Goal: Task Accomplishment & Management: Complete application form

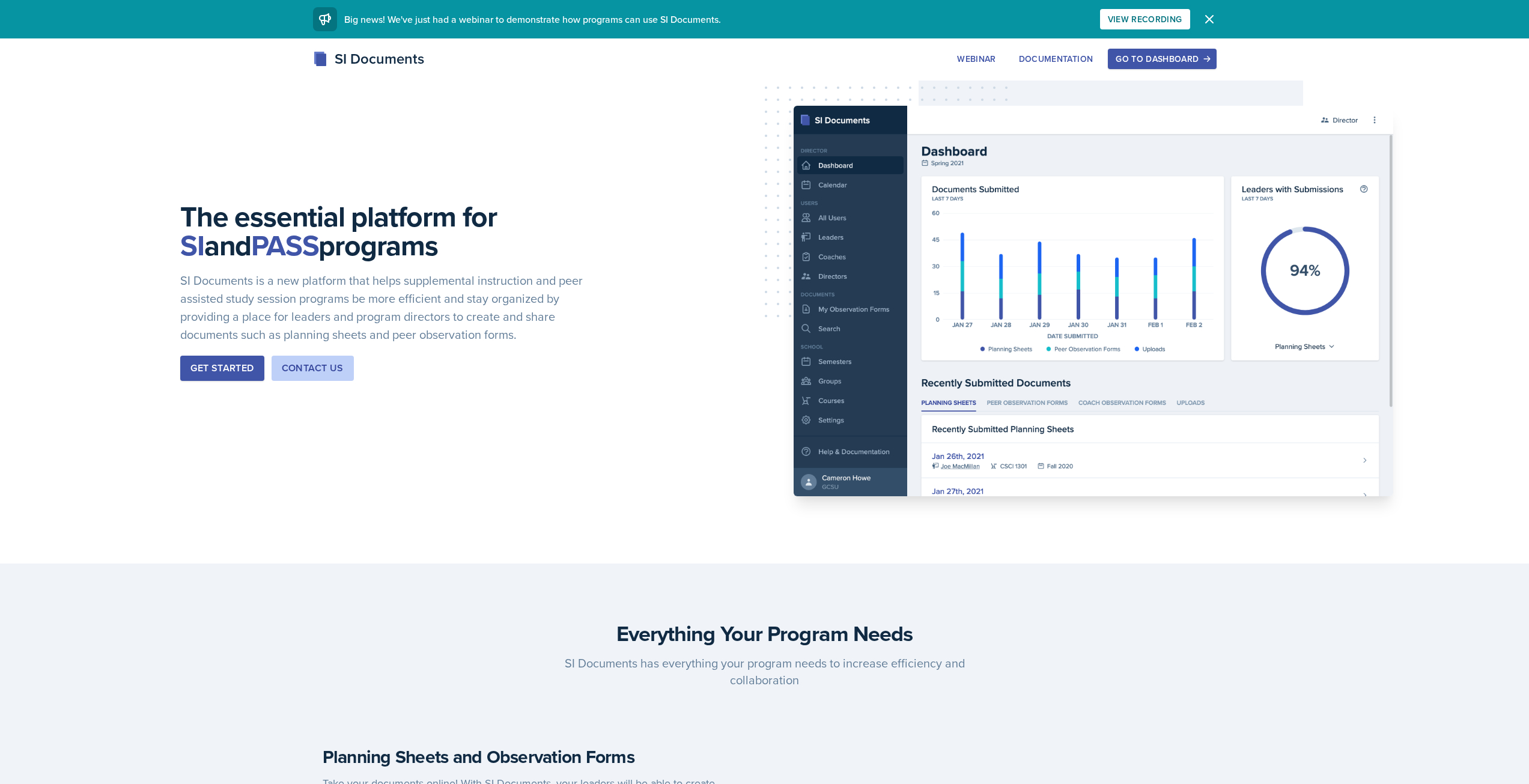
click at [1133, 57] on div "Go to Dashboard" at bounding box center [1161, 58] width 92 height 10
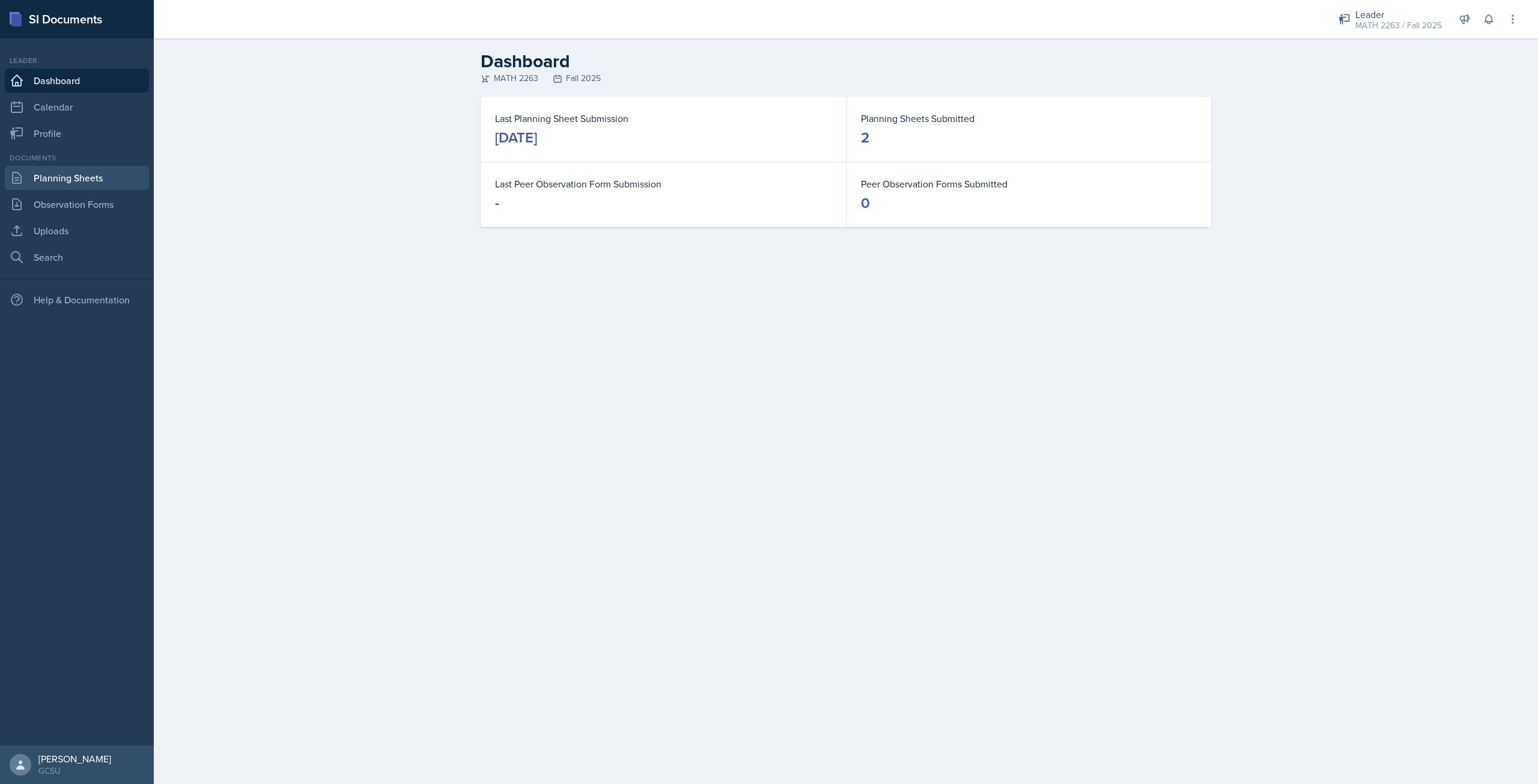
click at [40, 176] on link "Planning Sheets" at bounding box center [77, 178] width 144 height 24
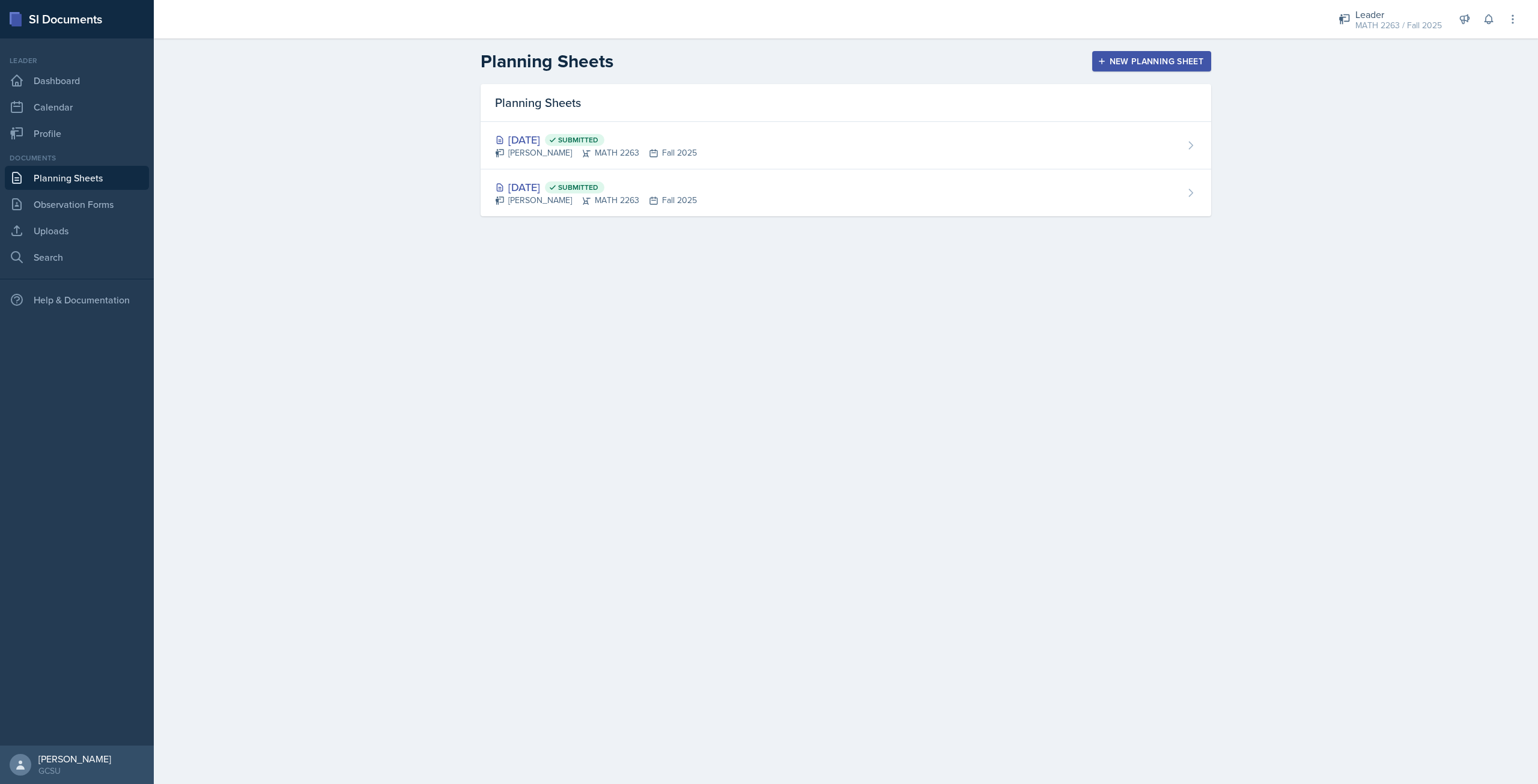
click at [1114, 58] on div "New Planning Sheet" at bounding box center [1152, 61] width 104 height 10
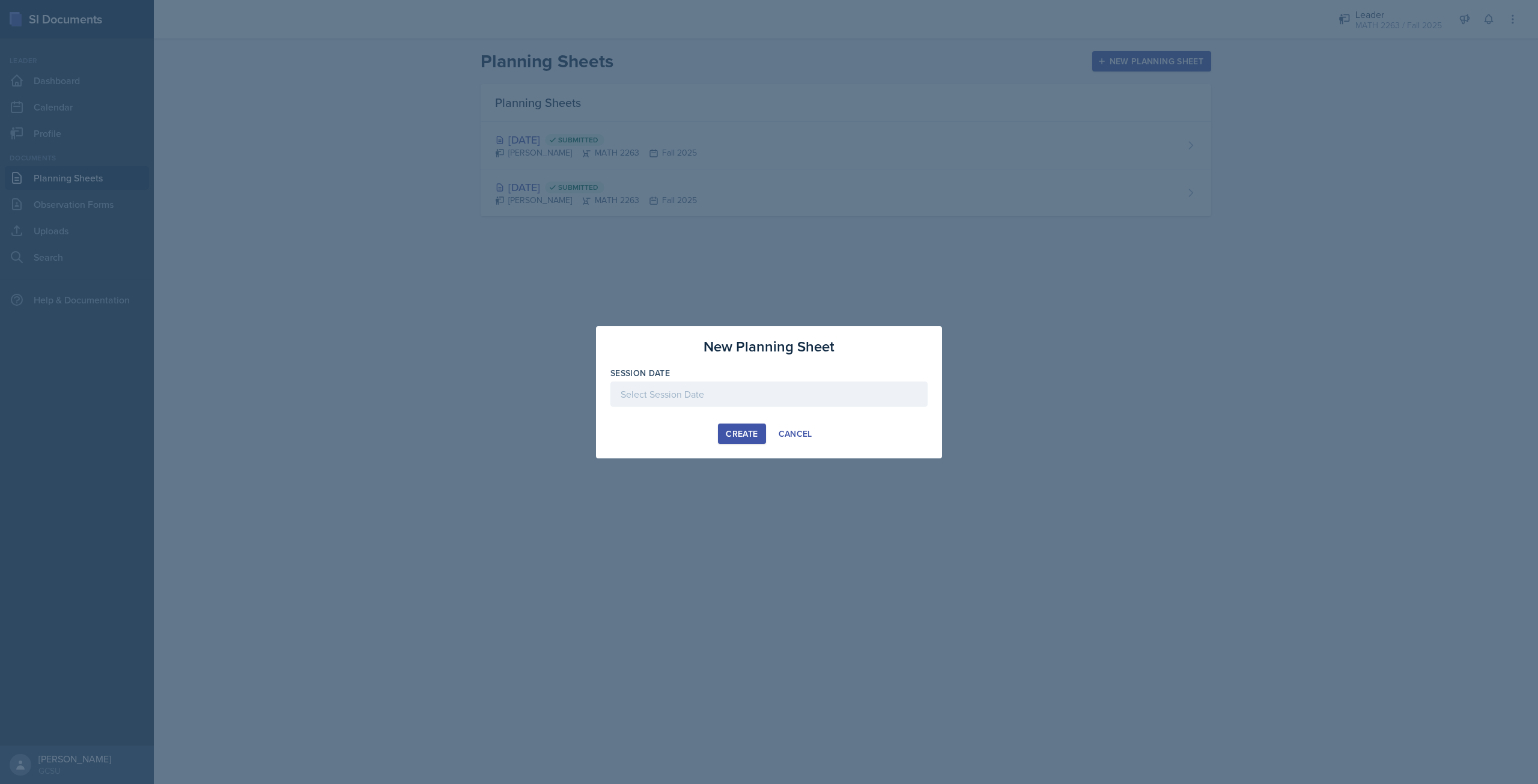
click at [739, 389] on div at bounding box center [769, 394] width 317 height 25
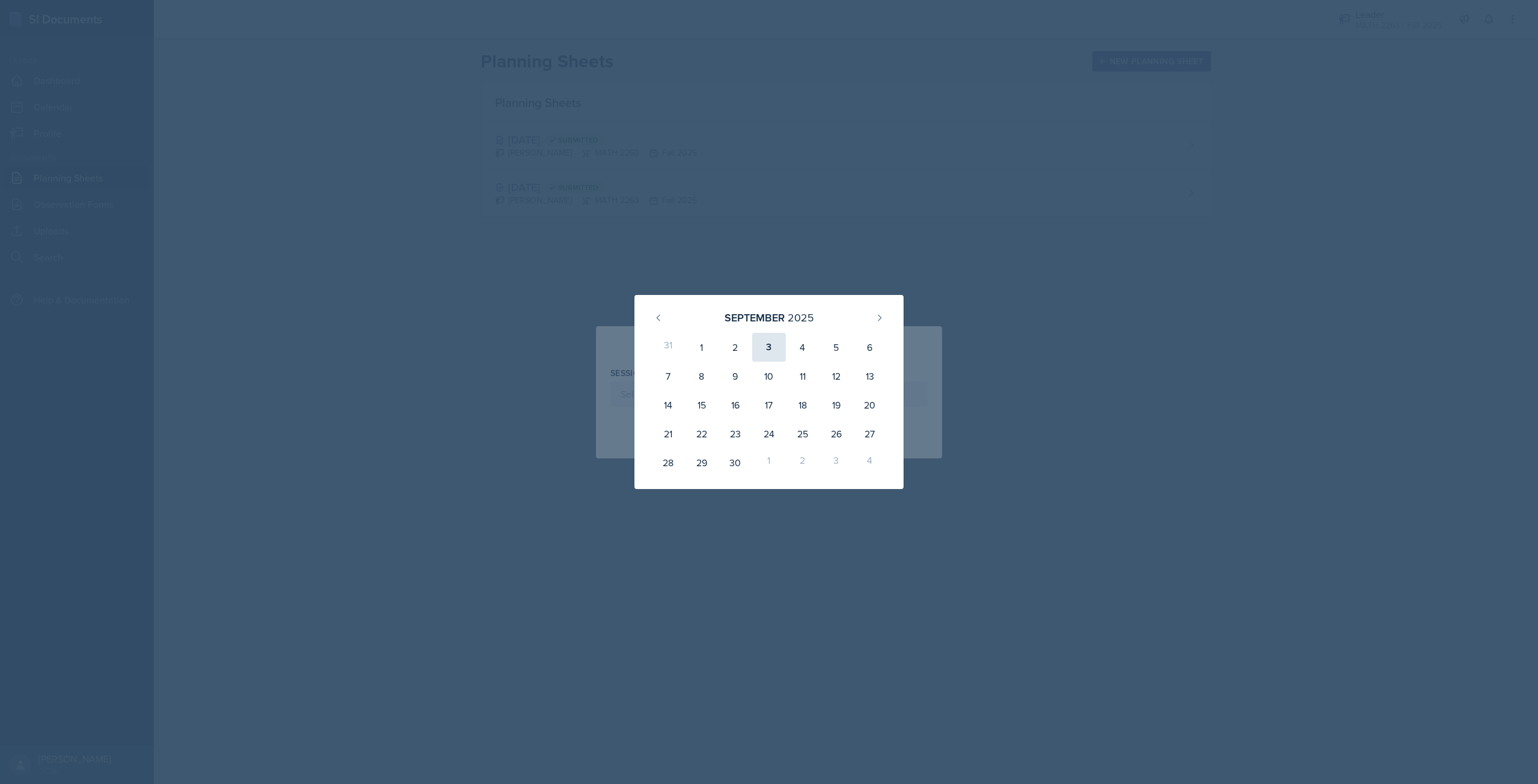
click at [771, 341] on div "3" at bounding box center [769, 347] width 33 height 29
type input "[DATE]"
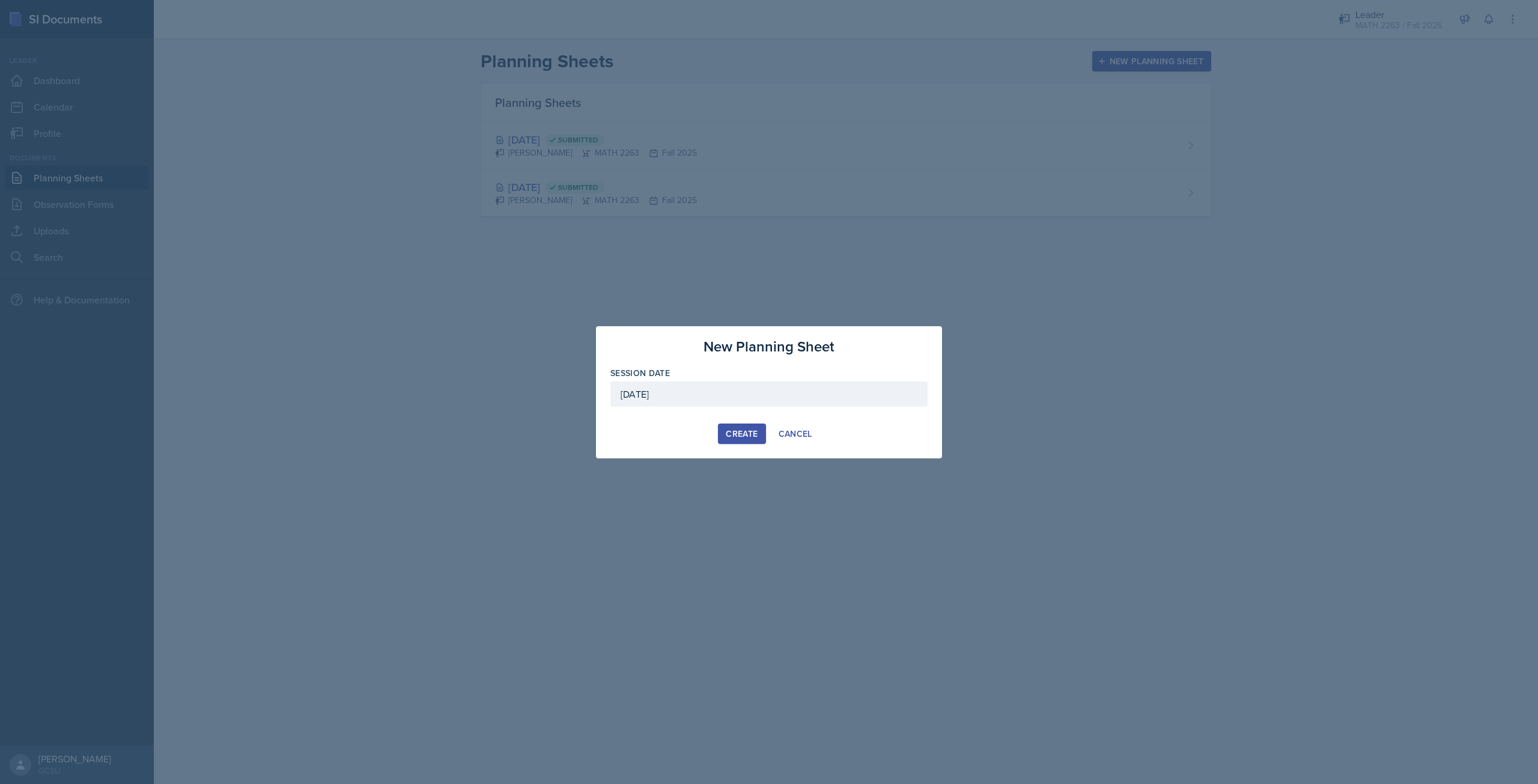
click at [723, 427] on button "Create" at bounding box center [742, 433] width 47 height 20
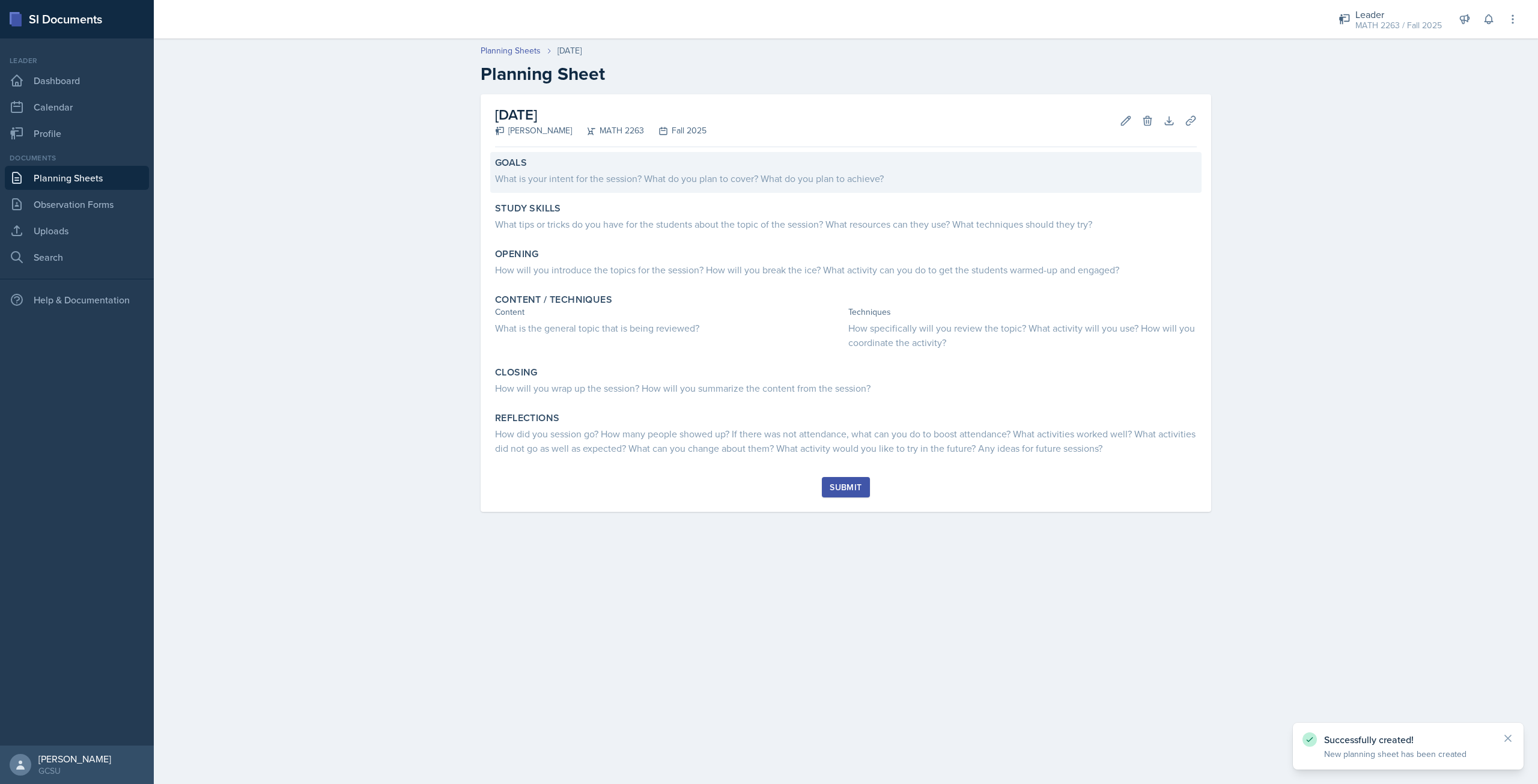
click at [596, 189] on div "Goals What is your intent for the session? What do you plan to cover? What do y…" at bounding box center [846, 172] width 711 height 40
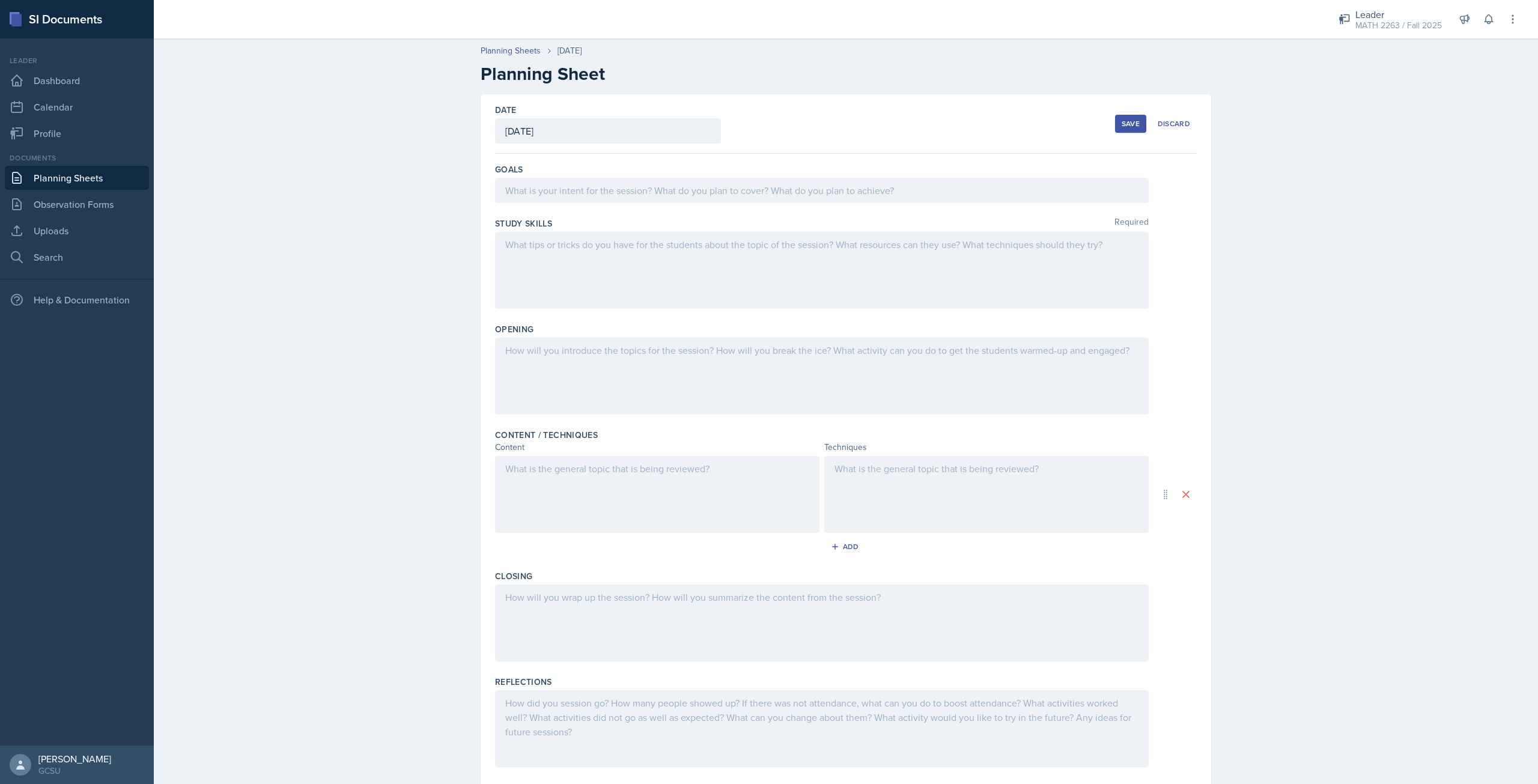
click at [601, 194] on div at bounding box center [821, 190] width 653 height 25
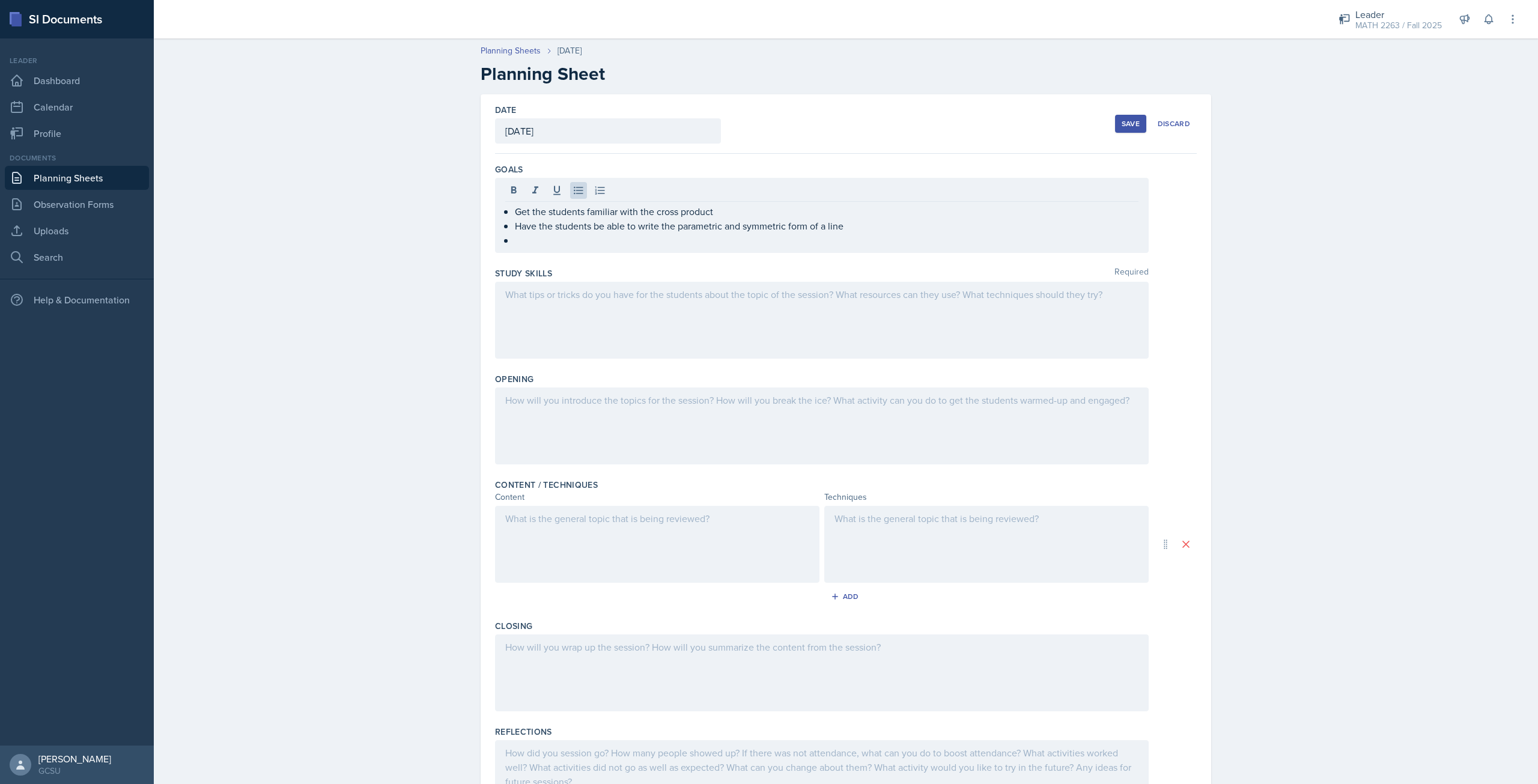
click at [743, 202] on div "Get the students familiar with the cross product Have the students be able to w…" at bounding box center [821, 214] width 653 height 75
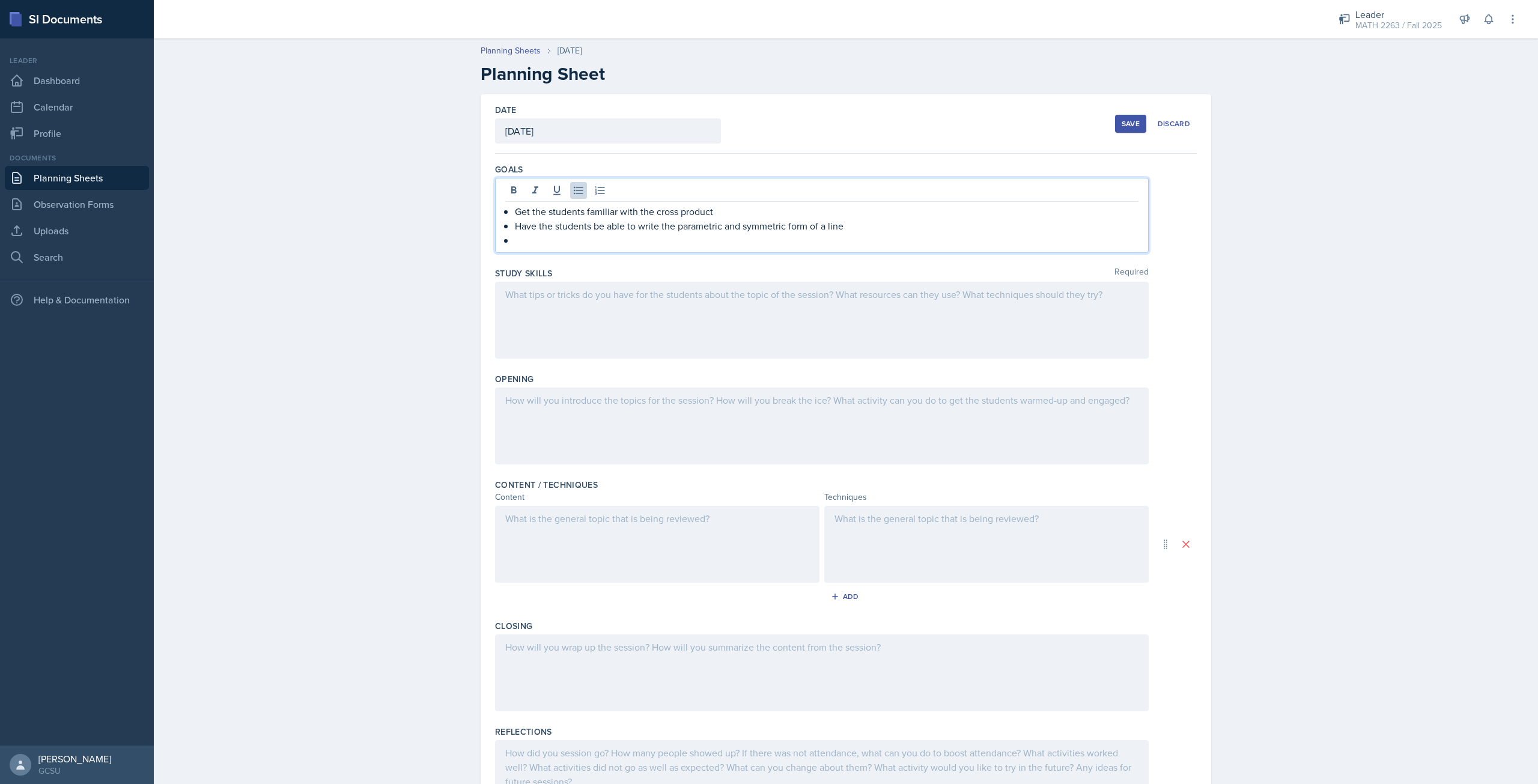
click at [735, 206] on p "Get the students familiar with the cross product" at bounding box center [827, 211] width 623 height 14
click at [551, 248] on div "Get the students familiar with the cross product and vector identities Have the…" at bounding box center [821, 214] width 653 height 75
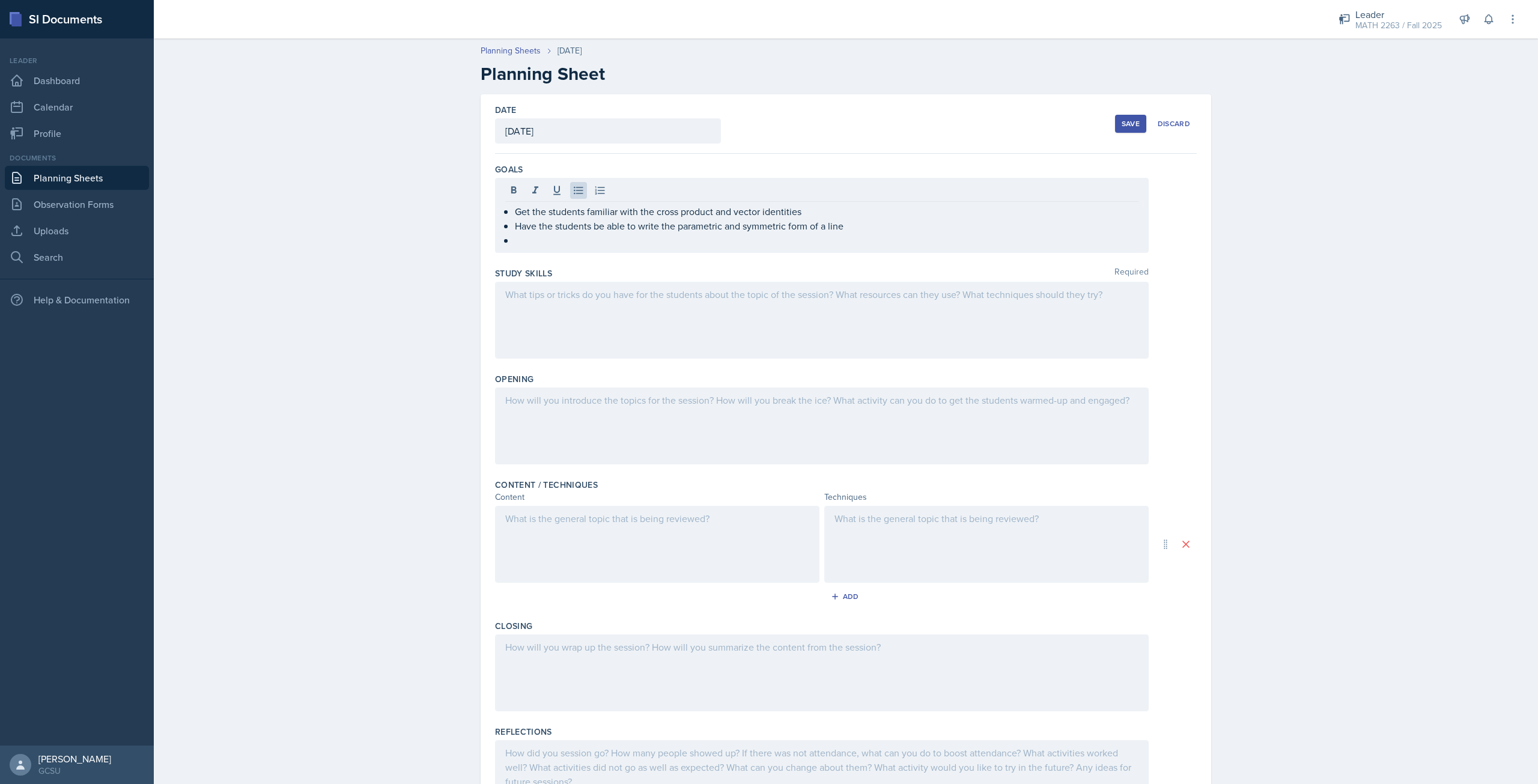
click at [548, 248] on div "Get the students familiar with the cross product and vector identities Have the…" at bounding box center [821, 214] width 653 height 75
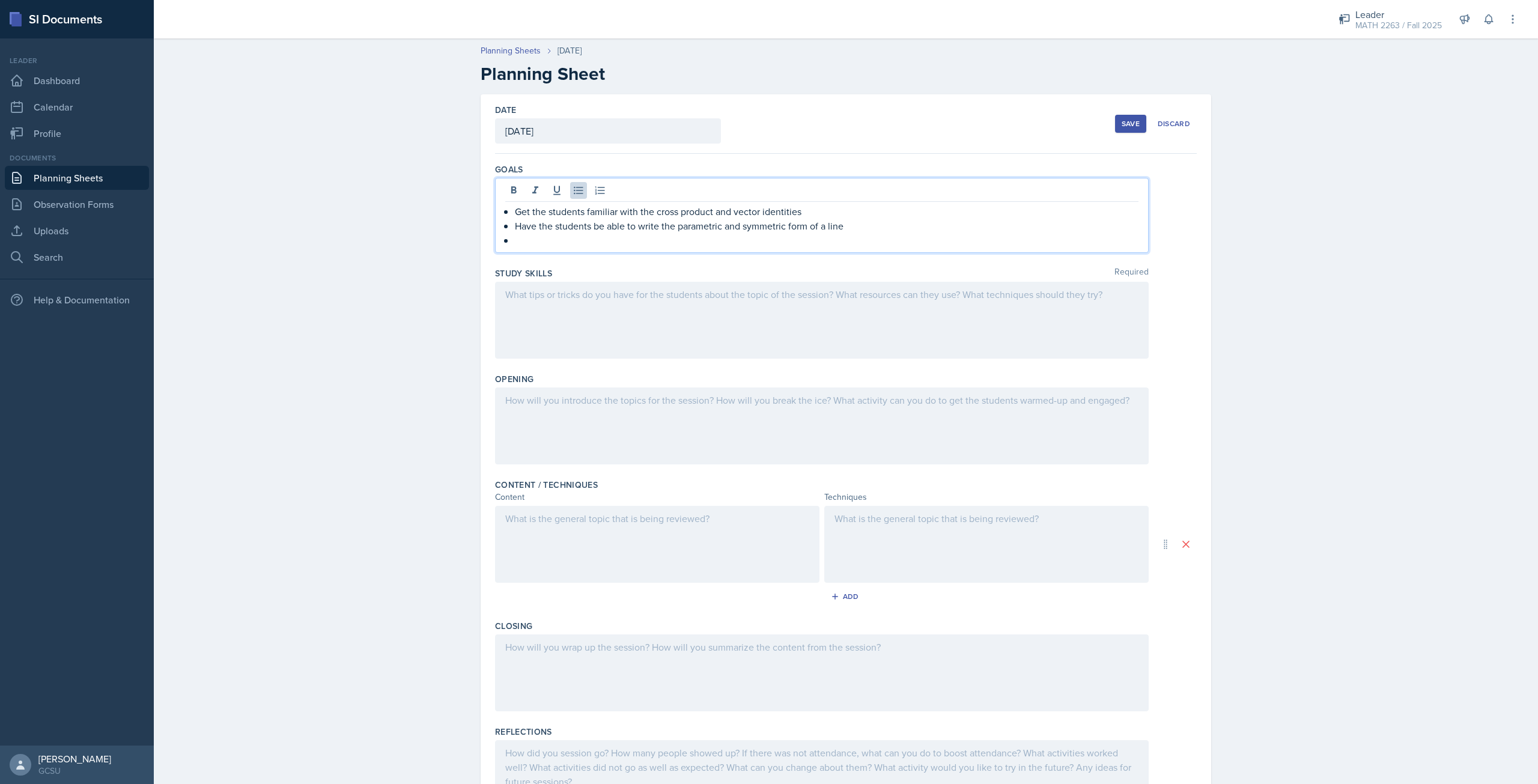
click at [547, 242] on p at bounding box center [827, 240] width 623 height 14
click at [853, 221] on ul "Get the students familiar with the cross product and vector identities Have the…" at bounding box center [827, 225] width 623 height 43
click at [853, 223] on p "Have the students be able to write the parametric and symmetric form of a line" at bounding box center [827, 226] width 623 height 14
click at [769, 314] on div at bounding box center [821, 319] width 653 height 76
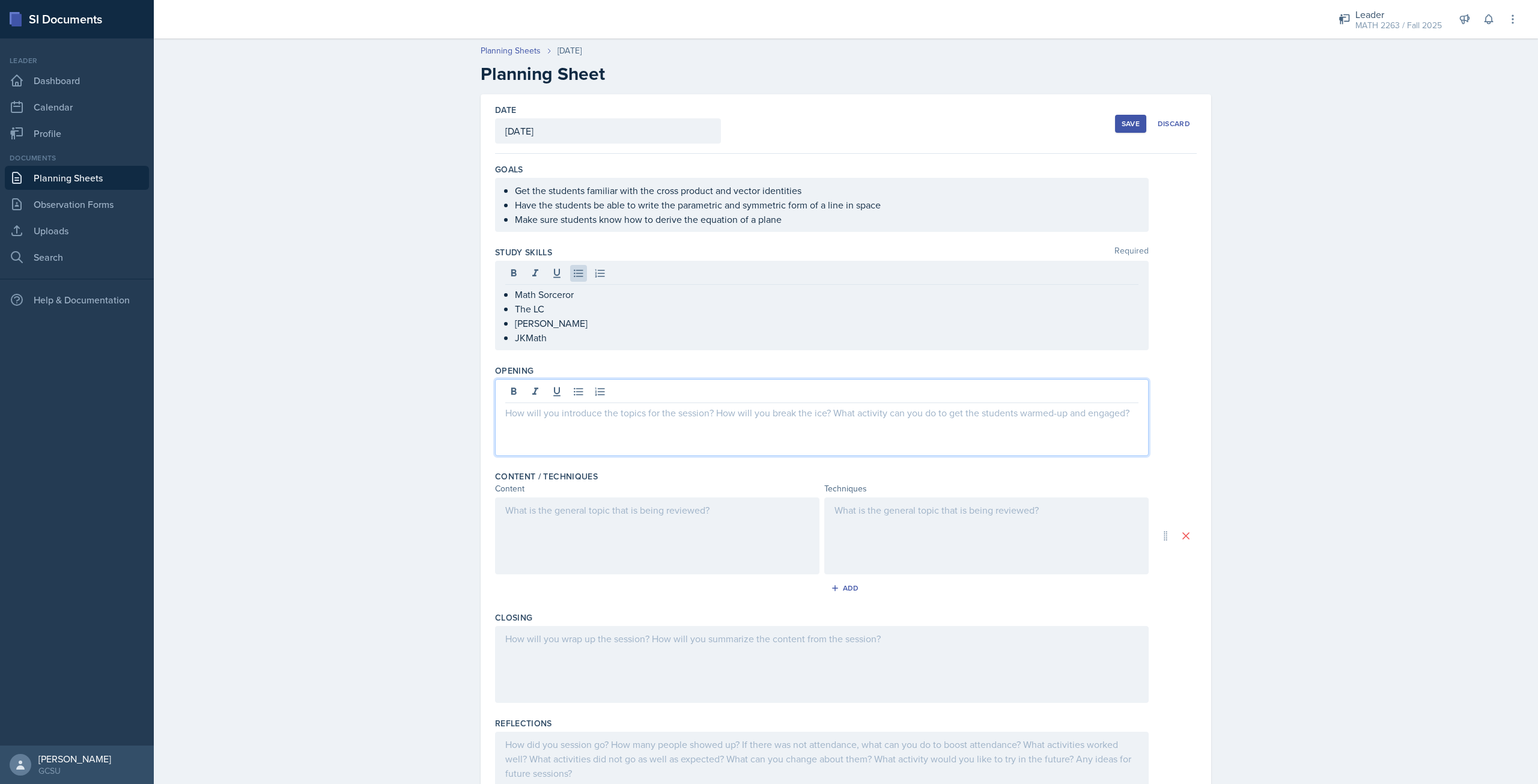
click at [733, 392] on div at bounding box center [821, 417] width 653 height 76
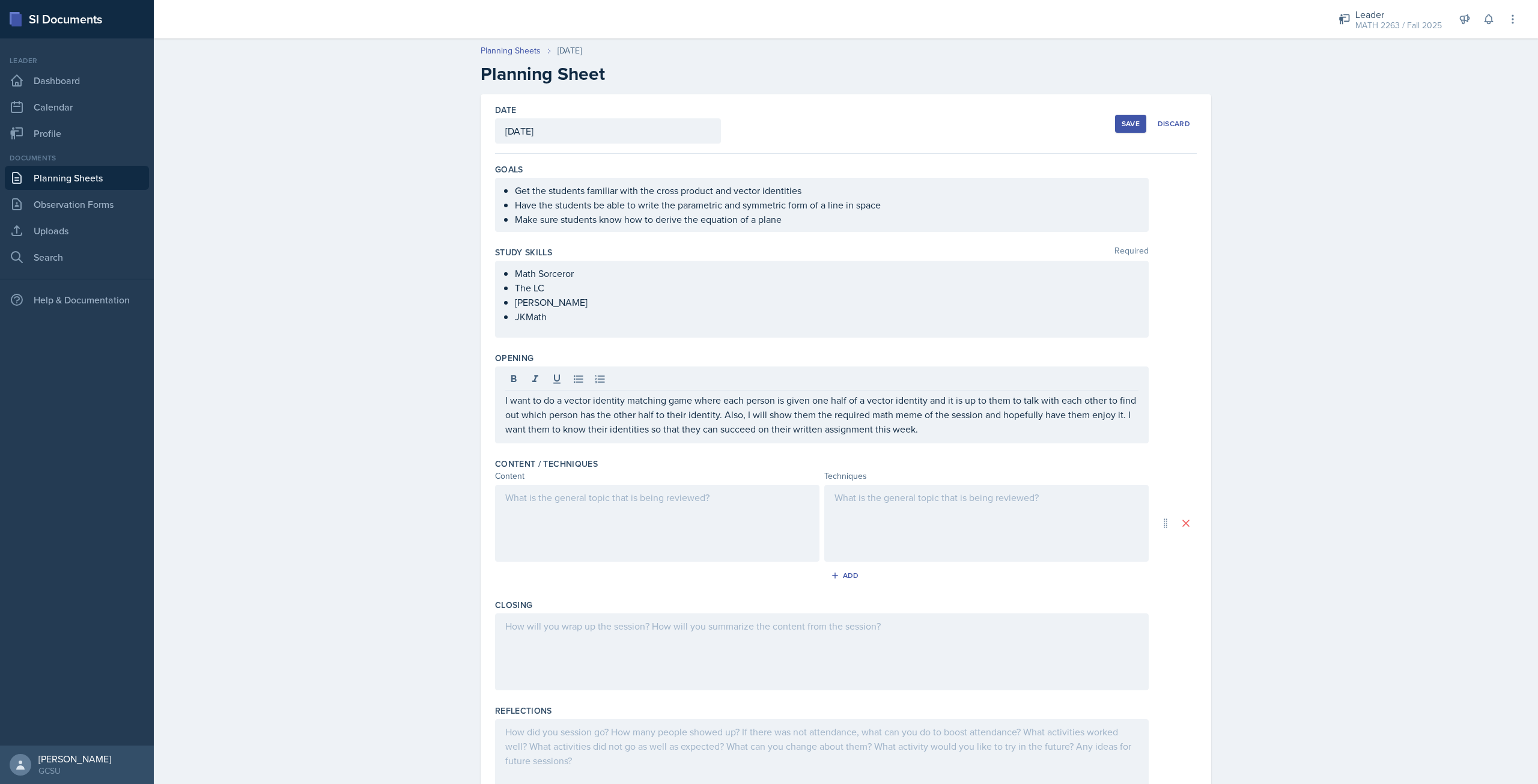
click at [675, 513] on div at bounding box center [657, 522] width 324 height 76
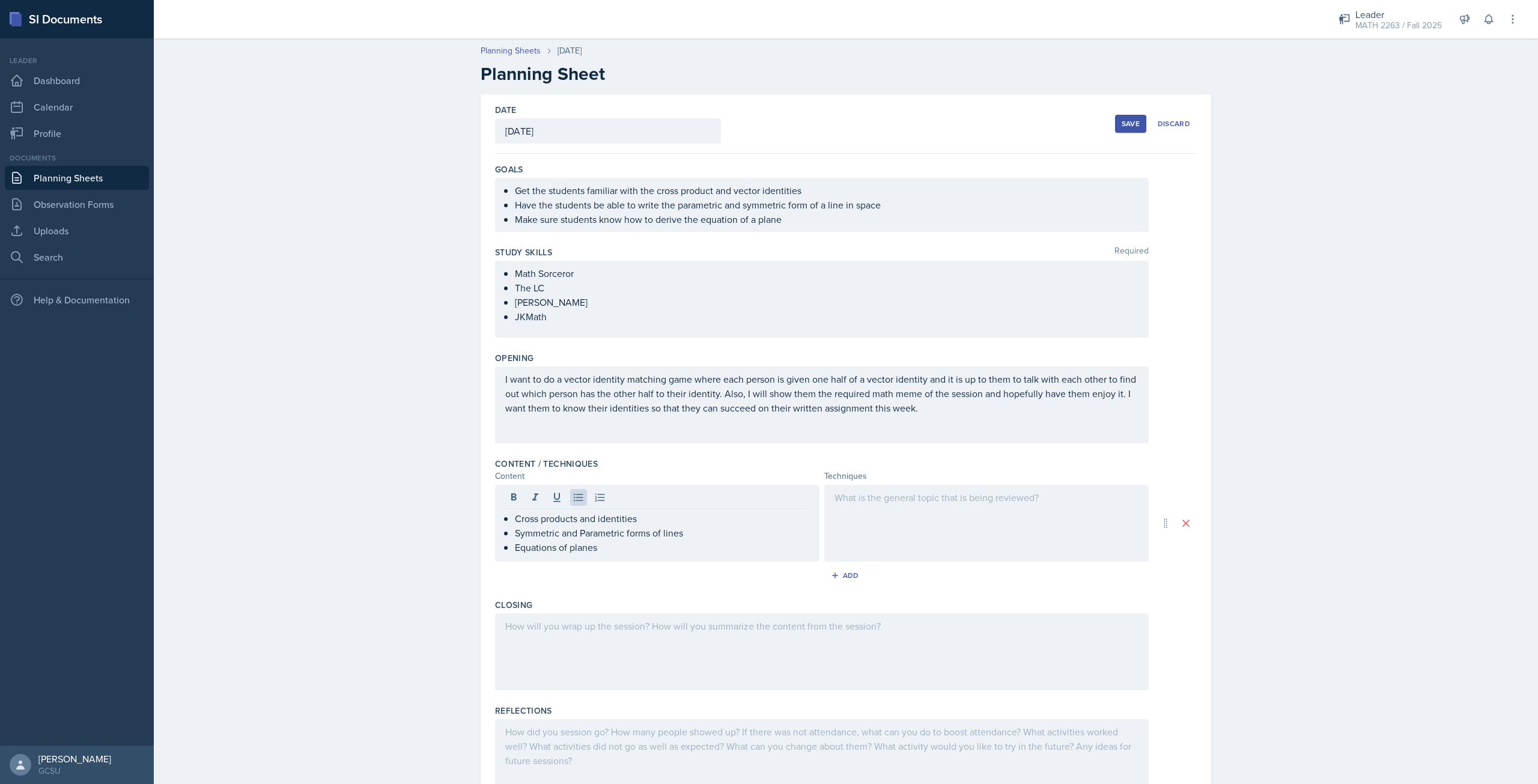
click at [920, 515] on div at bounding box center [986, 522] width 324 height 76
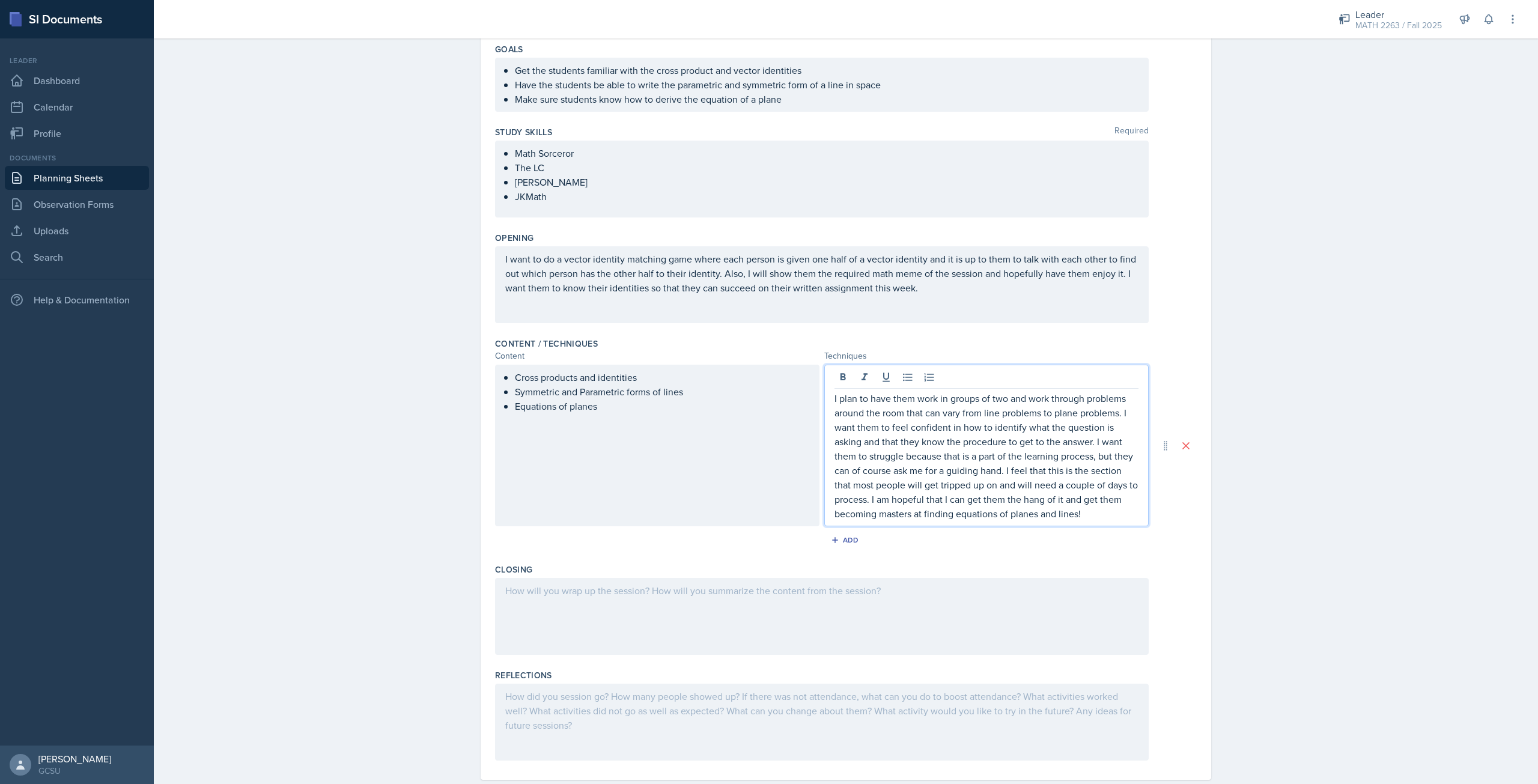
click at [861, 604] on div at bounding box center [821, 615] width 653 height 76
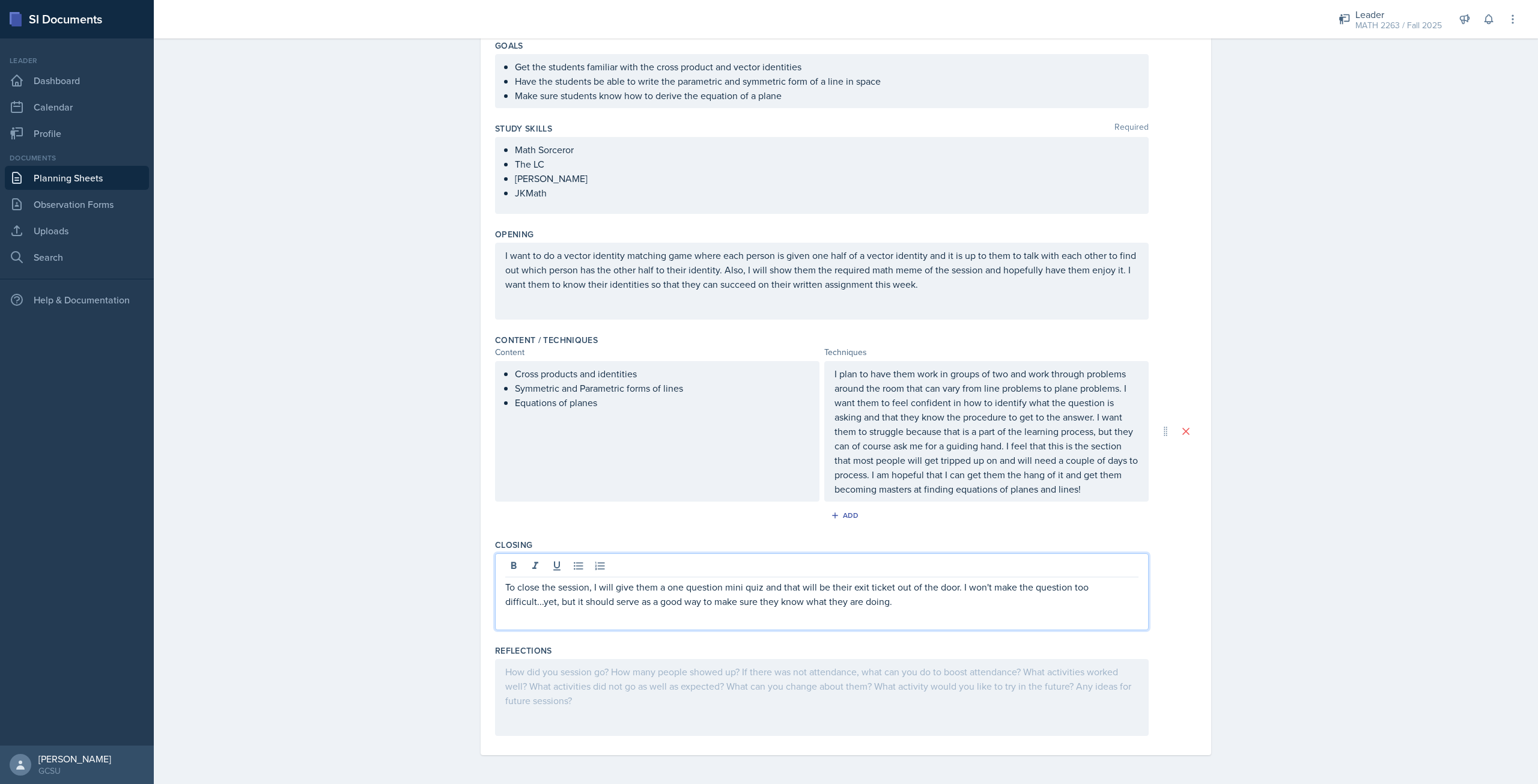
click at [809, 679] on div at bounding box center [821, 697] width 653 height 76
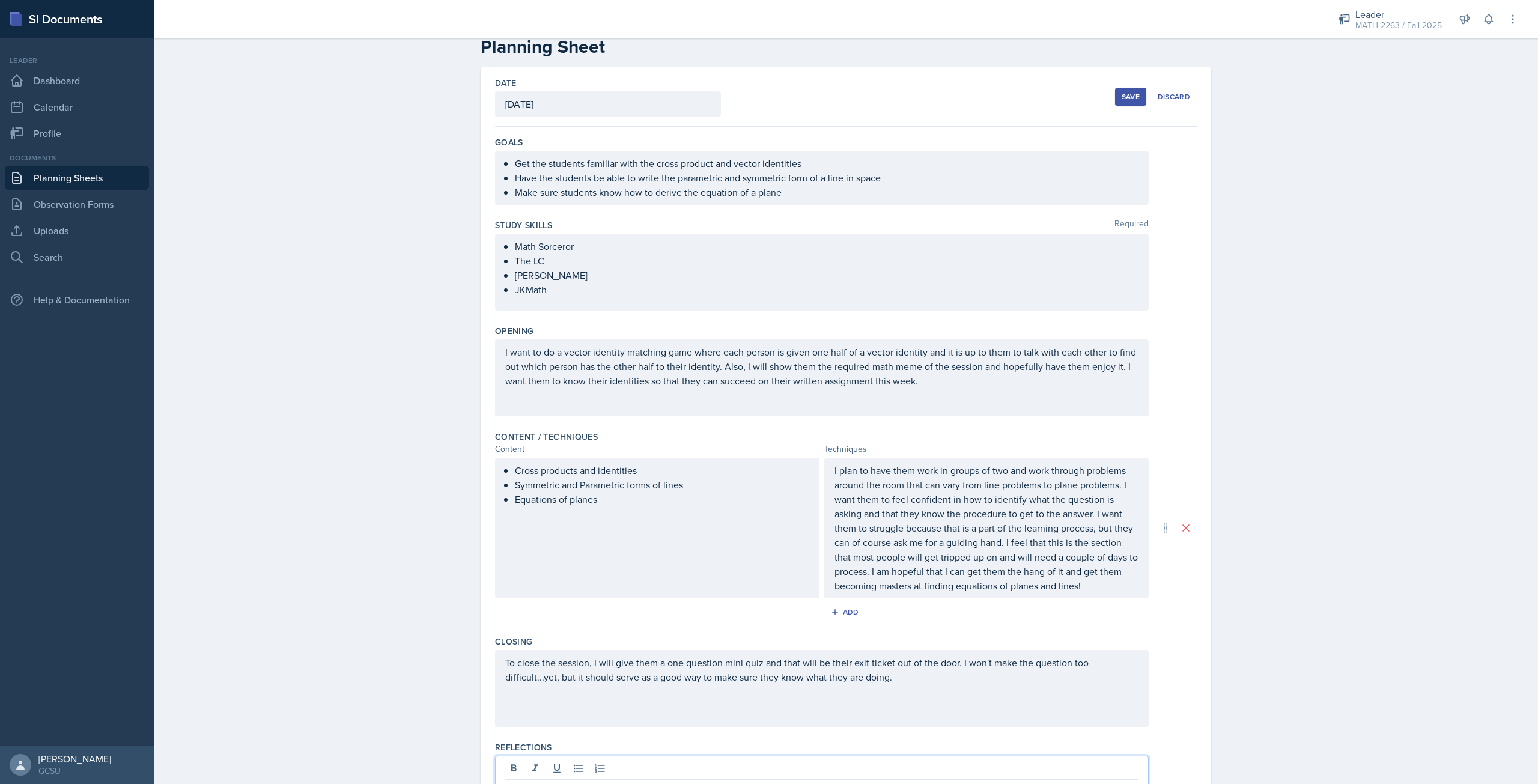
scroll to position [16, 0]
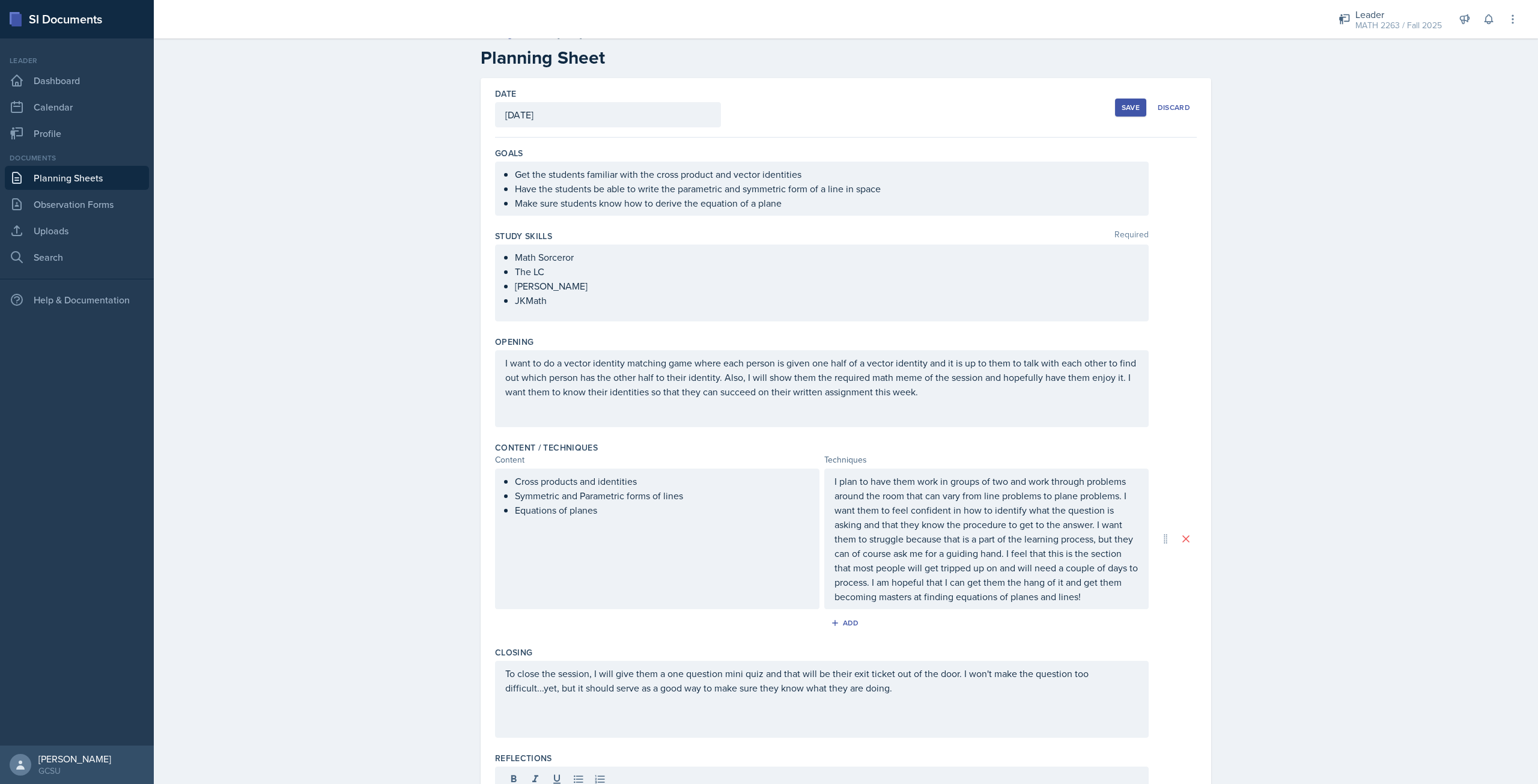
click at [1109, 109] on div "Date [DATE] [DATE] 31 1 2 3 4 5 6 7 8 9 10 11 12 13 14 15 16 17 18 19 20 21 22 …" at bounding box center [846, 108] width 702 height 60
click at [1122, 109] on div "Save" at bounding box center [1131, 107] width 18 height 10
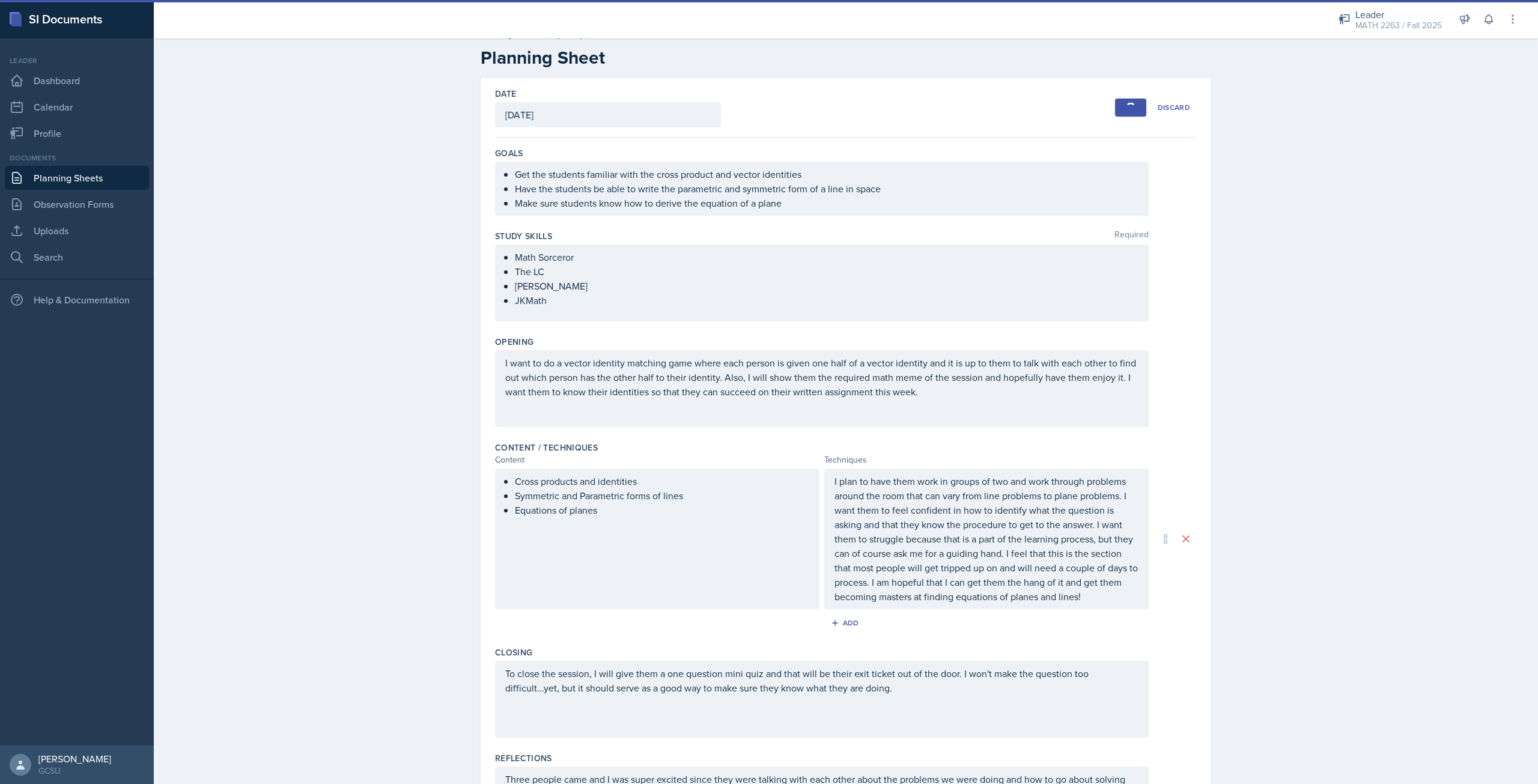
scroll to position [0, 0]
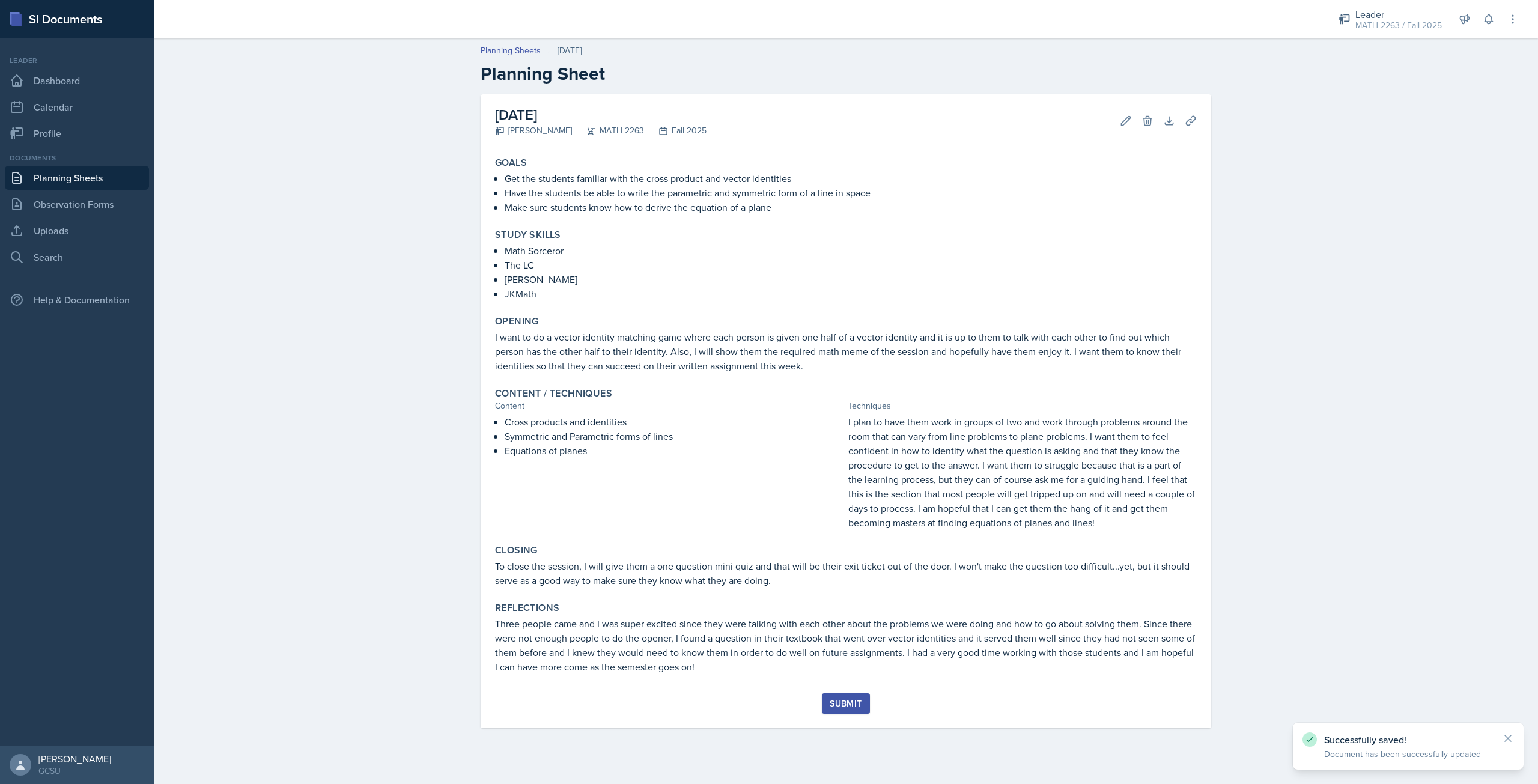
click at [842, 704] on div "Submit" at bounding box center [846, 703] width 32 height 10
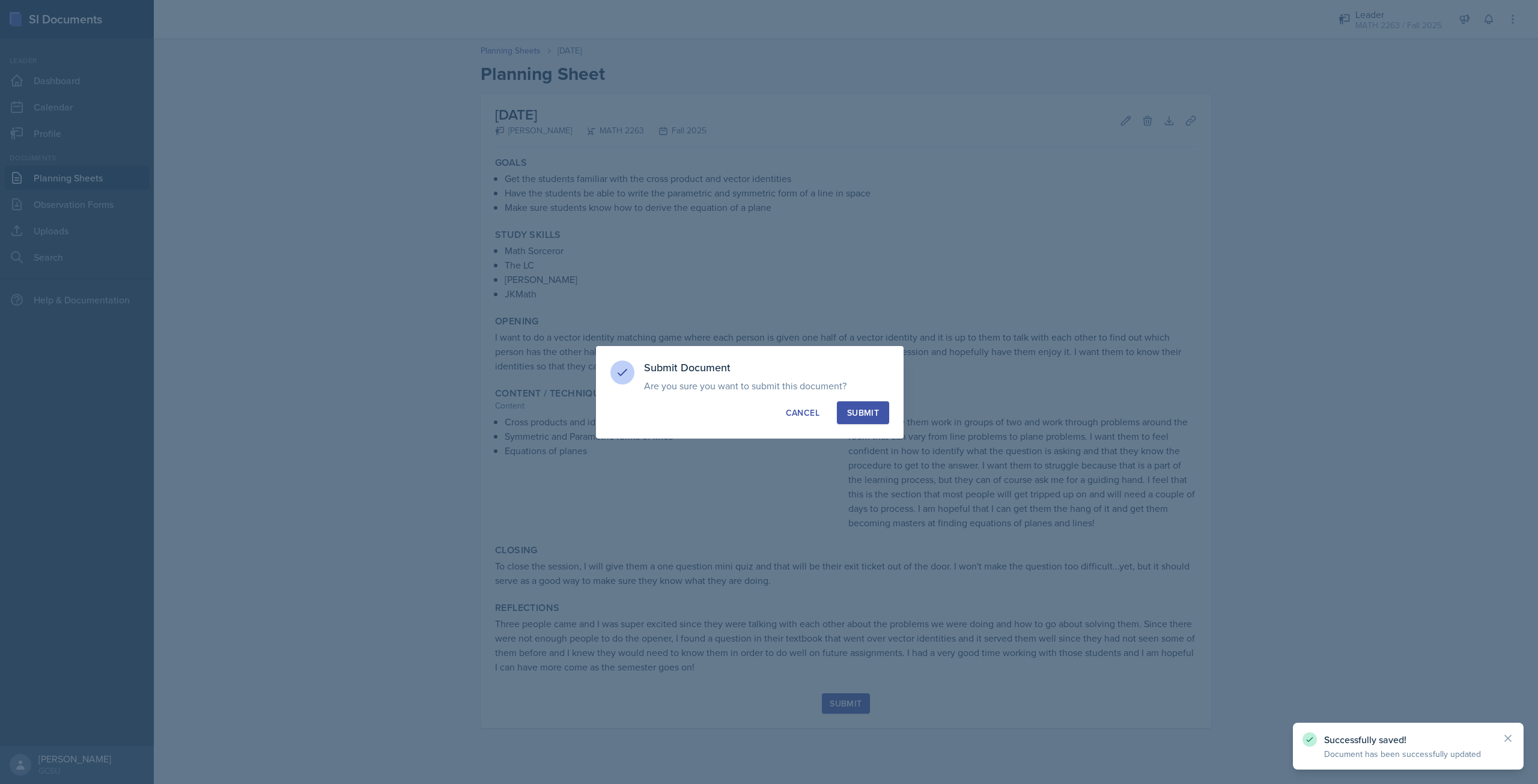
click at [879, 410] on button "Submit" at bounding box center [863, 412] width 52 height 23
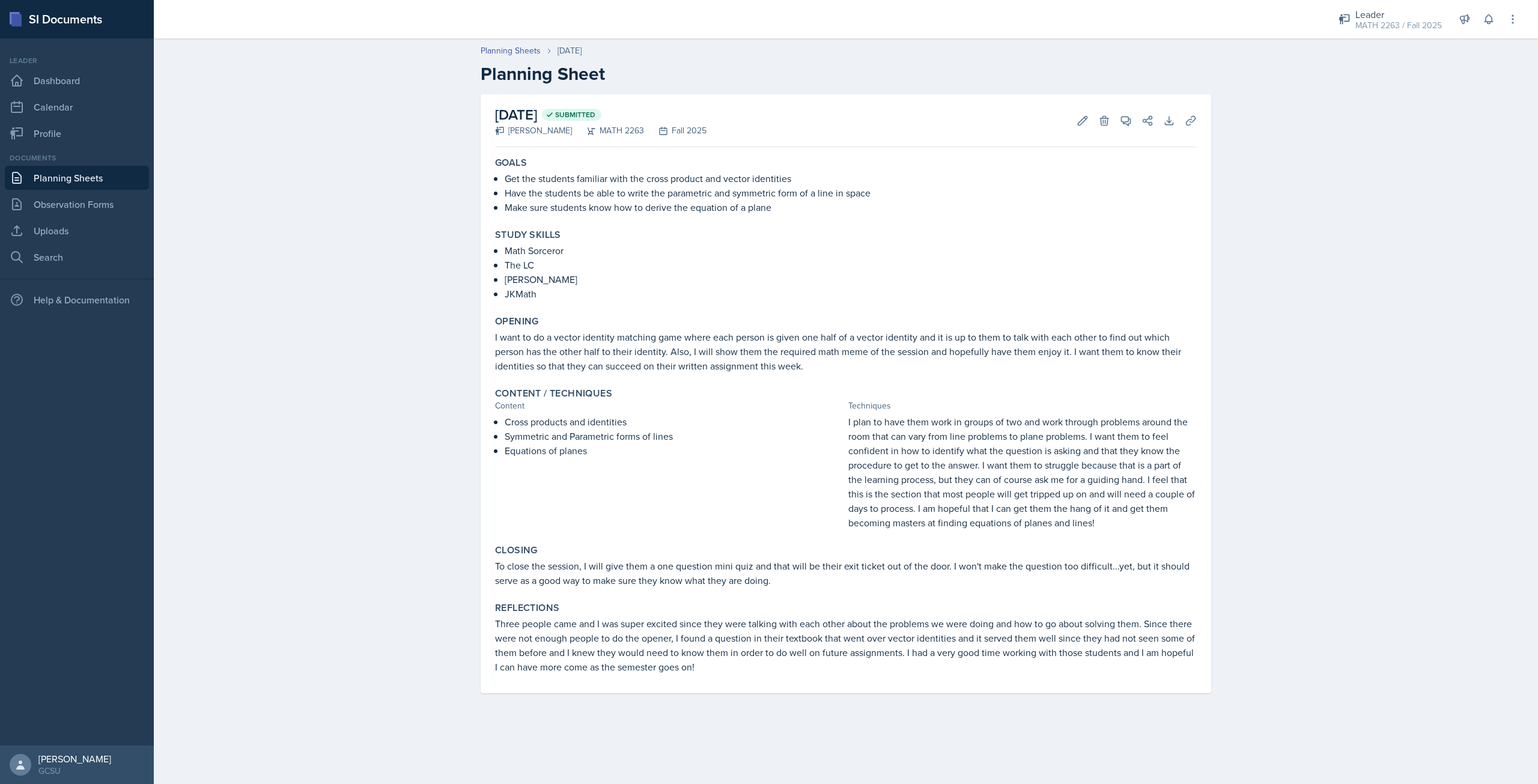
click at [42, 160] on div "Documents" at bounding box center [77, 158] width 144 height 11
click at [51, 175] on link "Planning Sheets" at bounding box center [77, 178] width 144 height 24
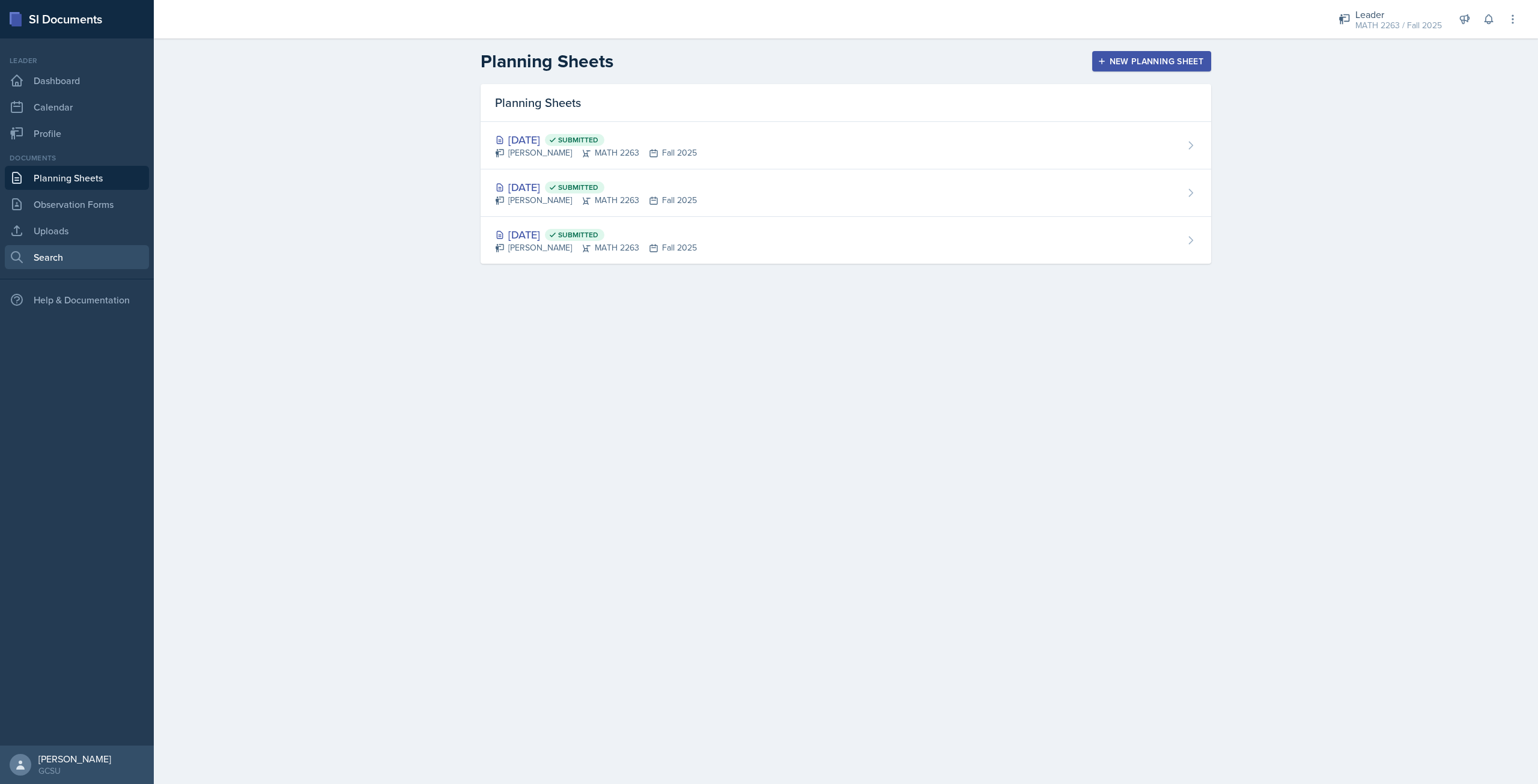
click at [108, 265] on link "Search" at bounding box center [77, 257] width 144 height 24
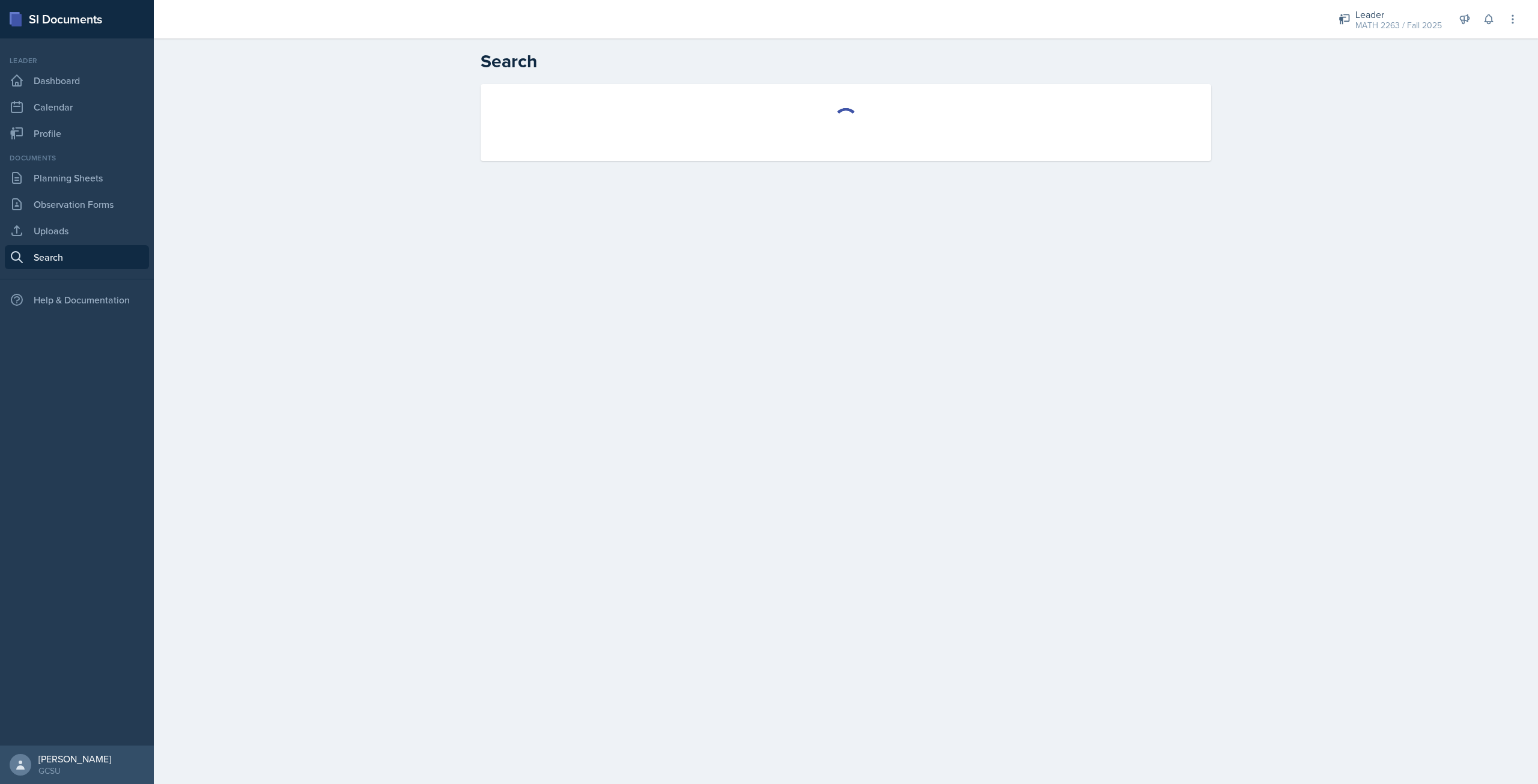
select select "all"
select select "1"
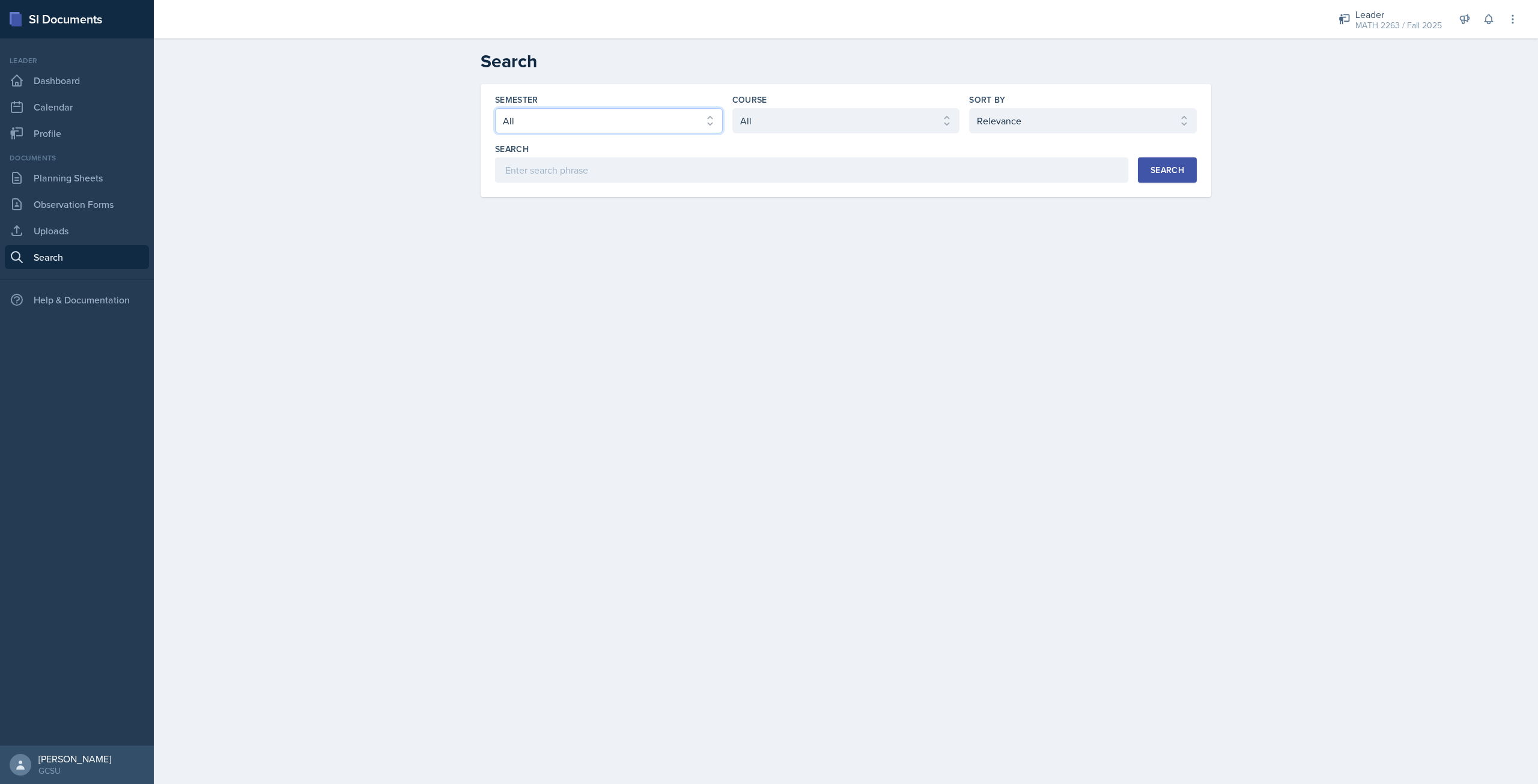
click at [662, 128] on select "Select semester All Fall 2025 Spring 2025 Fall 2024 Spring 2024 Fall 2023 Sprin…" at bounding box center [609, 120] width 228 height 25
select select "986fdc3e-2246-4ffd-9cb8-78666de4ebed"
click at [495, 108] on select "Select semester All Fall 2025 Spring 2025 Fall 2024 Spring 2024 Fall 2023 Sprin…" at bounding box center [609, 120] width 228 height 25
click at [791, 126] on select "Select course All ACCT 3101 ACCT 3102 ASTR 1000 BIOL 1100 BIOL 1107 BIOL 1108 B…" at bounding box center [846, 120] width 228 height 25
click at [733, 108] on select "Select course All ACCT 3101 ACCT 3102 ASTR 1000 BIOL 1100 BIOL 1107 BIOL 1108 B…" at bounding box center [846, 120] width 228 height 25
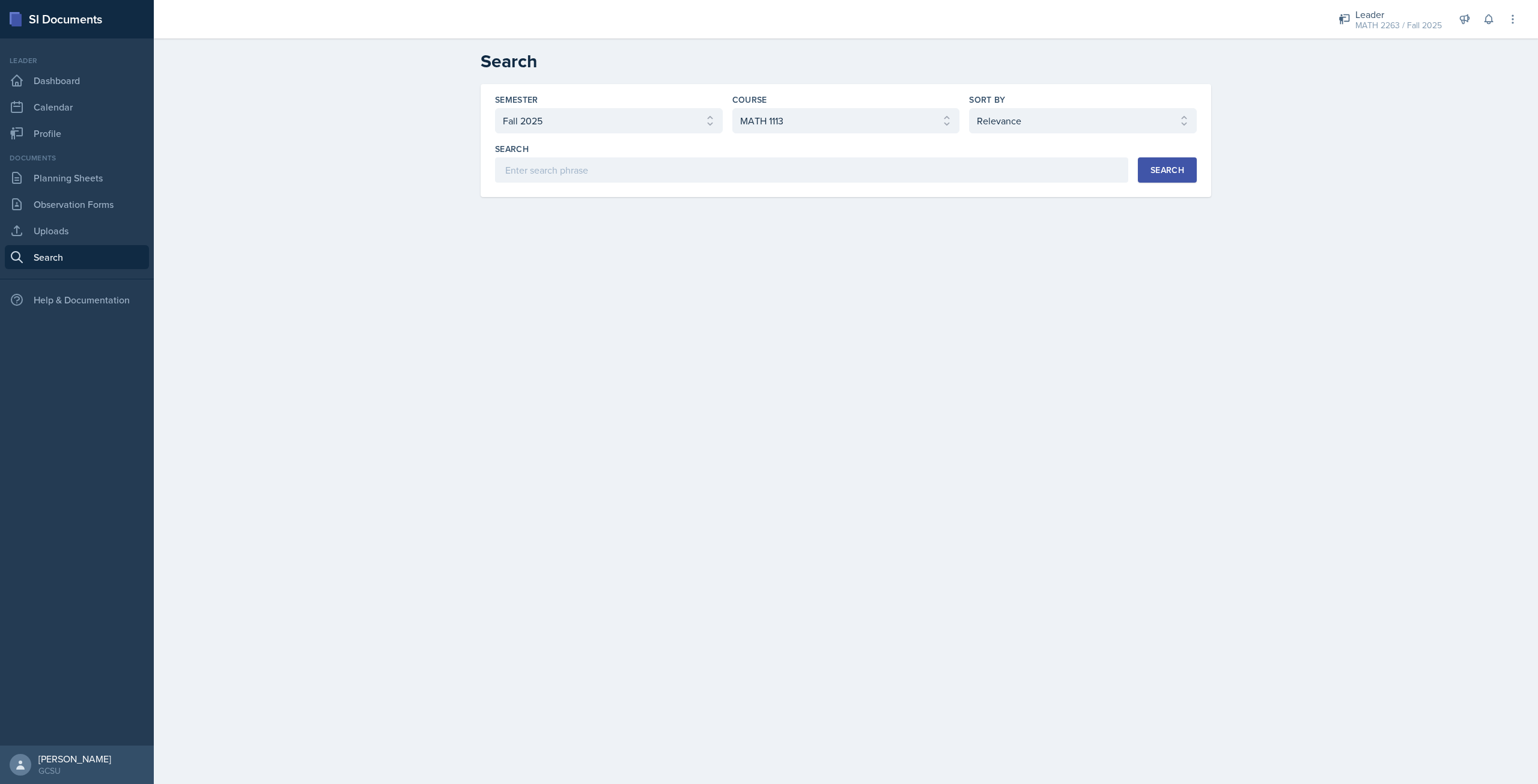
click at [1161, 170] on div "Search" at bounding box center [1167, 170] width 33 height 10
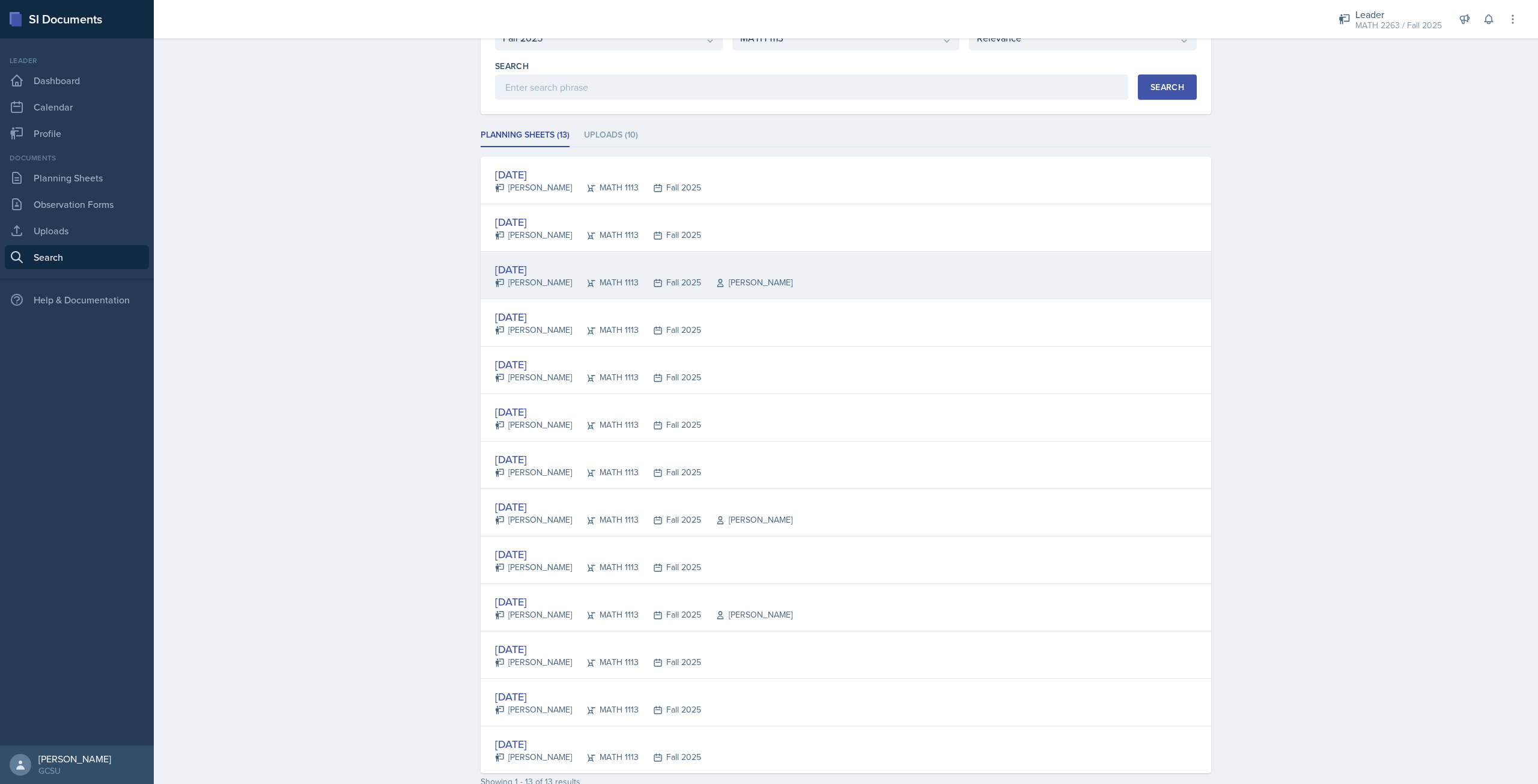
scroll to position [149, 0]
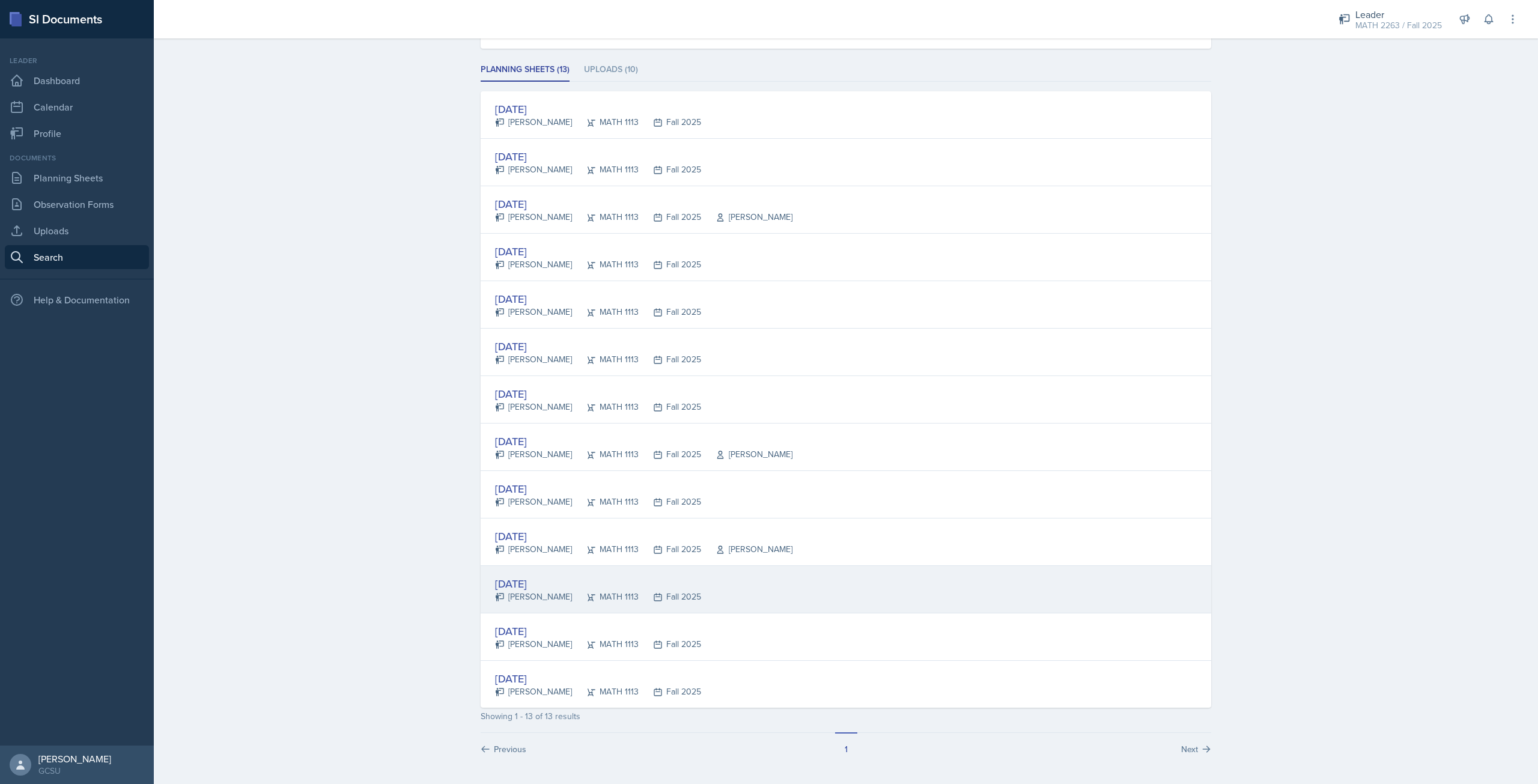
click at [557, 585] on div "[DATE]" at bounding box center [598, 584] width 206 height 16
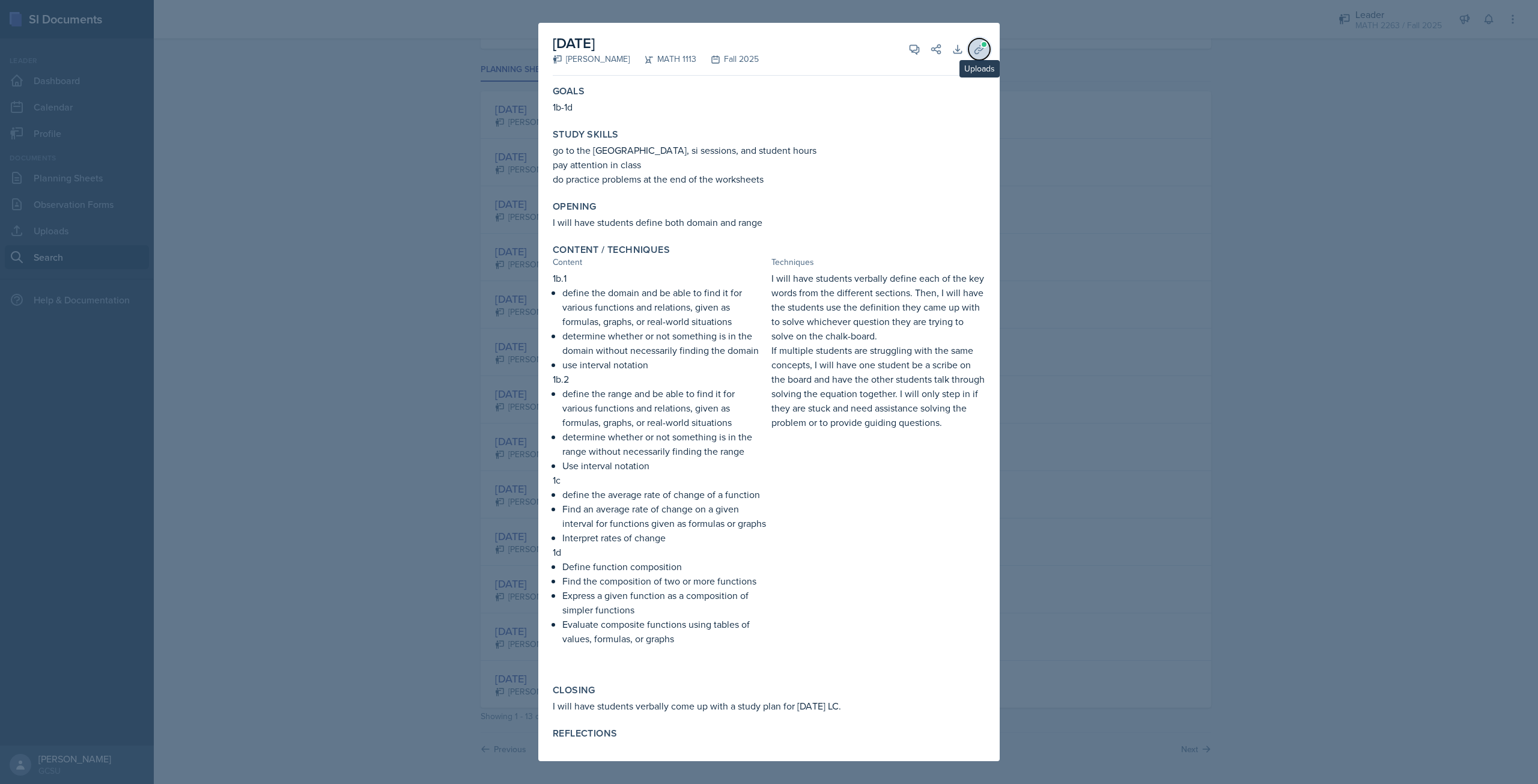
click at [988, 40] on button "Uploads" at bounding box center [979, 49] width 22 height 22
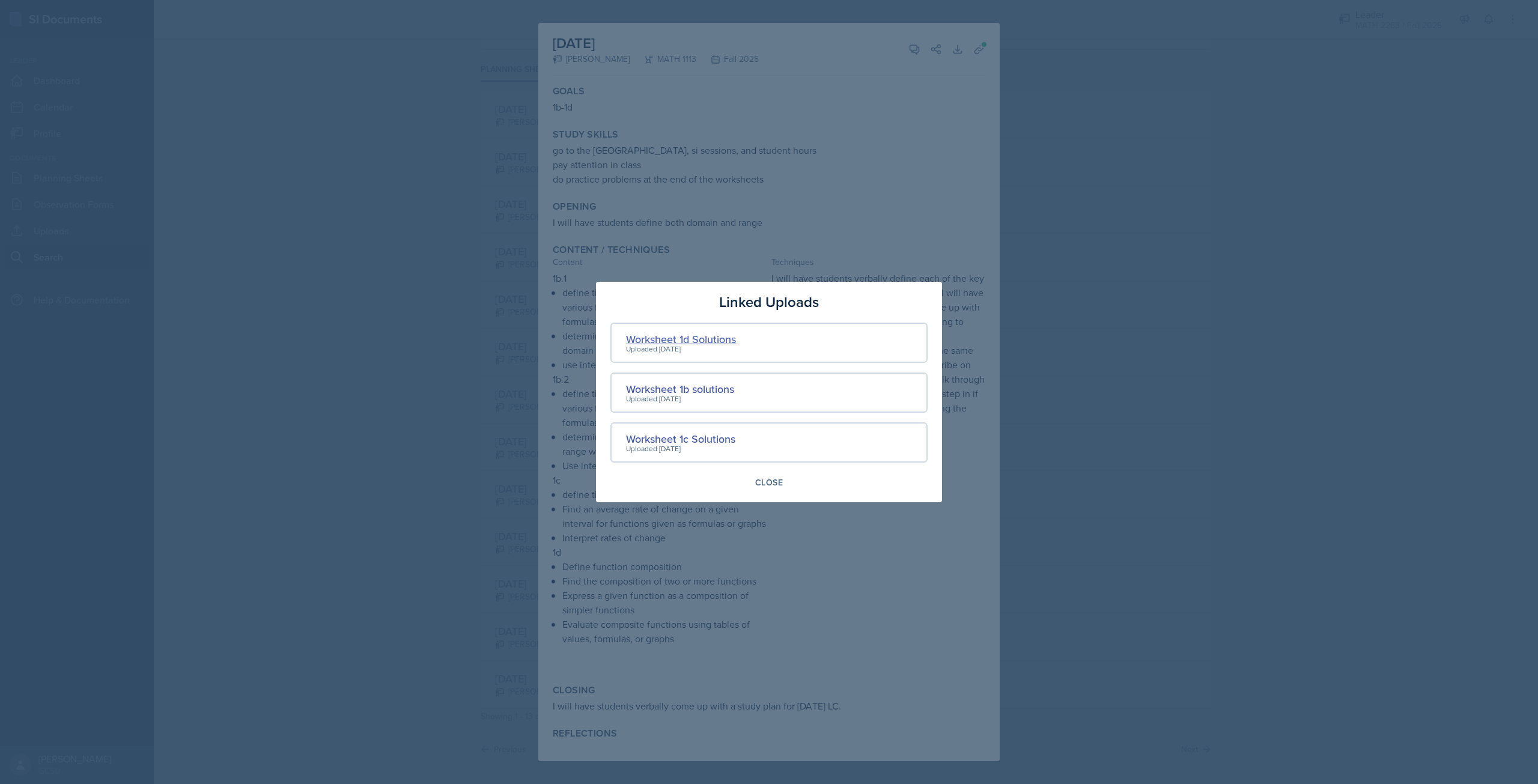
click at [689, 342] on div "Worksheet 1d Solutions" at bounding box center [681, 338] width 110 height 16
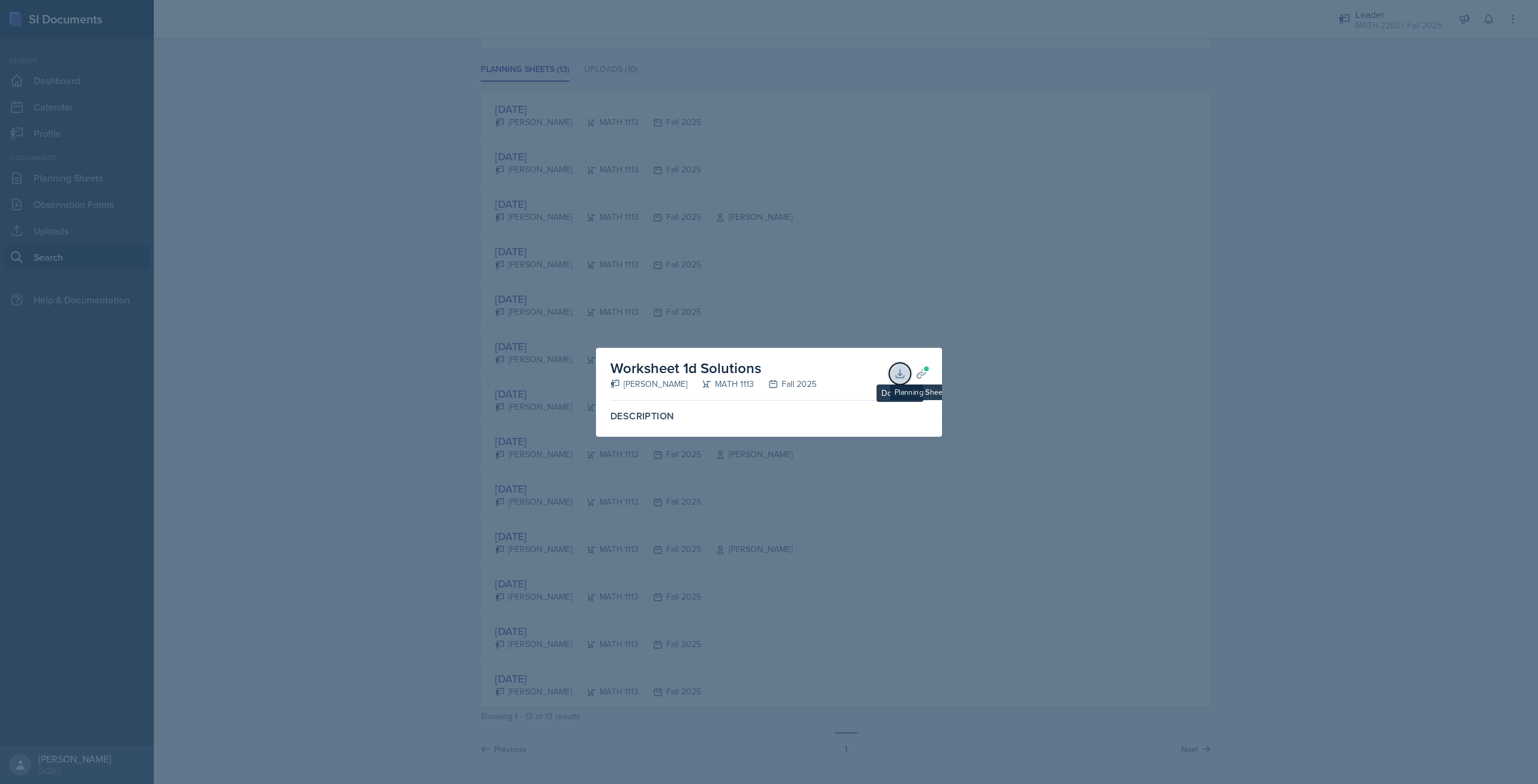
click at [902, 374] on icon at bounding box center [900, 374] width 12 height 12
click at [997, 360] on div at bounding box center [769, 392] width 1538 height 784
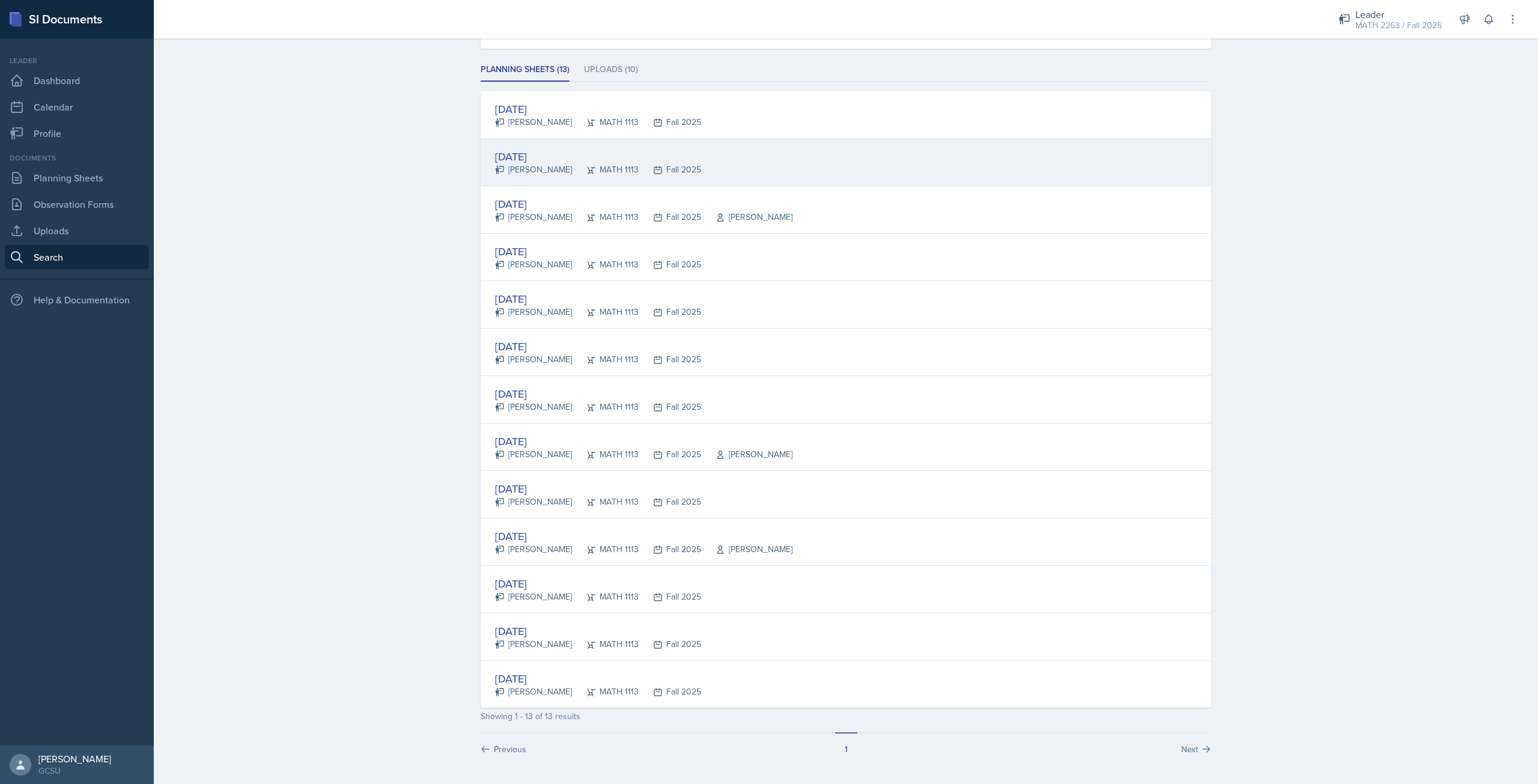
scroll to position [0, 0]
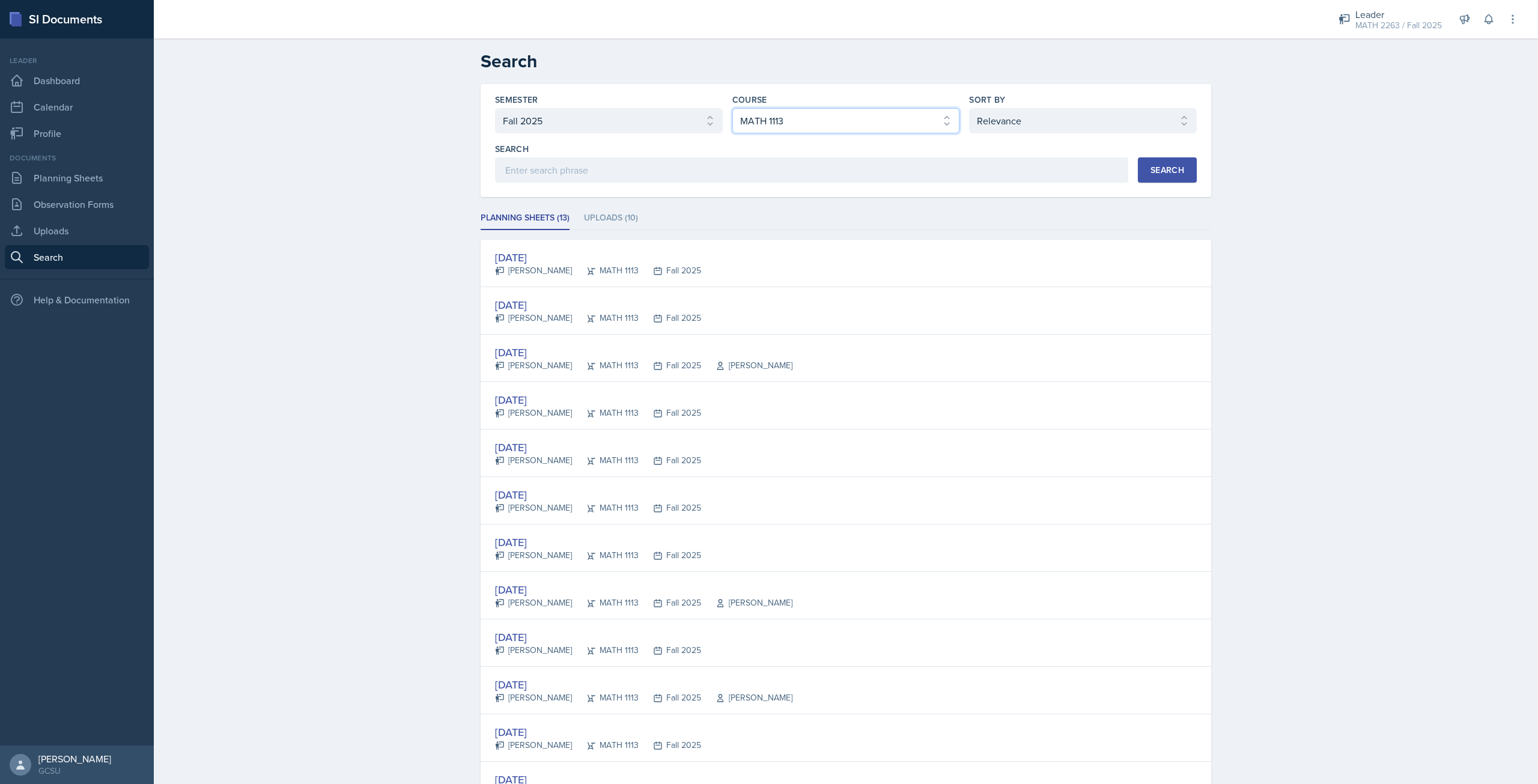
click at [760, 119] on select "Select course All ACCT 3101 ACCT 3102 ASTR 1000 BIOL 1100 BIOL 1107 BIOL 1108 B…" at bounding box center [846, 120] width 228 height 25
click at [733, 108] on select "Select course All ACCT 3101 ACCT 3102 ASTR 1000 BIOL 1100 BIOL 1107 BIOL 1108 B…" at bounding box center [846, 120] width 228 height 25
click at [1171, 170] on div "Search" at bounding box center [1167, 170] width 33 height 10
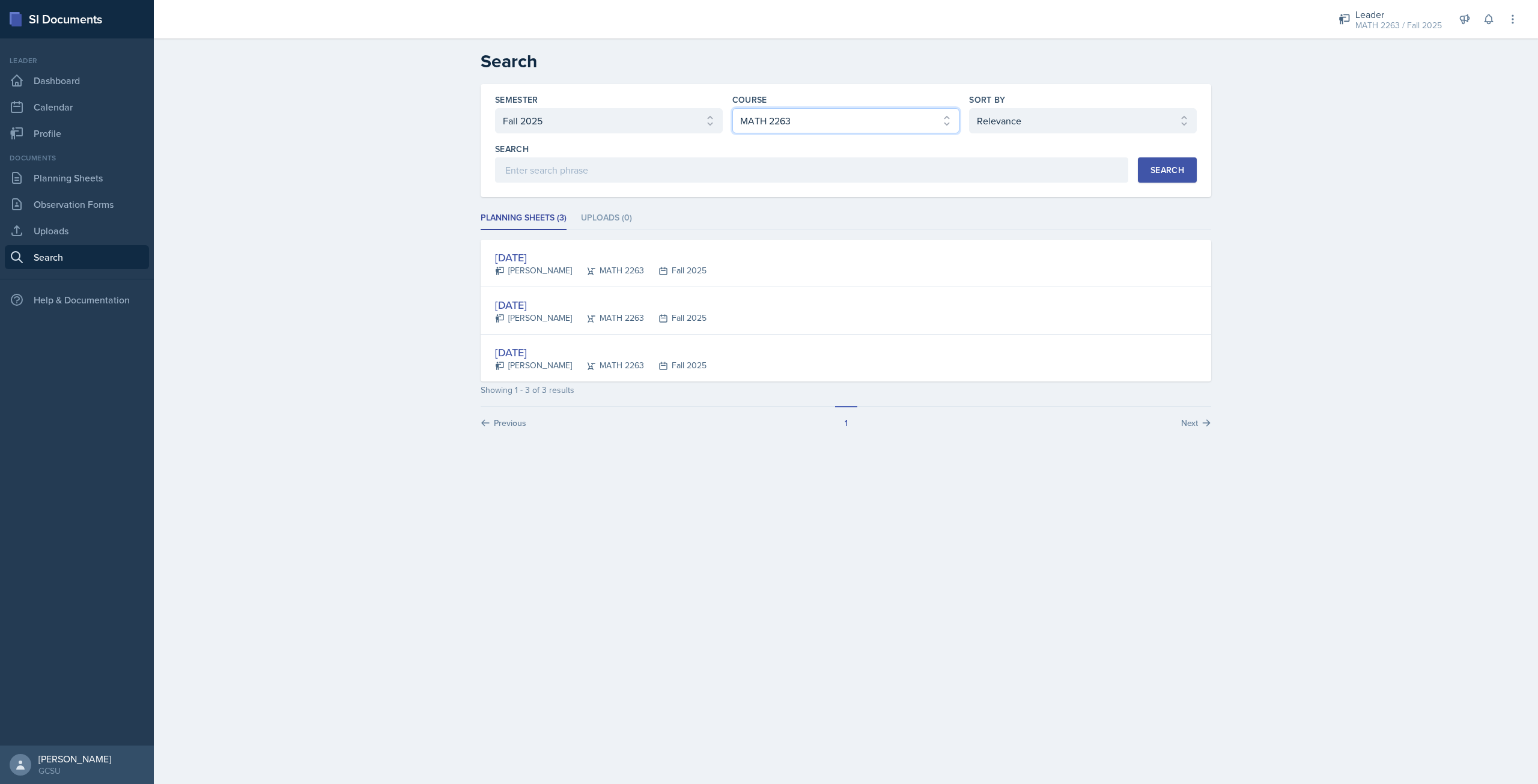
click at [808, 125] on select "Select course All ACCT 3101 ACCT 3102 ASTR 1000 BIOL 1100 BIOL 1107 BIOL 1108 B…" at bounding box center [846, 120] width 228 height 25
click at [733, 108] on select "Select course All ACCT 3101 ACCT 3102 ASTR 1000 BIOL 1100 BIOL 1107 BIOL 1108 B…" at bounding box center [846, 120] width 228 height 25
click at [1170, 174] on div "Search" at bounding box center [1167, 170] width 33 height 10
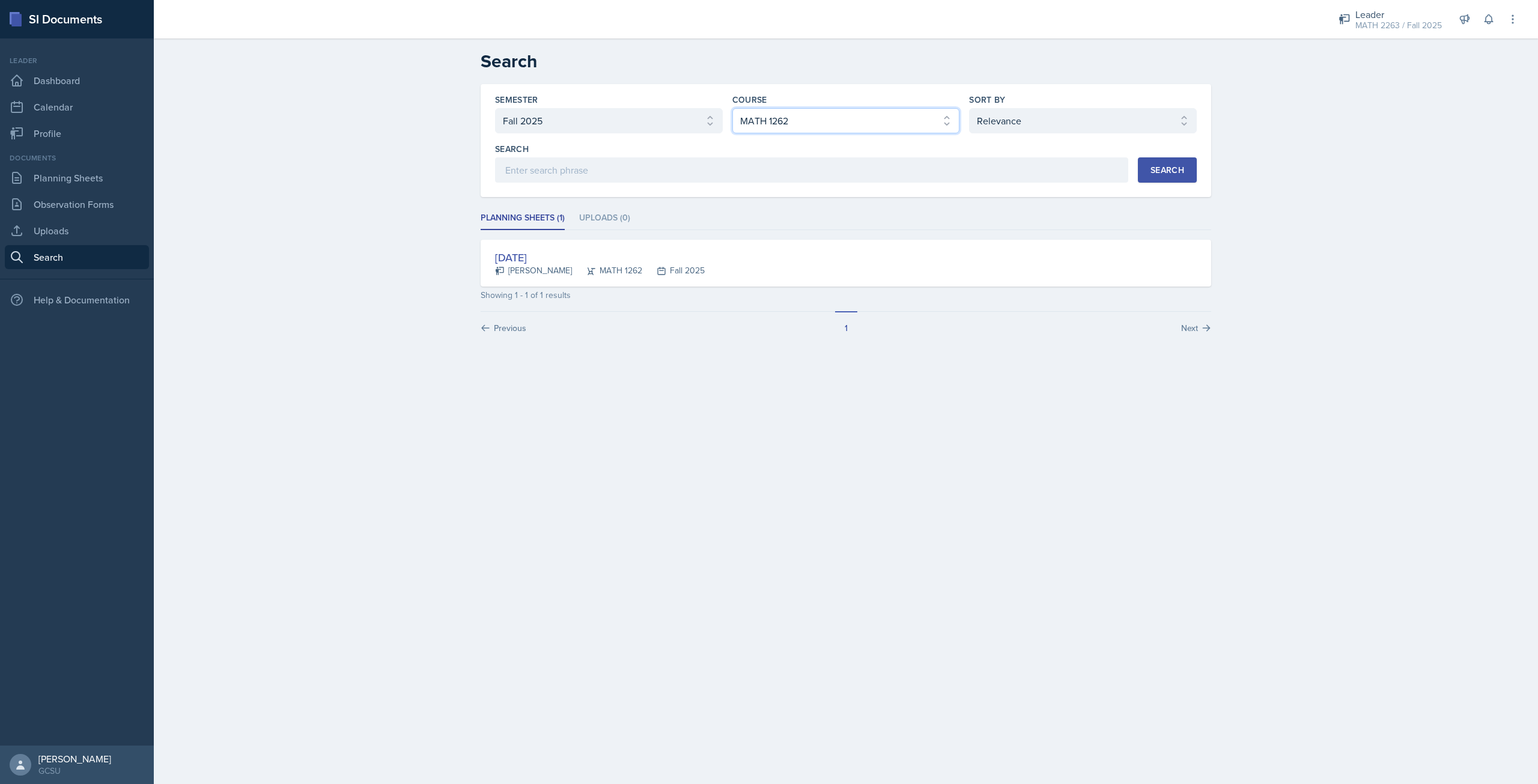
click at [868, 132] on select "Select course All ACCT 3101 ACCT 3102 ASTR 1000 BIOL 1100 BIOL 1107 BIOL 1108 B…" at bounding box center [846, 120] width 228 height 25
click at [733, 108] on select "Select course All ACCT 3101 ACCT 3102 ASTR 1000 BIOL 1100 BIOL 1107 BIOL 1108 B…" at bounding box center [846, 120] width 228 height 25
click at [1166, 173] on div "Search" at bounding box center [1167, 170] width 33 height 10
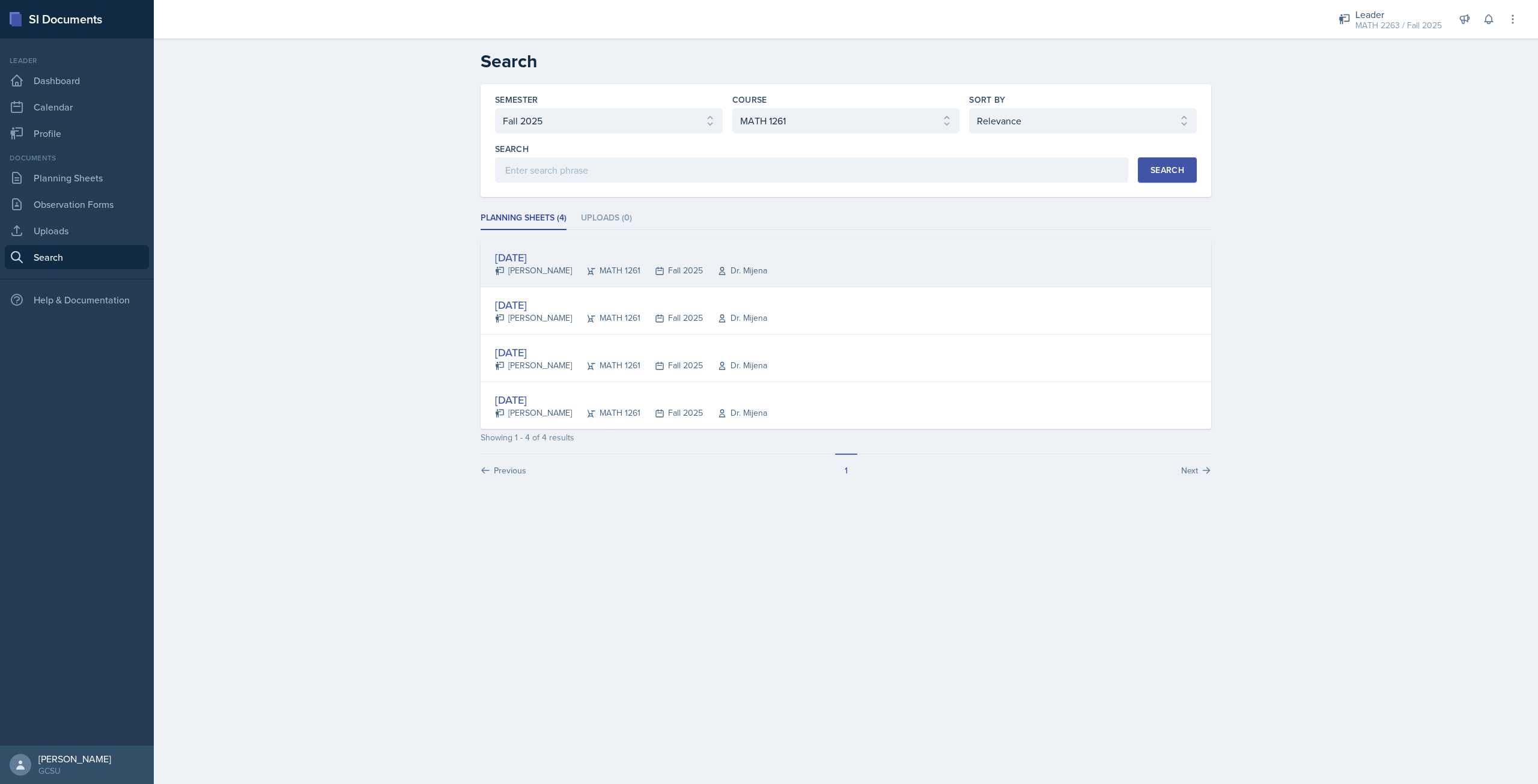
click at [523, 260] on div "[DATE]" at bounding box center [631, 258] width 273 height 16
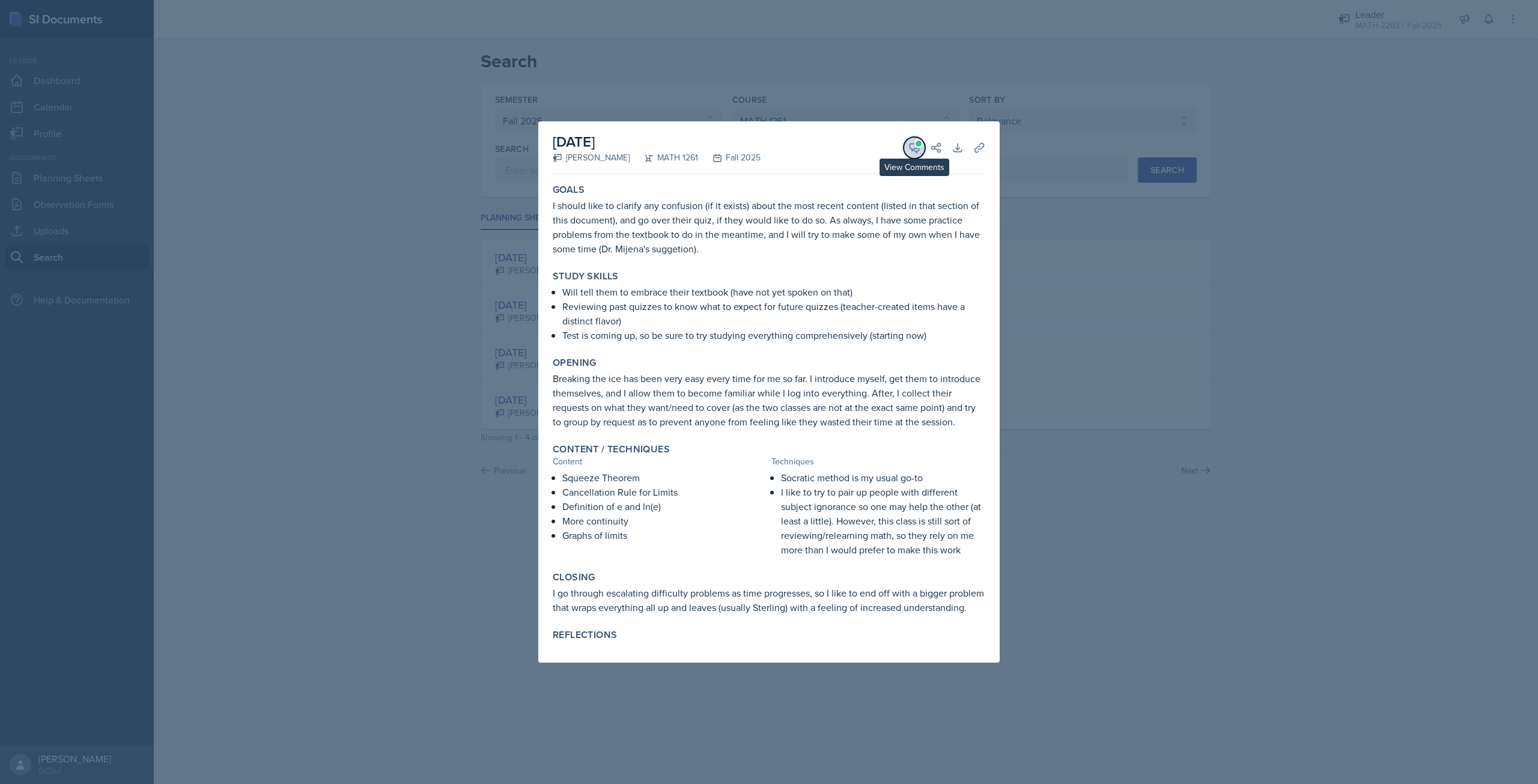
click at [917, 149] on icon at bounding box center [915, 148] width 12 height 12
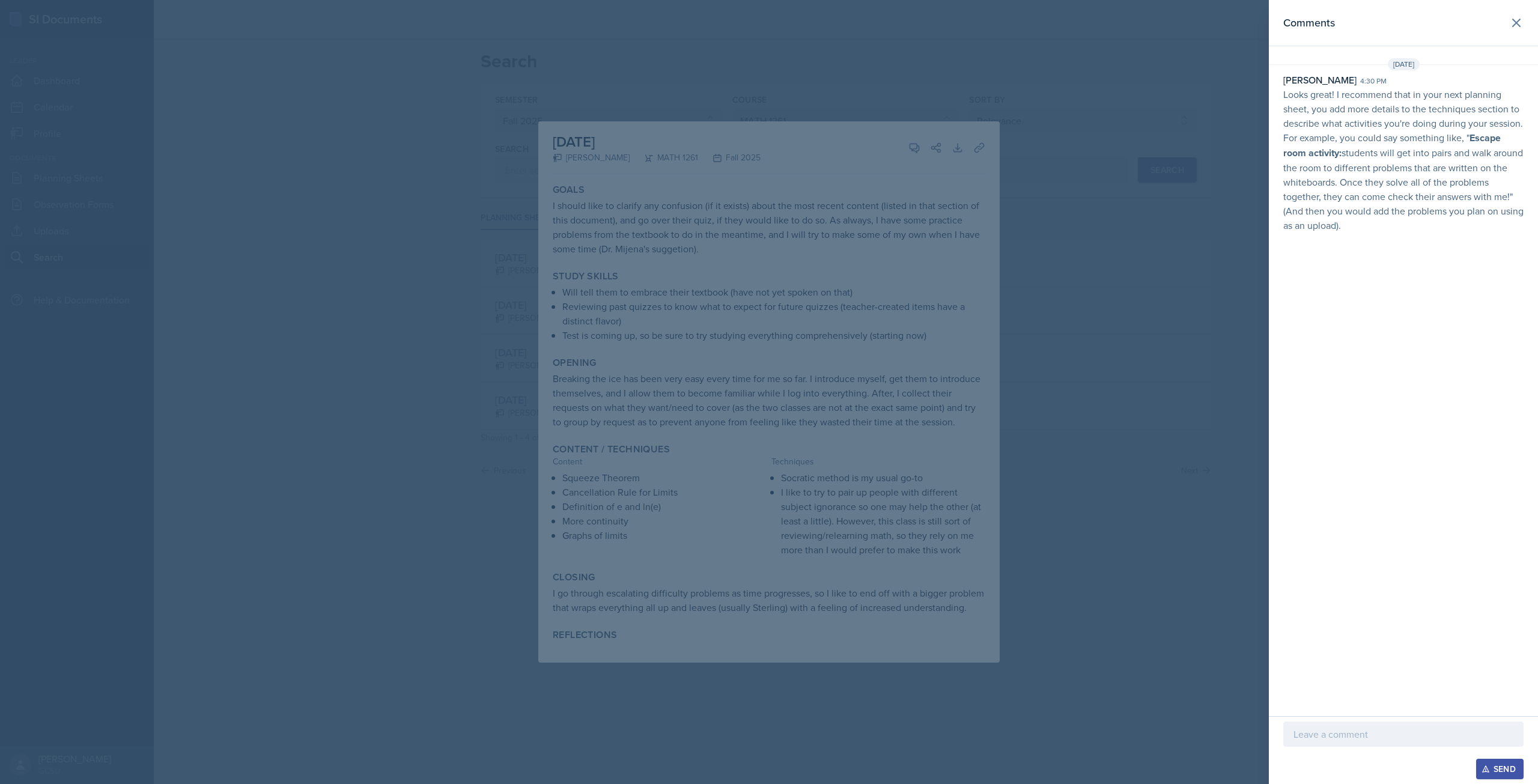
click at [1130, 378] on div at bounding box center [769, 392] width 1538 height 784
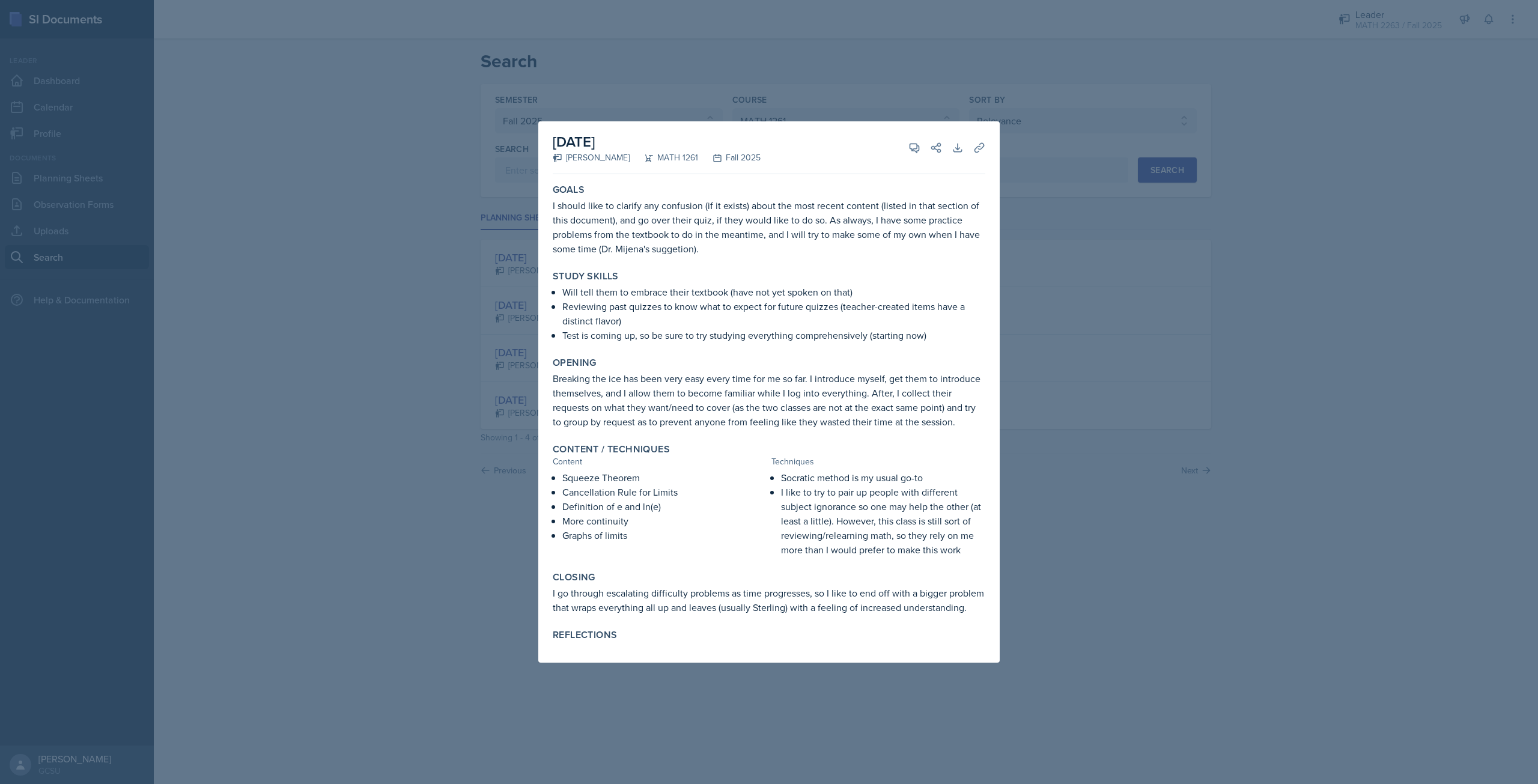
click at [1035, 105] on div at bounding box center [769, 392] width 1538 height 784
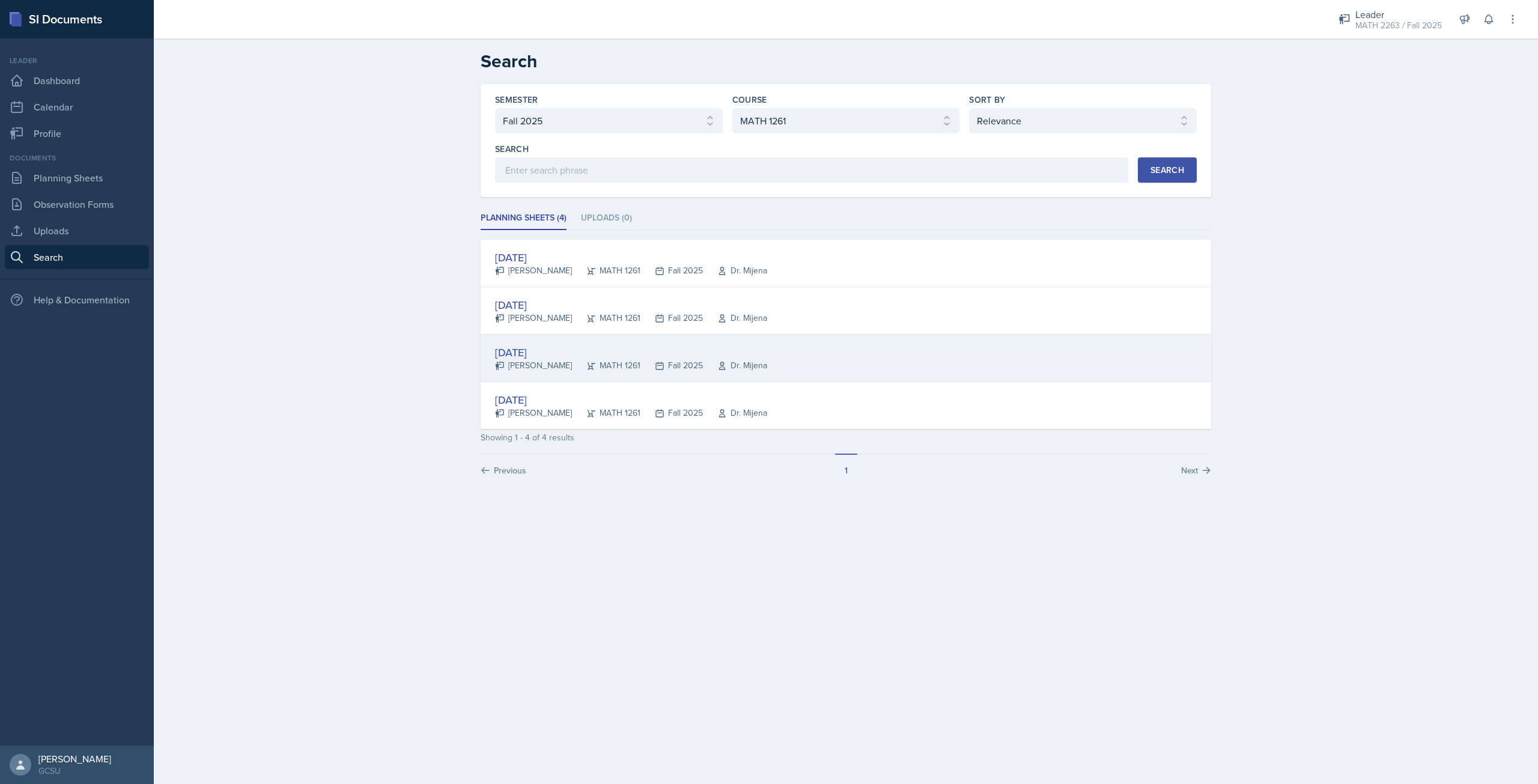
click at [578, 356] on div "[DATE]" at bounding box center [631, 352] width 273 height 16
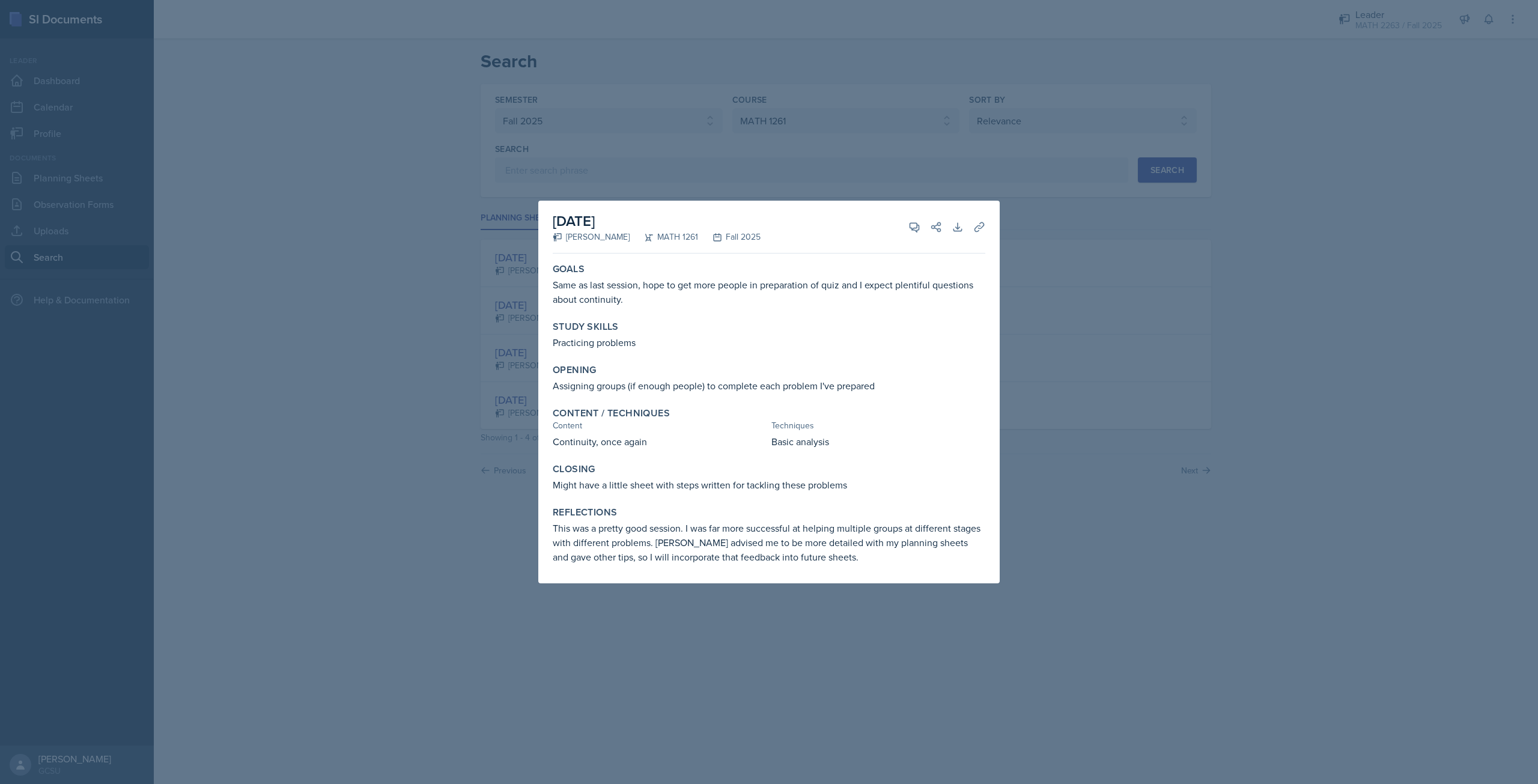
click at [1155, 575] on div at bounding box center [769, 392] width 1538 height 784
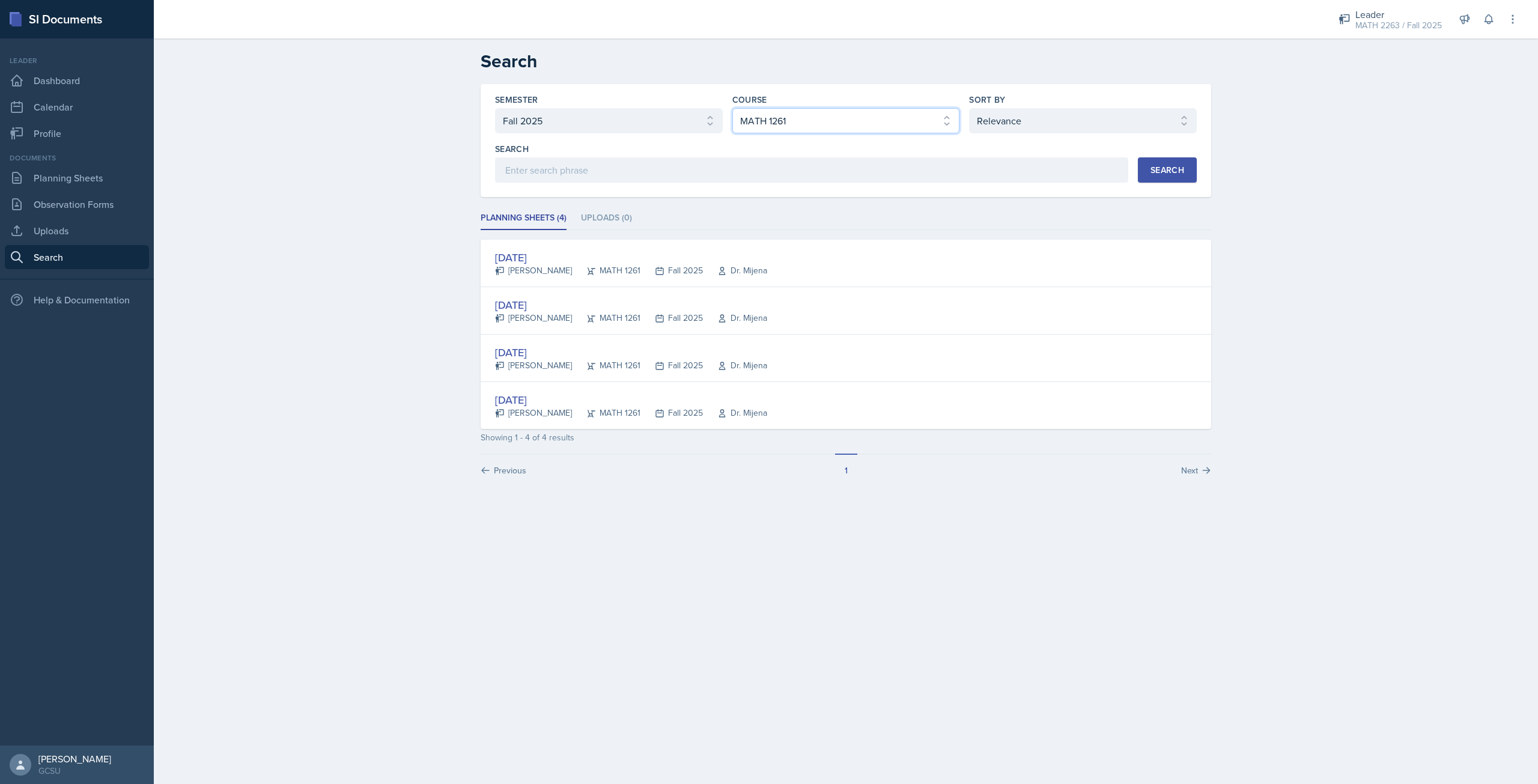
click at [826, 126] on select "Select course All ACCT 3101 ACCT 3102 ASTR 1000 BIOL 1100 BIOL 1107 BIOL 1108 B…" at bounding box center [846, 120] width 228 height 25
select select "5b9b20b4-1710-437f-86a3-fffa275be54b"
click at [733, 108] on select "Select course All ACCT 3101 ACCT 3102 ASTR 1000 BIOL 1100 BIOL 1107 BIOL 1108 B…" at bounding box center [846, 120] width 228 height 25
click at [1171, 179] on button "Search" at bounding box center [1167, 170] width 59 height 25
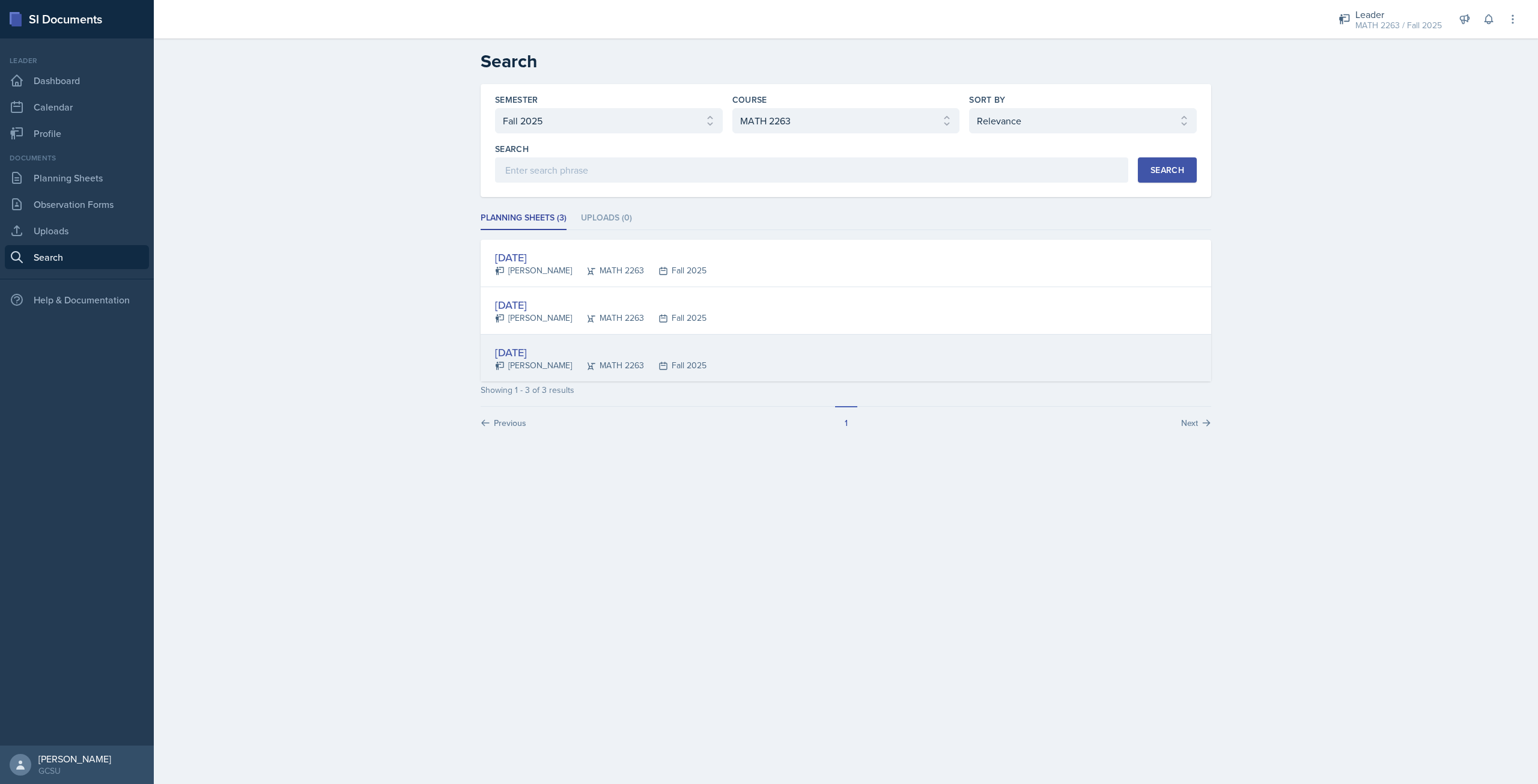
click at [594, 345] on div "[DATE]" at bounding box center [601, 352] width 212 height 16
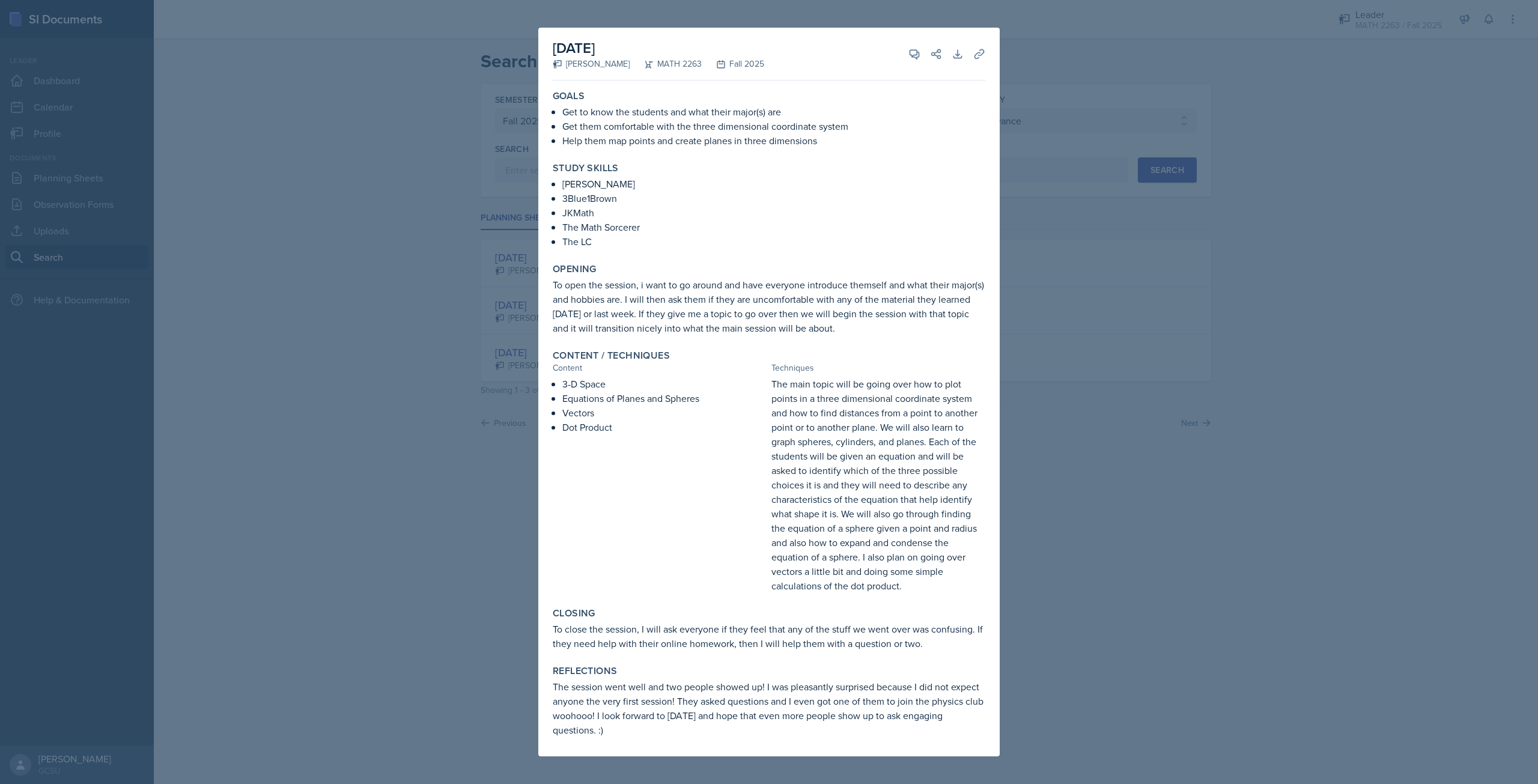
click at [1198, 460] on div at bounding box center [769, 392] width 1538 height 784
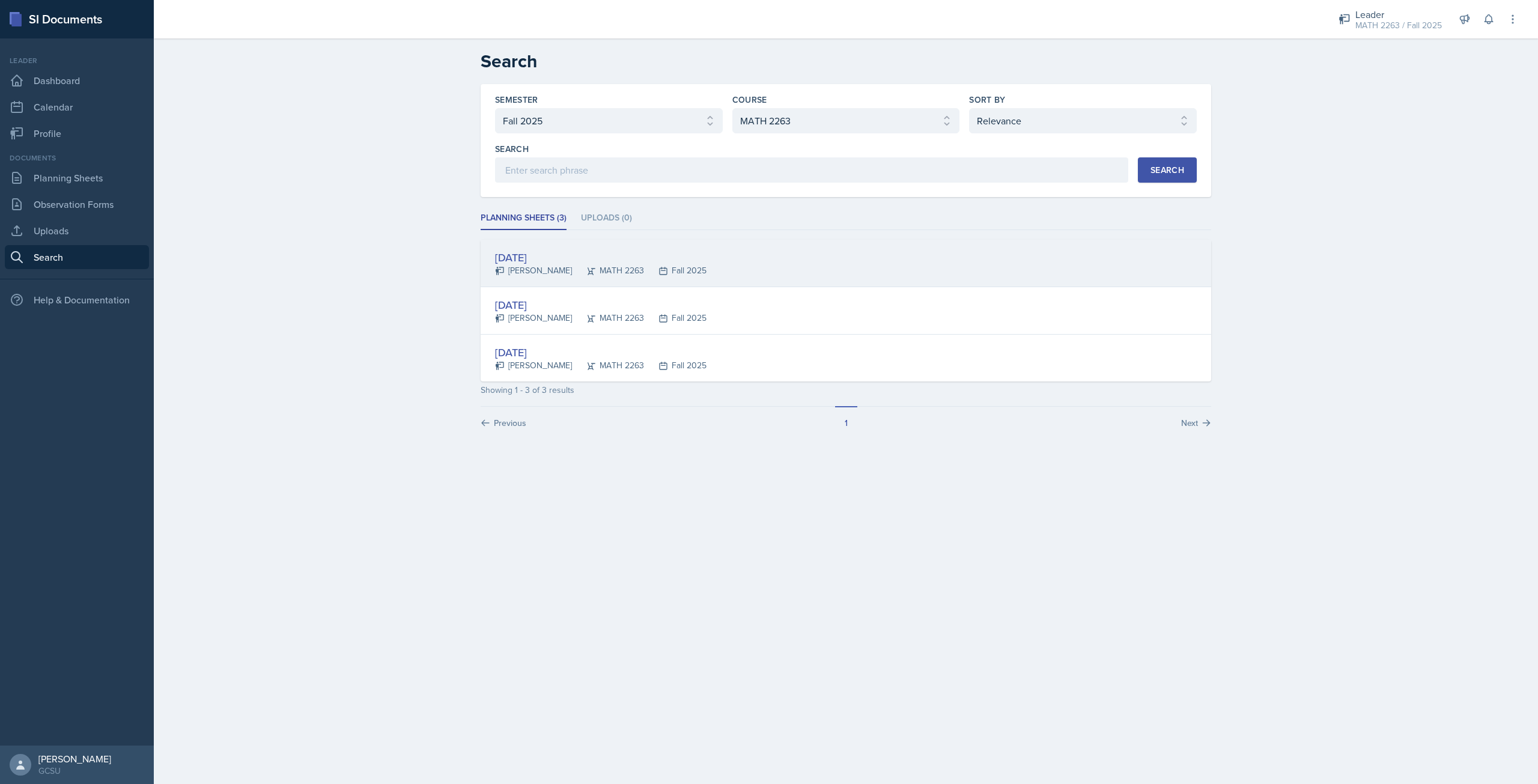
click at [622, 259] on div "[DATE]" at bounding box center [601, 258] width 212 height 16
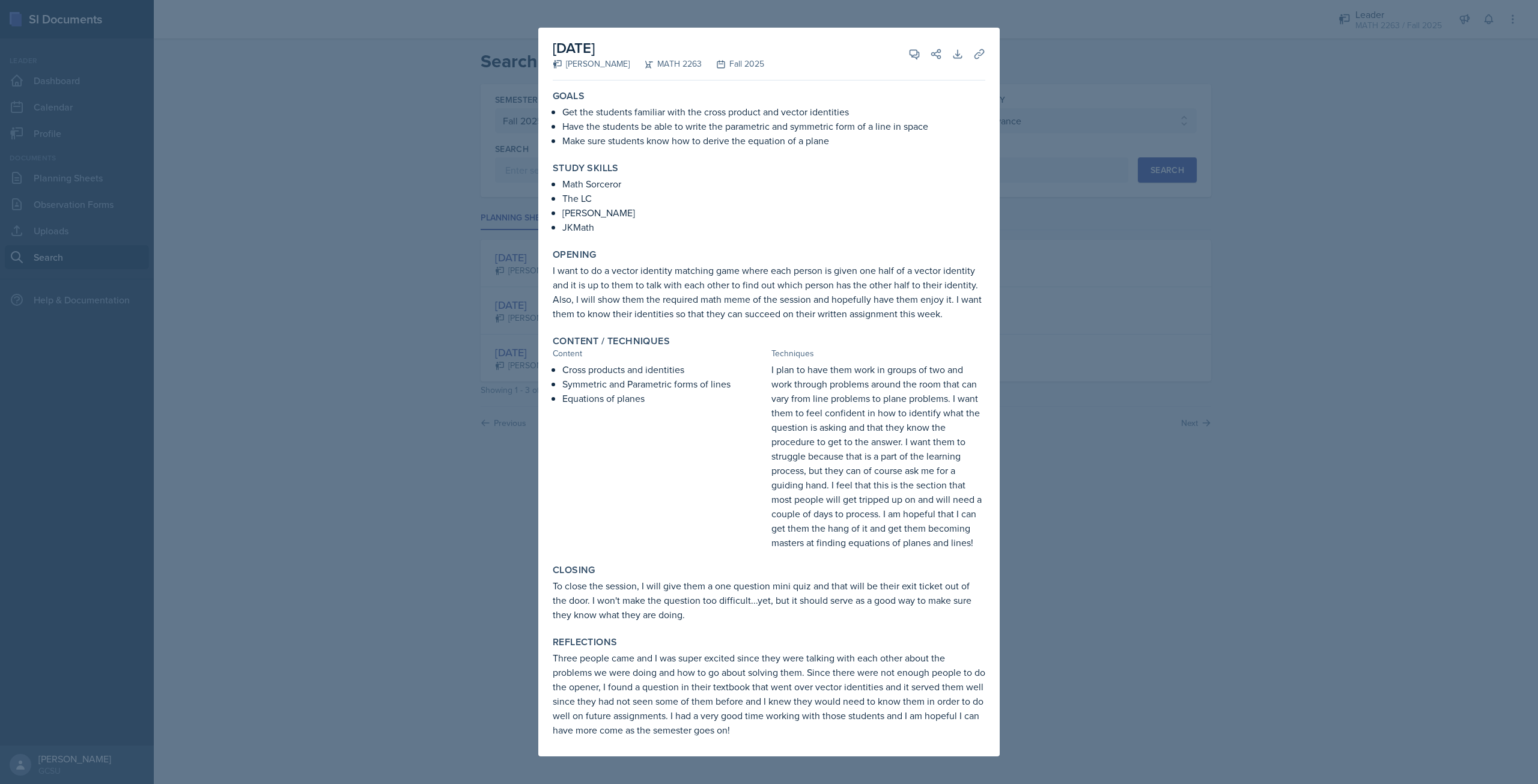
click at [1052, 215] on div at bounding box center [769, 392] width 1538 height 784
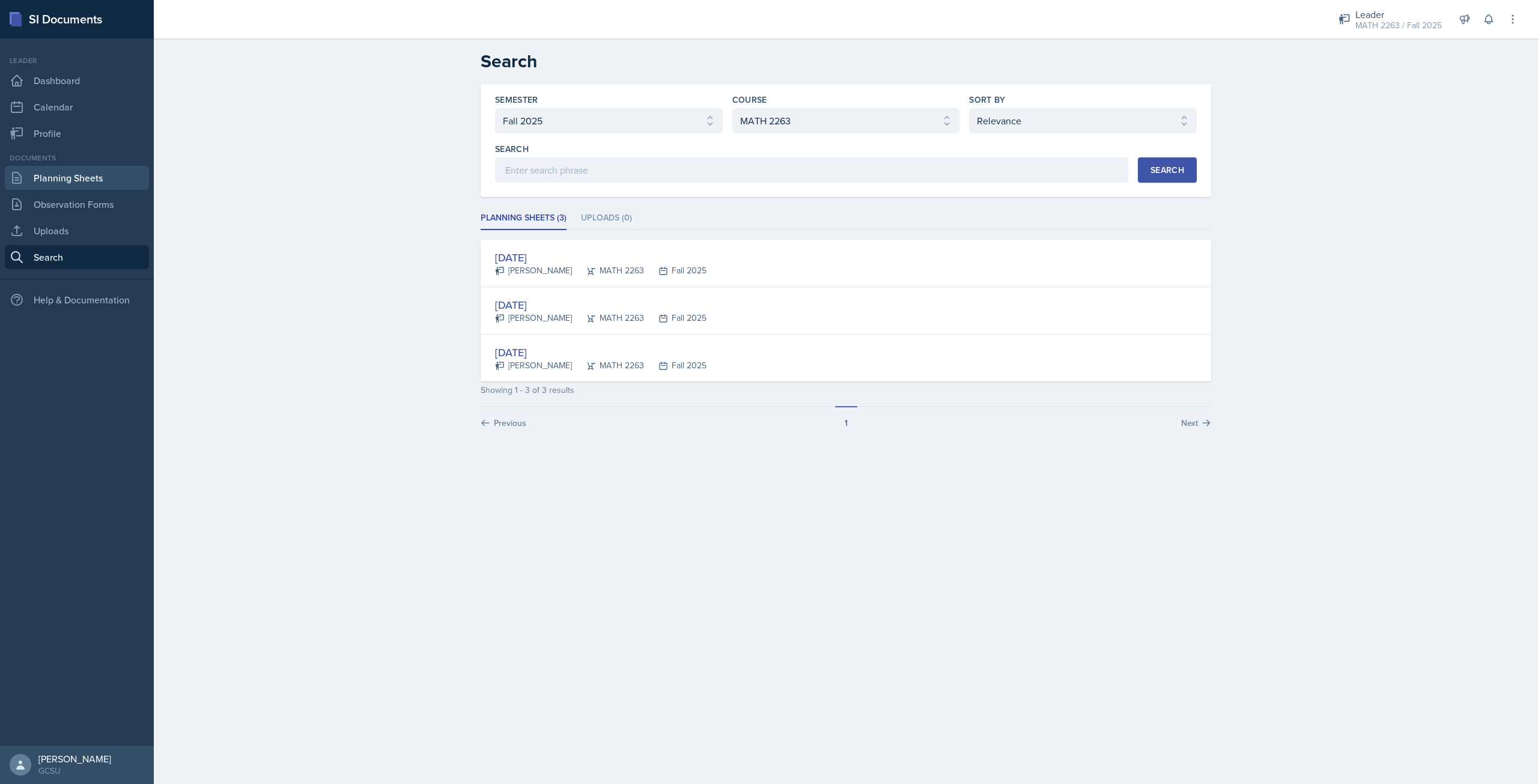
click at [98, 183] on link "Planning Sheets" at bounding box center [77, 178] width 144 height 24
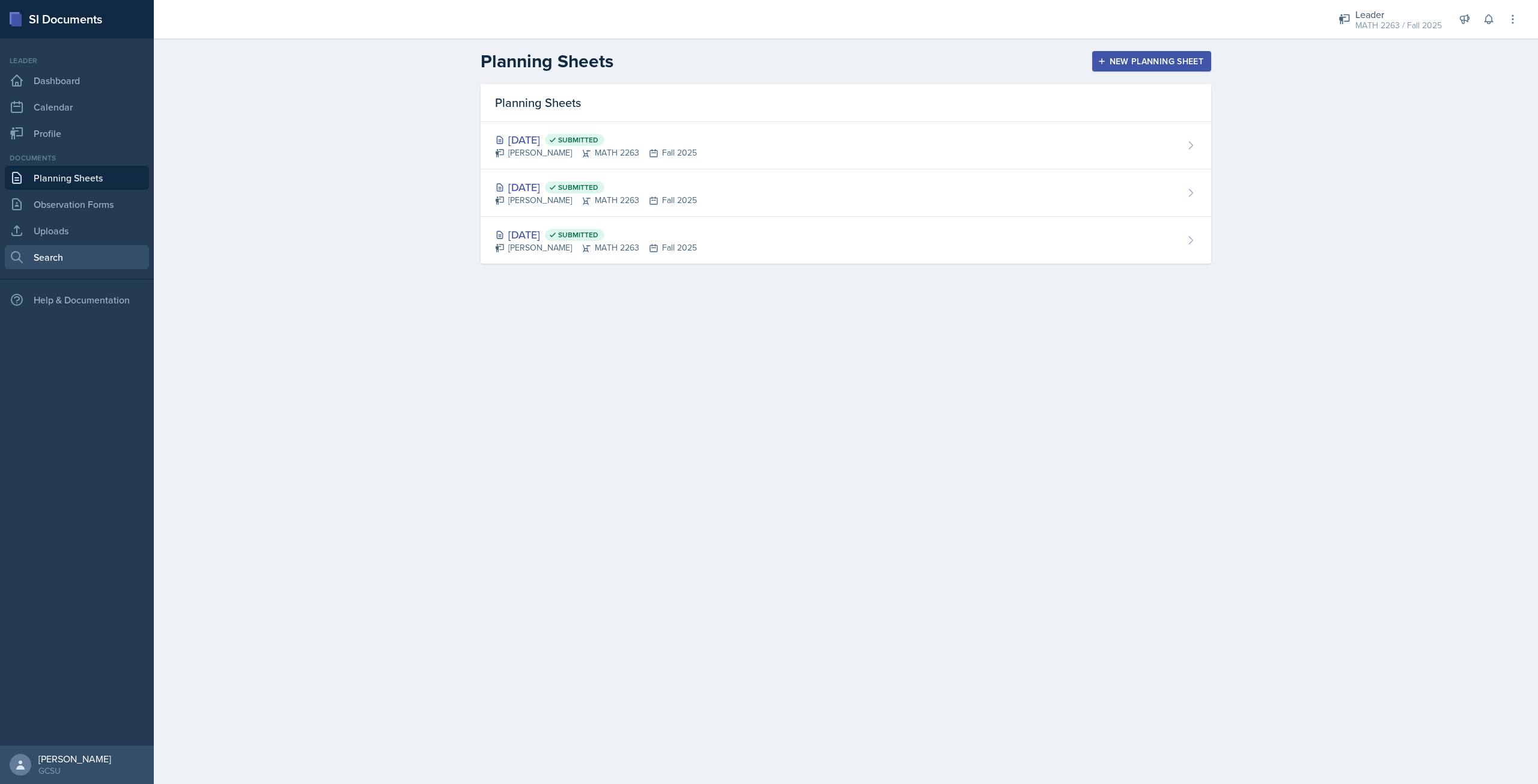
click at [88, 250] on link "Search" at bounding box center [77, 257] width 144 height 24
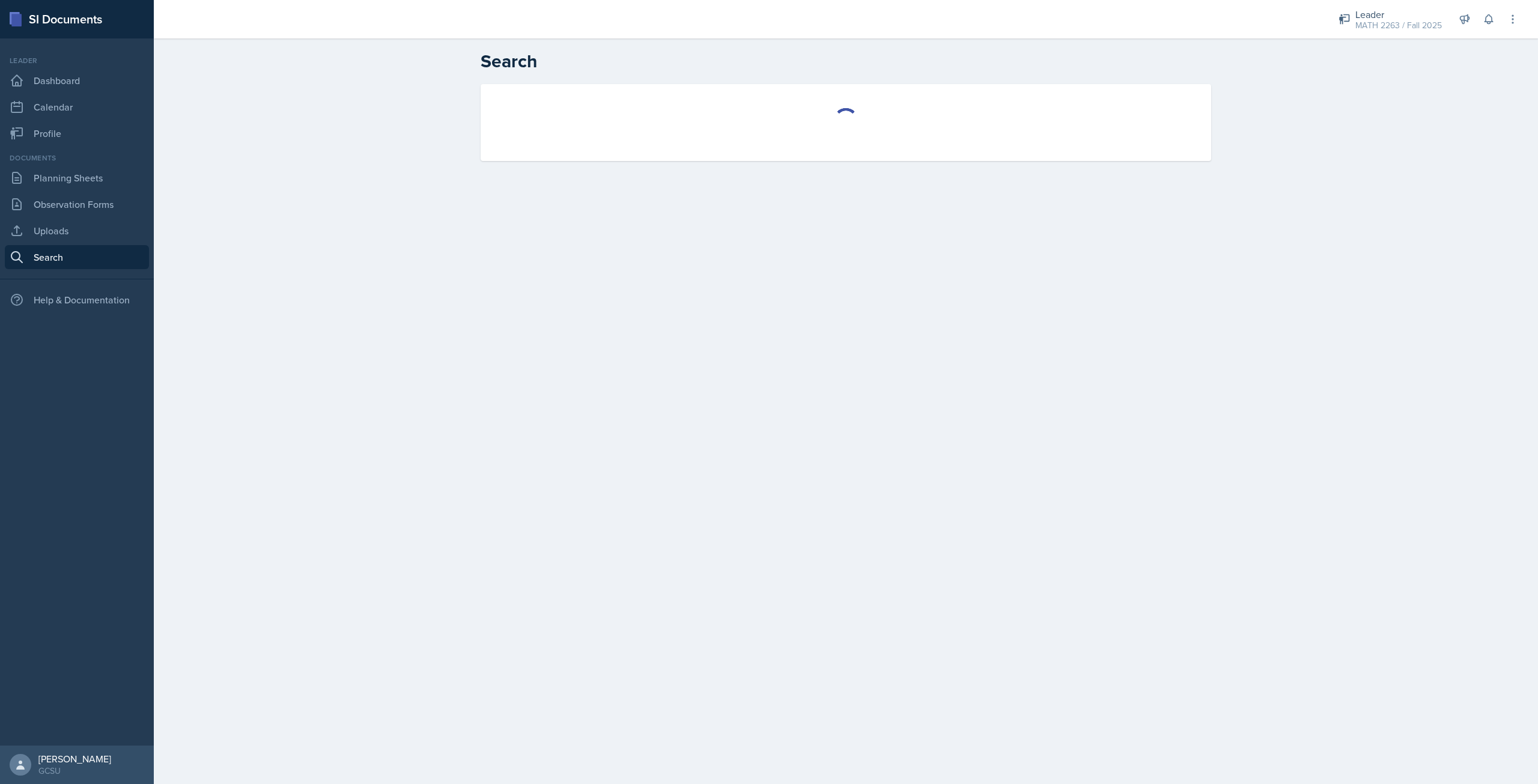
select select "all"
select select "1"
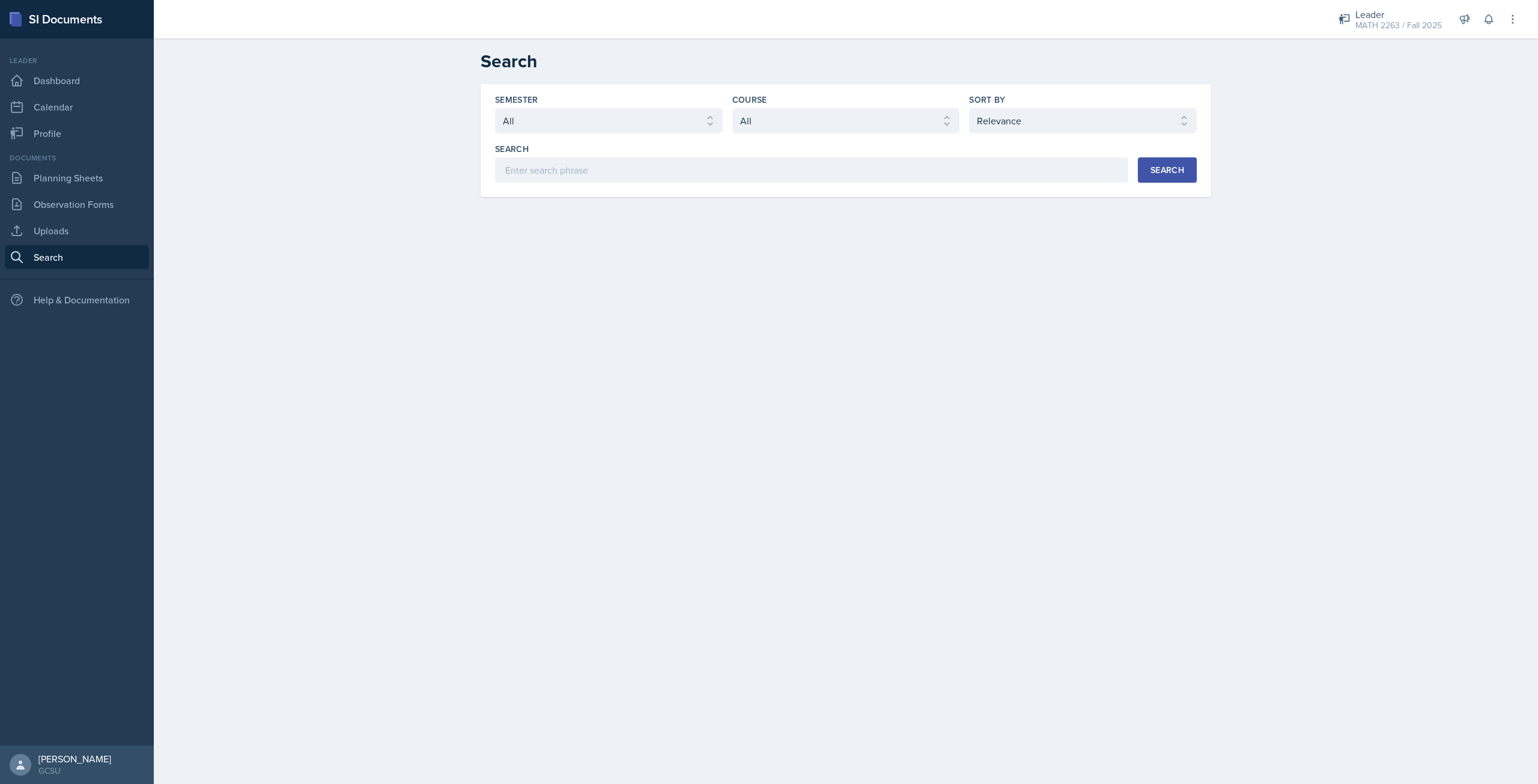
click at [602, 134] on div "Semester Select semester All Fall 2025 Spring 2025 Fall 2024 Spring 2024 Fall 2…" at bounding box center [846, 138] width 702 height 89
click at [602, 125] on select "Select semester All Fall 2025 Spring 2025 Fall 2024 Spring 2024 Fall 2023 Sprin…" at bounding box center [609, 120] width 228 height 25
select select "e7b6c66a-987a-4ab3-92d3-5526cc86007b"
click at [495, 108] on select "Select semester All Fall 2025 Spring 2025 Fall 2024 Spring 2024 Fall 2023 Sprin…" at bounding box center [609, 120] width 228 height 25
click at [776, 130] on select "Select course All ACCT 3101 ACCT 3102 ASTR 1000 BIOL 1100 BIOL 1107 BIOL 1108 B…" at bounding box center [846, 120] width 228 height 25
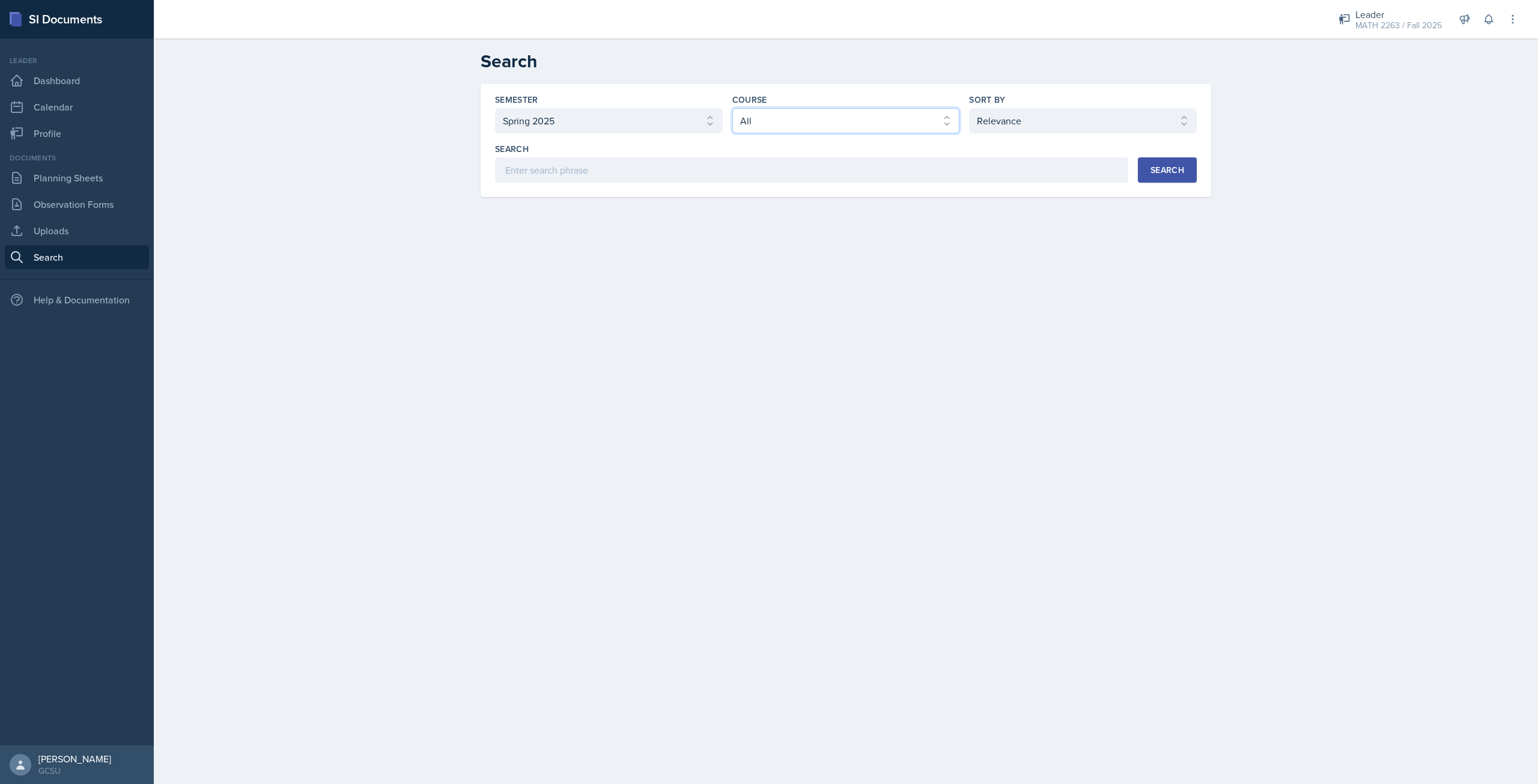
select select "7e071553-0b37-4a4a-a235-5ee2229324e6"
click at [733, 108] on select "Select course All ACCT 3101 ACCT 3102 ASTR 1000 BIOL 1100 BIOL 1107 BIOL 1108 B…" at bounding box center [846, 120] width 228 height 25
click at [1191, 167] on button "Search" at bounding box center [1167, 170] width 59 height 25
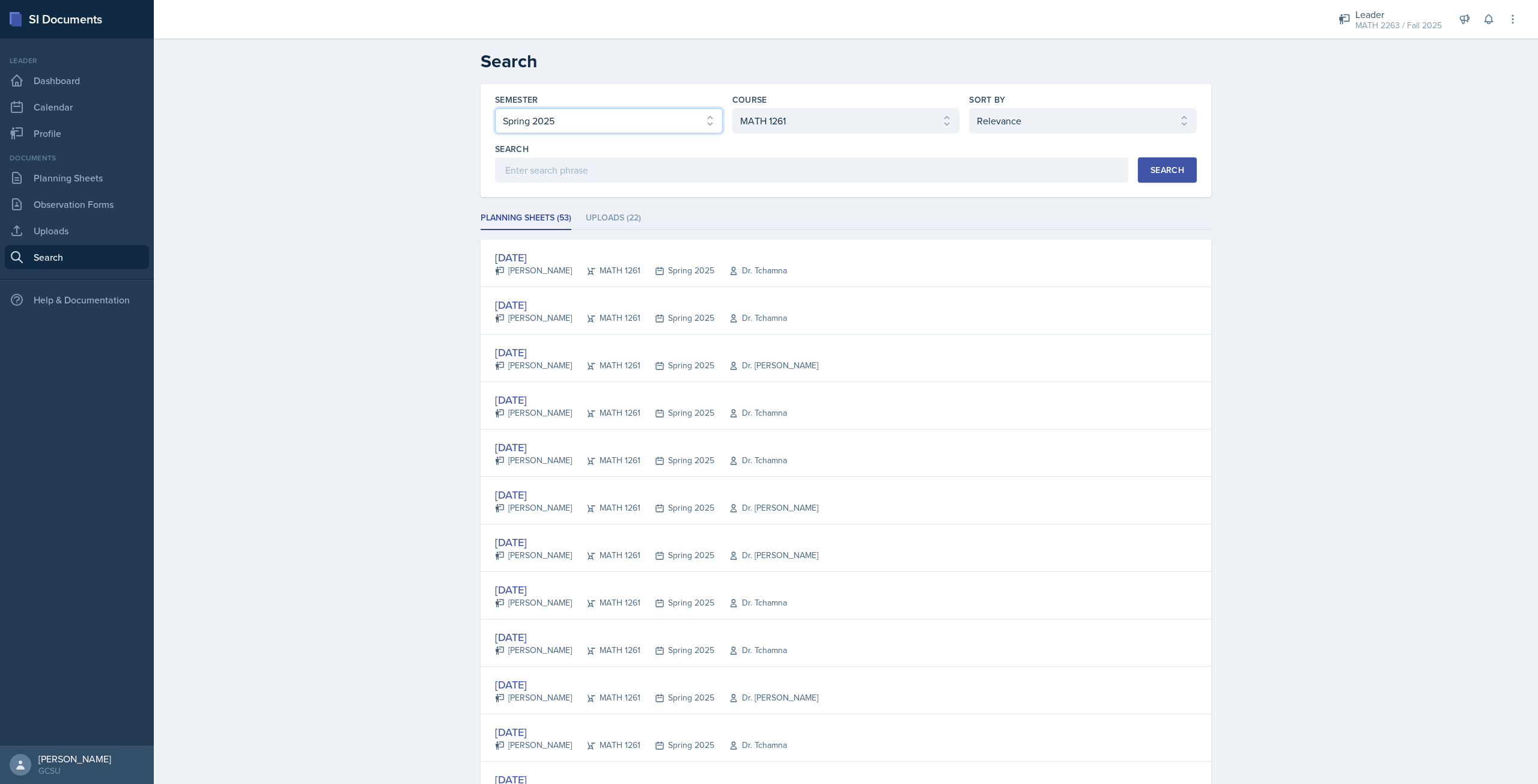
click at [662, 131] on select "Select semester All Fall 2025 Spring 2025 Fall 2024 Spring 2024 Fall 2023 Sprin…" at bounding box center [609, 120] width 228 height 25
select select "986fdc3e-2246-4ffd-9cb8-78666de4ebed"
click at [495, 108] on select "Select semester All Fall 2025 Spring 2025 Fall 2024 Spring 2024 Fall 2023 Sprin…" at bounding box center [609, 120] width 228 height 25
click at [786, 124] on select "Select course All ACCT 3101 ACCT 3102 ASTR 1000 BIOL 1100 BIOL 1107 BIOL 1108 B…" at bounding box center [846, 120] width 228 height 25
click at [733, 108] on select "Select course All ACCT 3101 ACCT 3102 ASTR 1000 BIOL 1100 BIOL 1107 BIOL 1108 B…" at bounding box center [846, 120] width 228 height 25
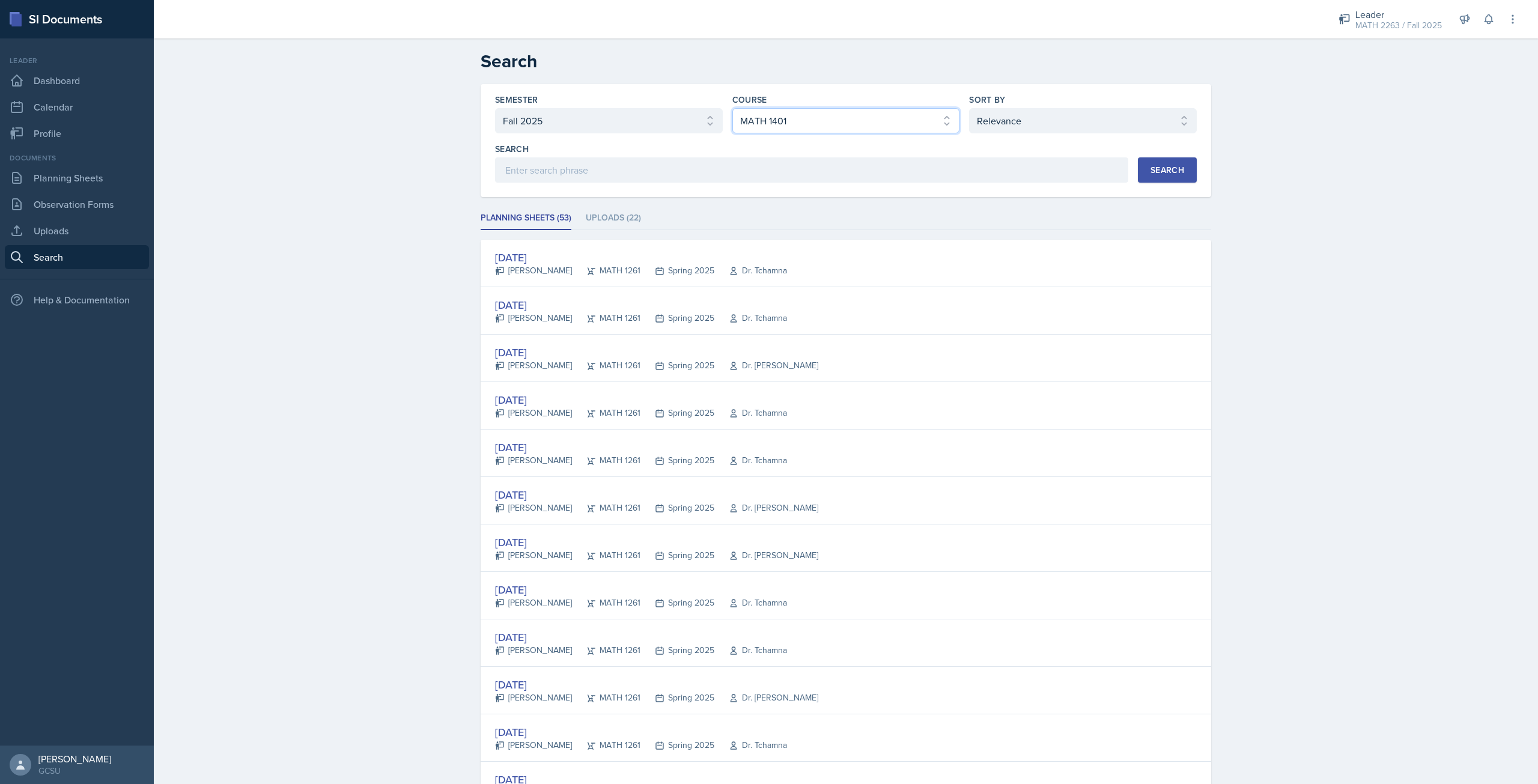
click at [825, 124] on select "Select course All ACCT 3101 ACCT 3102 ASTR 1000 BIOL 1100 BIOL 1107 BIOL 1108 B…" at bounding box center [846, 120] width 228 height 25
select select "5b9b20b4-1710-437f-86a3-fffa275be54b"
click at [733, 108] on select "Select course All ACCT 3101 ACCT 3102 ASTR 1000 BIOL 1100 BIOL 1107 BIOL 1108 B…" at bounding box center [846, 120] width 228 height 25
click at [1156, 170] on div "Search" at bounding box center [1167, 170] width 33 height 10
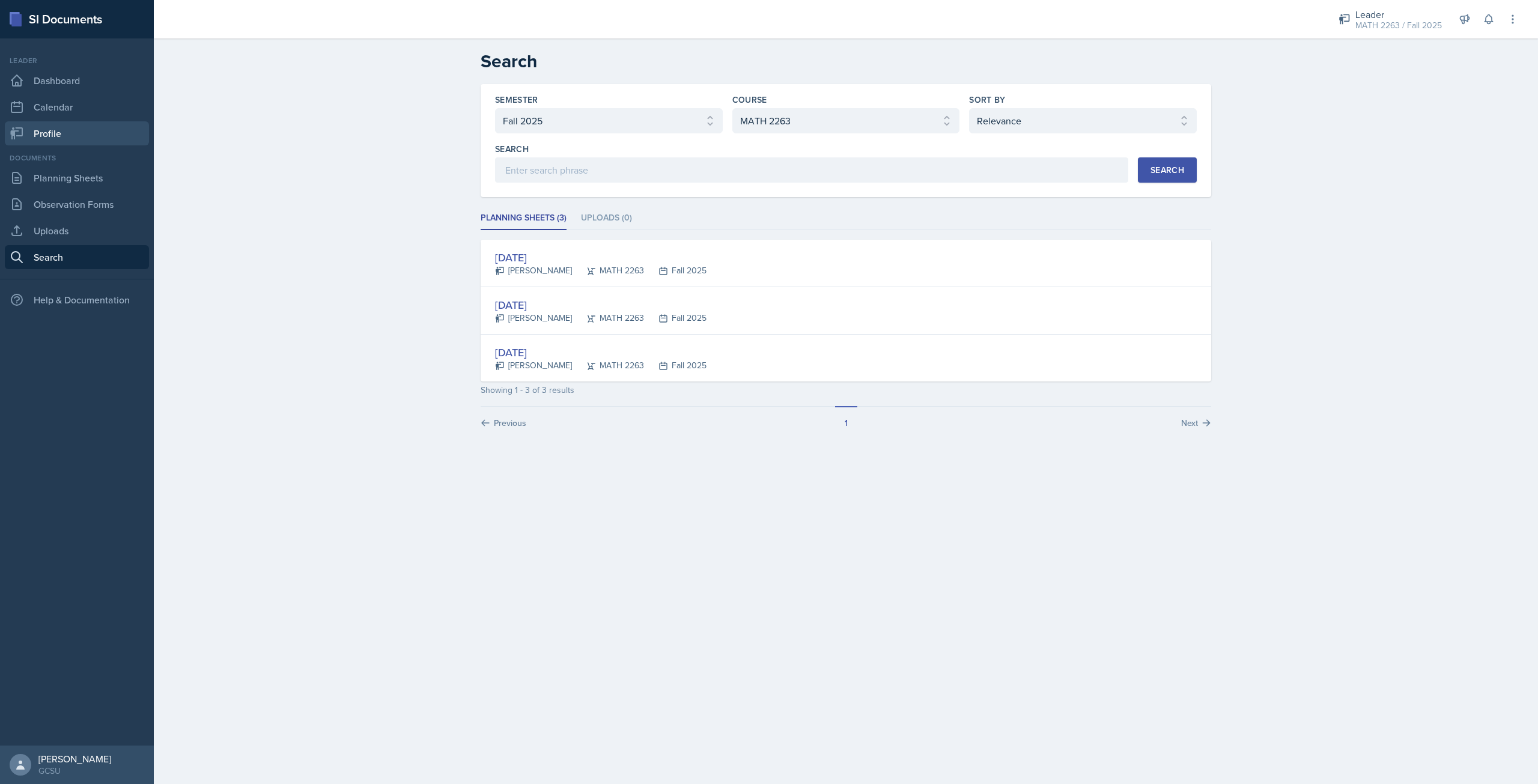
click at [79, 133] on link "Profile" at bounding box center [77, 133] width 144 height 24
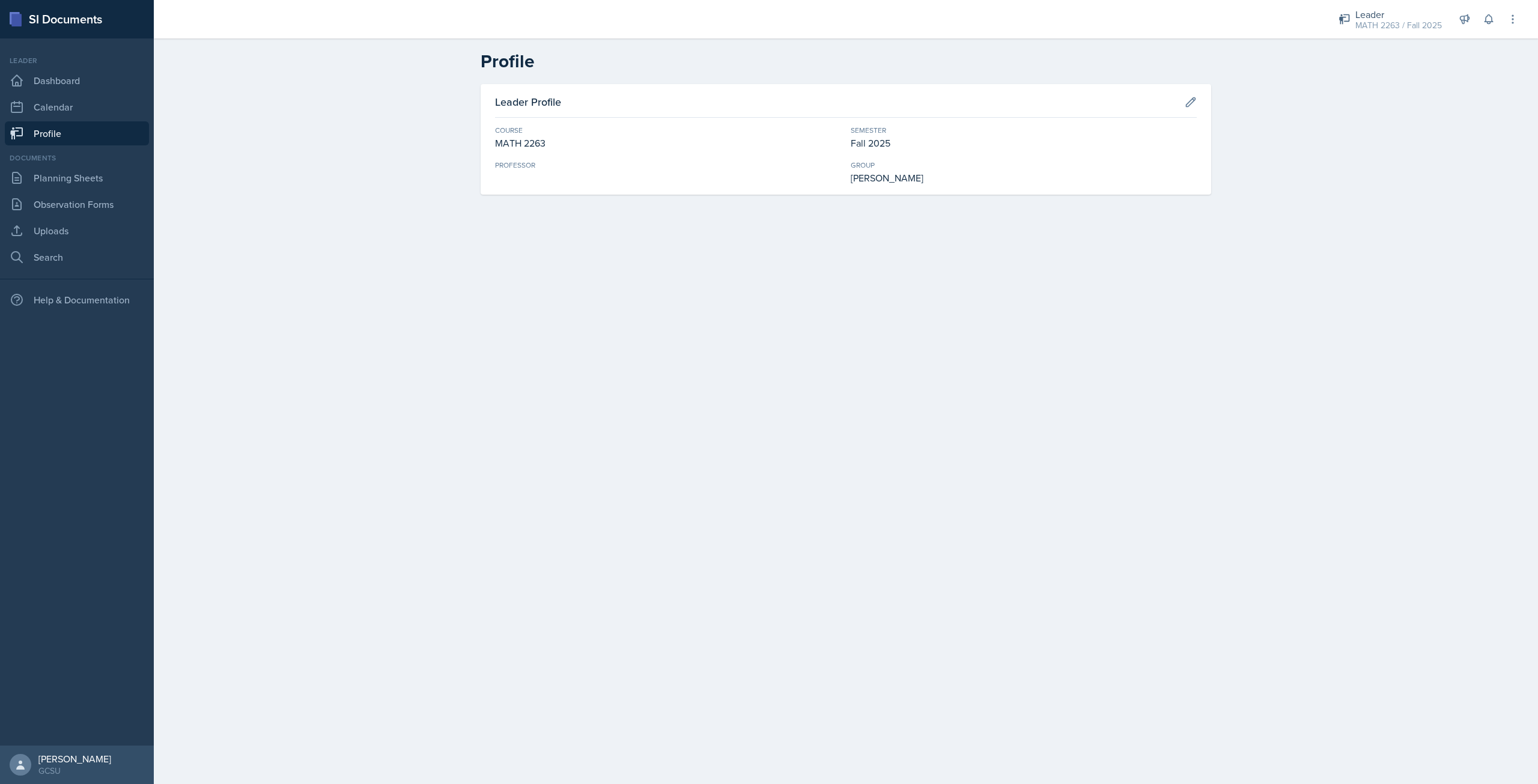
click at [579, 178] on div "Professor" at bounding box center [668, 172] width 346 height 25
click at [1184, 105] on button at bounding box center [1191, 102] width 22 height 22
click at [613, 191] on input at bounding box center [668, 186] width 346 height 25
type input "Dr. Tchamna"
click at [1184, 105] on div "Save" at bounding box center [1181, 104] width 18 height 10
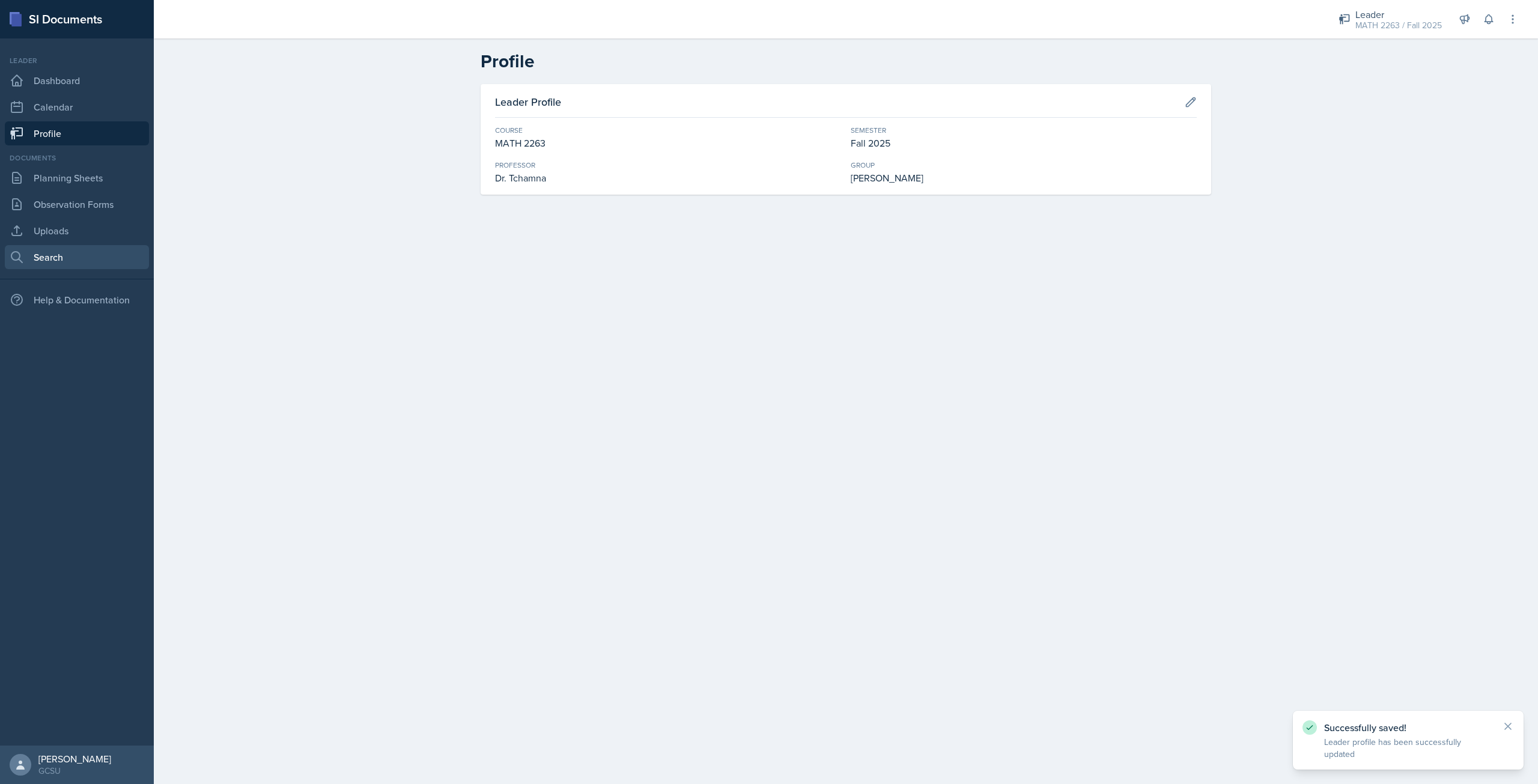
click at [68, 262] on link "Search" at bounding box center [77, 257] width 144 height 24
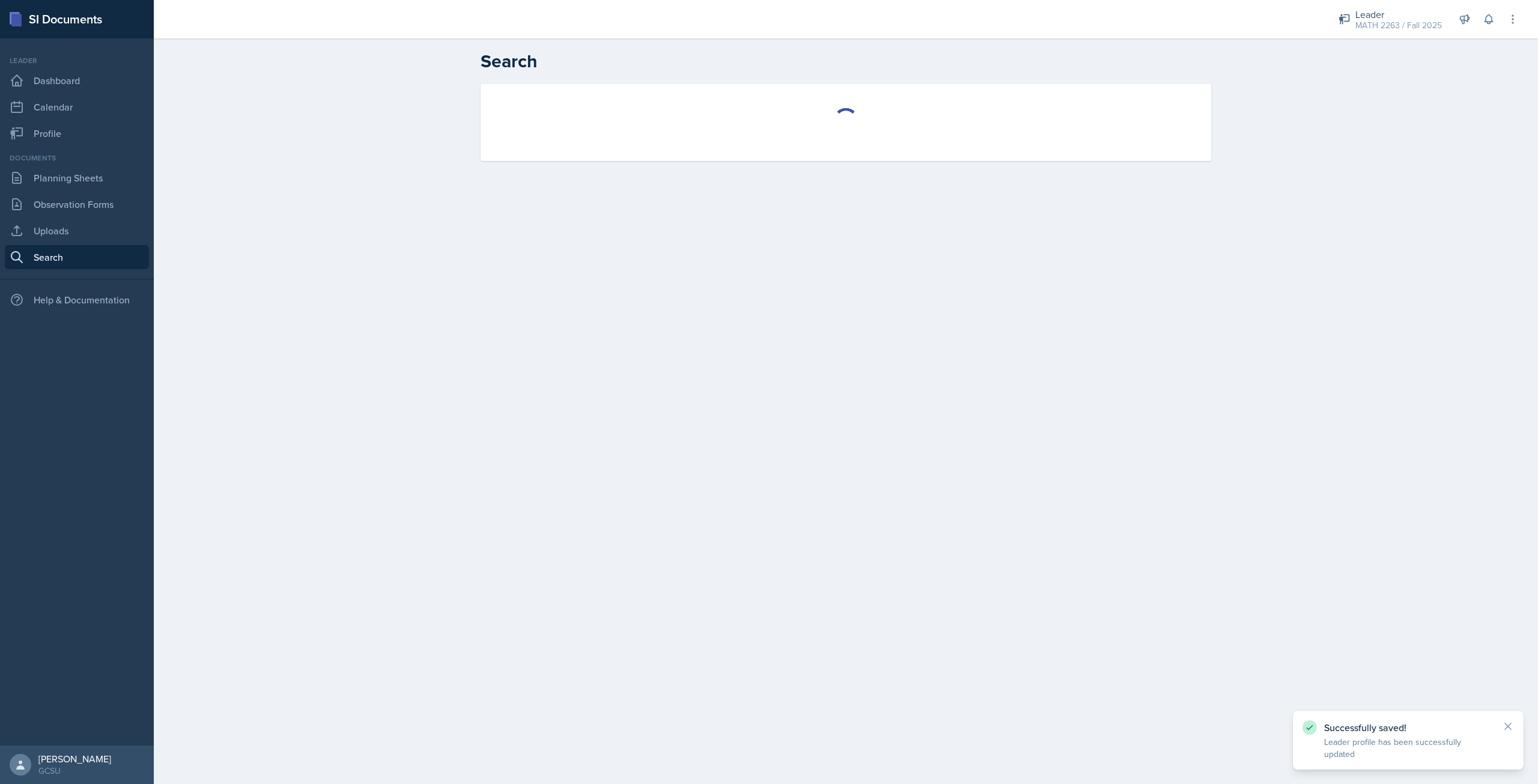
select select "all"
select select "1"
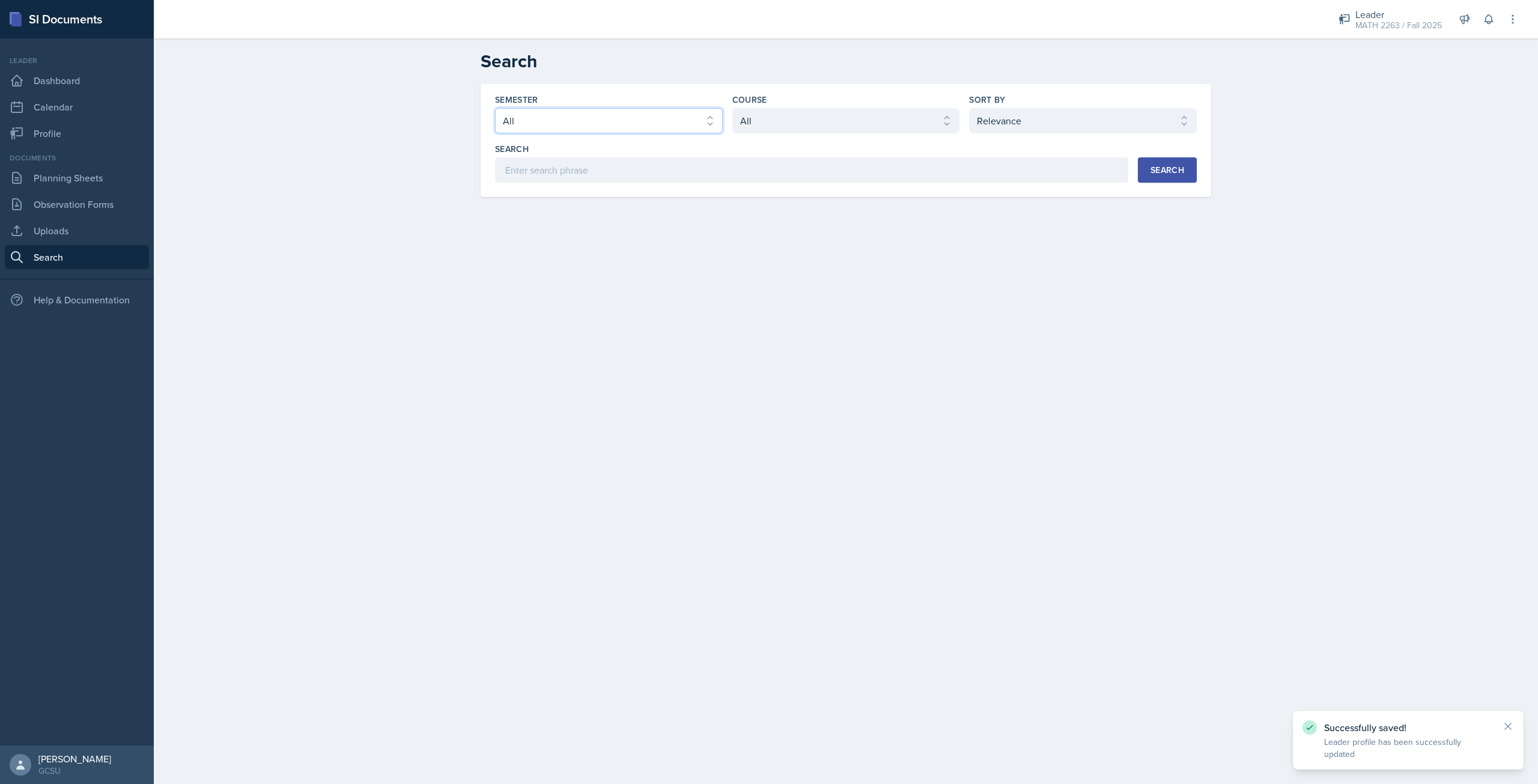
click at [587, 115] on select "Select semester All Fall 2025 Spring 2025 Fall 2024 Spring 2024 Fall 2023 Sprin…" at bounding box center [609, 120] width 228 height 25
select select "986fdc3e-2246-4ffd-9cb8-78666de4ebed"
click at [495, 108] on select "Select semester All Fall 2025 Spring 2025 Fall 2024 Spring 2024 Fall 2023 Sprin…" at bounding box center [609, 120] width 228 height 25
click at [766, 122] on select "Select course All ACCT 3101 ACCT 3102 ASTR 1000 BIOL 1100 BIOL 1107 BIOL 1108 B…" at bounding box center [846, 120] width 228 height 25
select select "5b9b20b4-1710-437f-86a3-fffa275be54b"
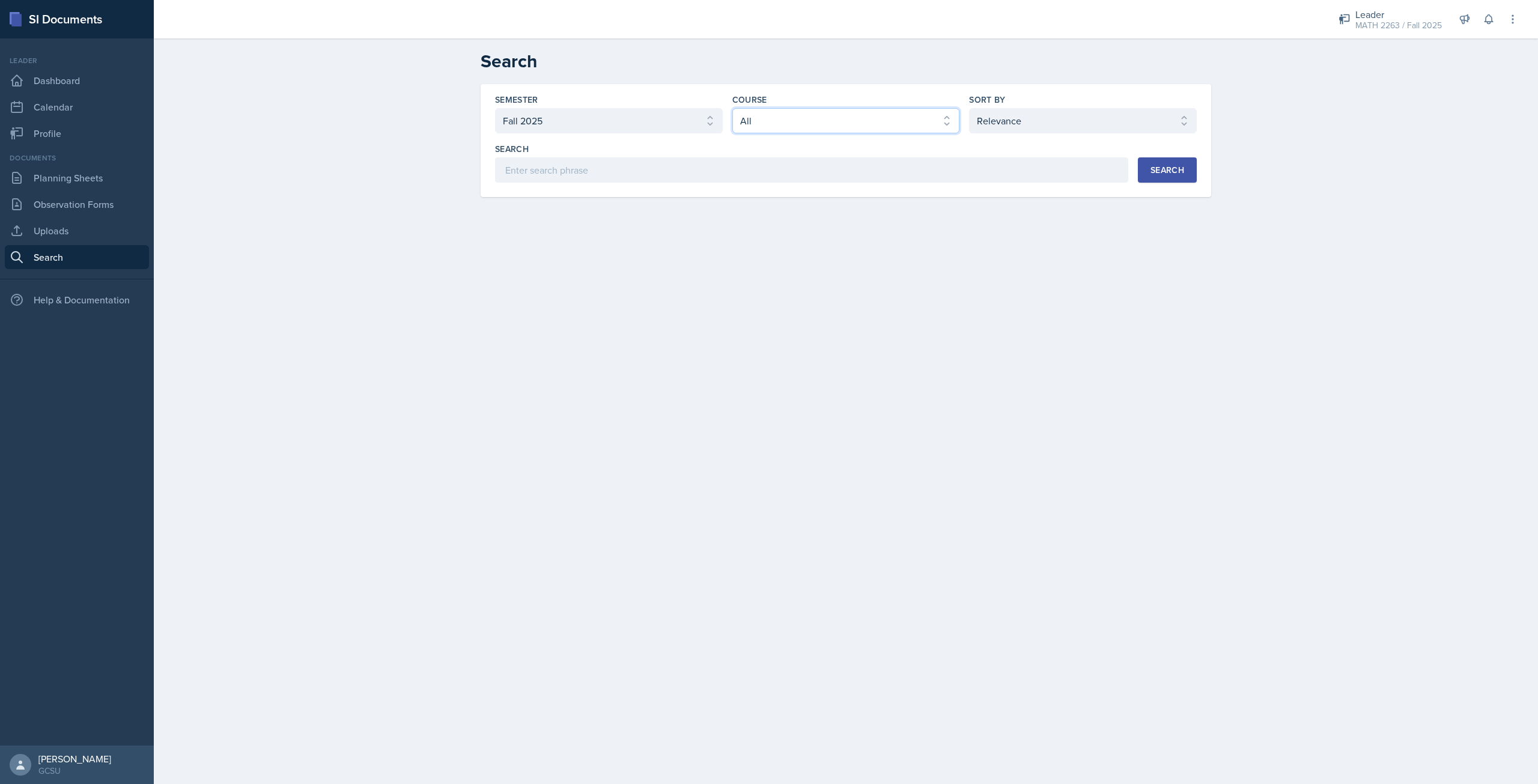
click at [733, 108] on select "Select course All ACCT 3101 ACCT 3102 ASTR 1000 BIOL 1100 BIOL 1107 BIOL 1108 B…" at bounding box center [846, 120] width 228 height 25
click at [1135, 169] on div "Search Search" at bounding box center [846, 163] width 702 height 40
click at [1144, 170] on button "Search" at bounding box center [1167, 170] width 59 height 25
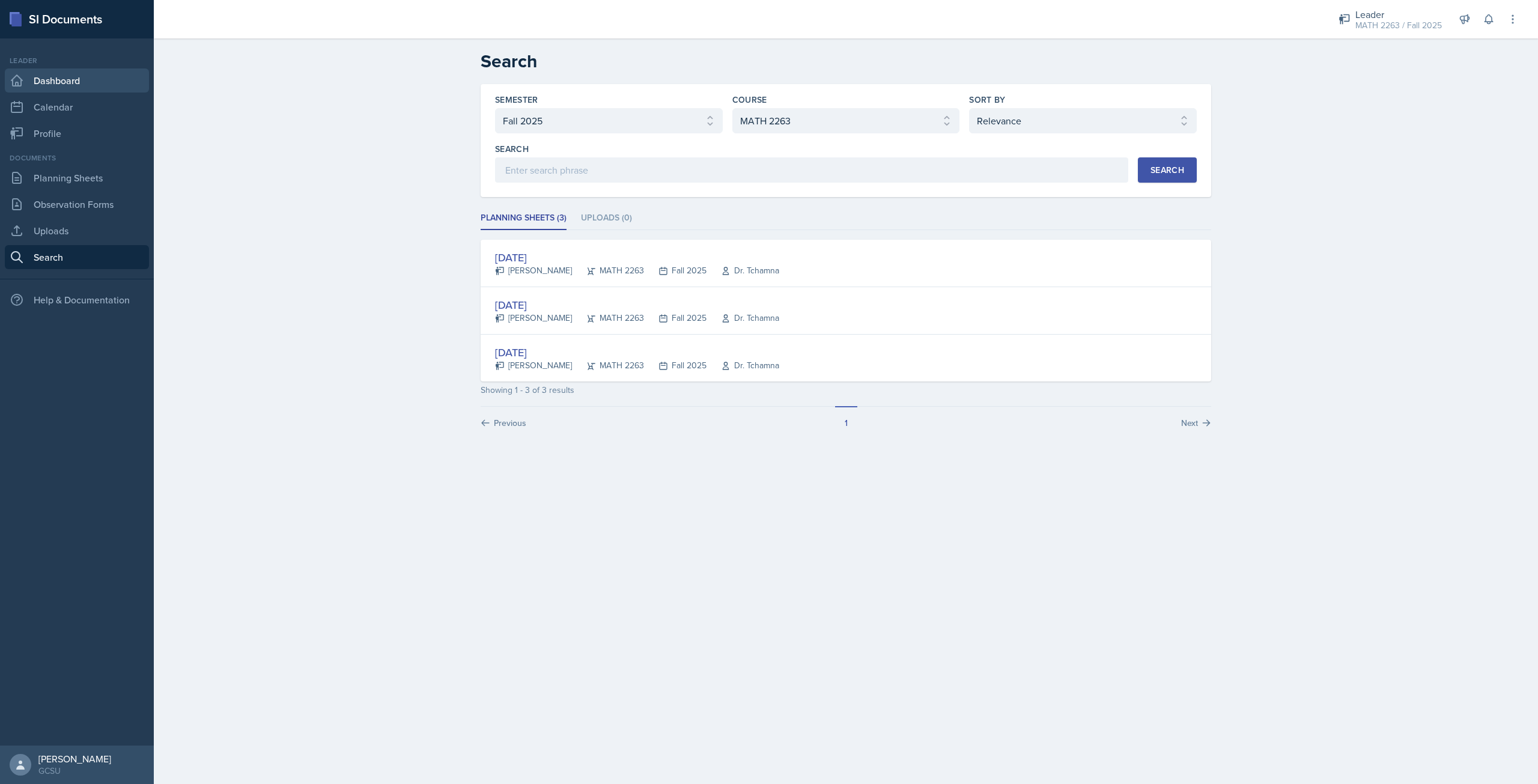
click at [64, 81] on link "Dashboard" at bounding box center [77, 80] width 144 height 24
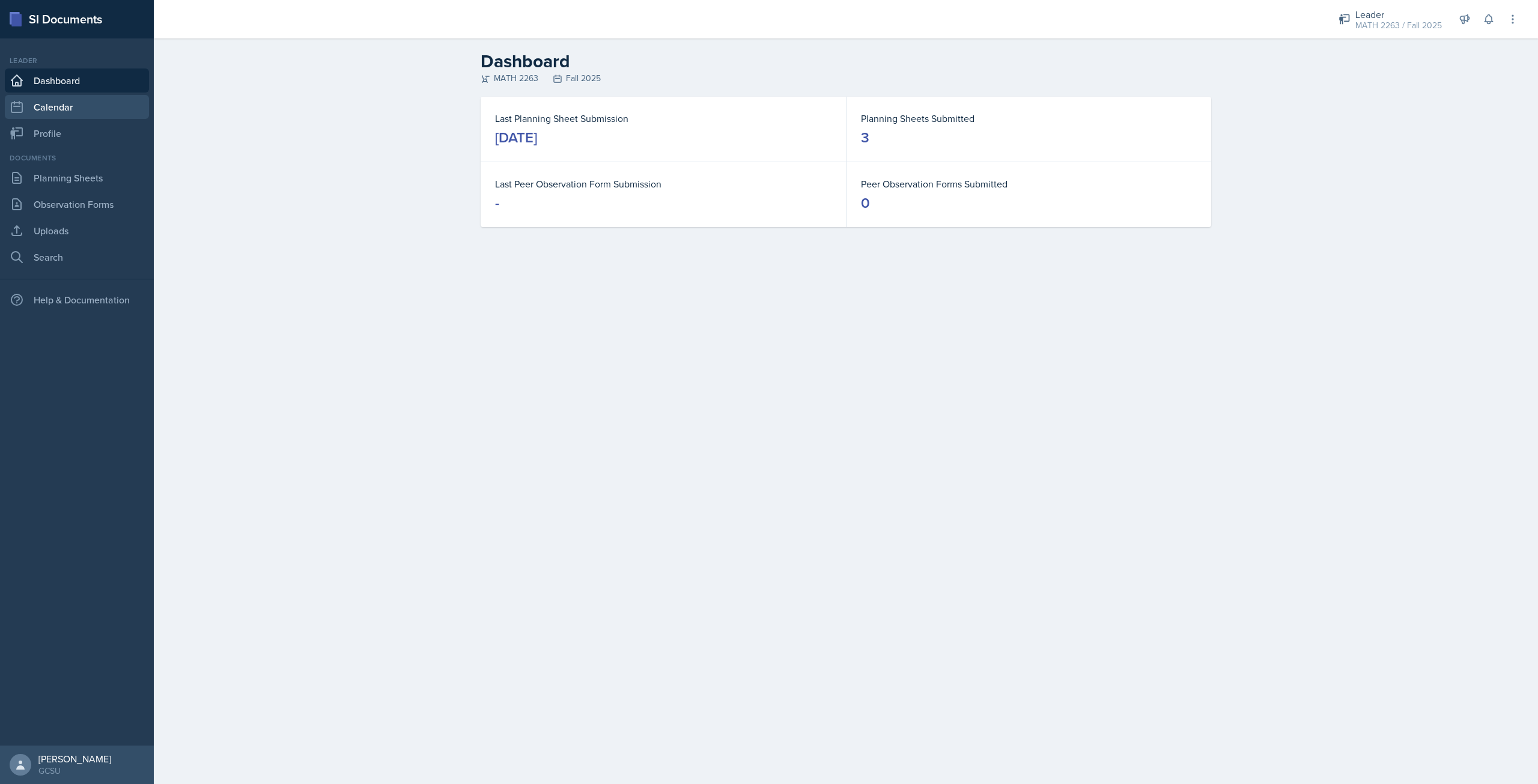
click at [77, 117] on link "Calendar" at bounding box center [77, 106] width 144 height 24
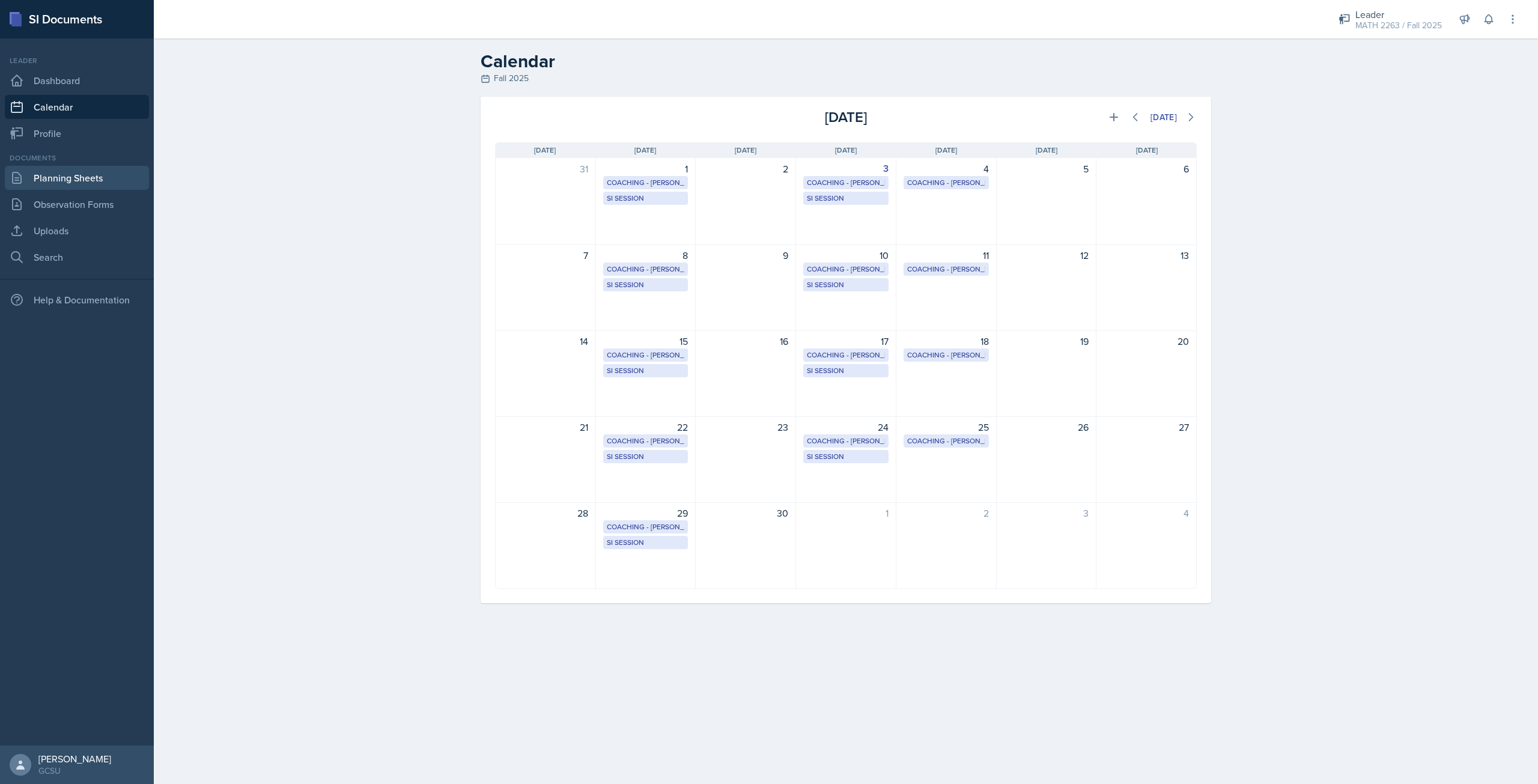
click at [91, 185] on link "Planning Sheets" at bounding box center [77, 178] width 144 height 24
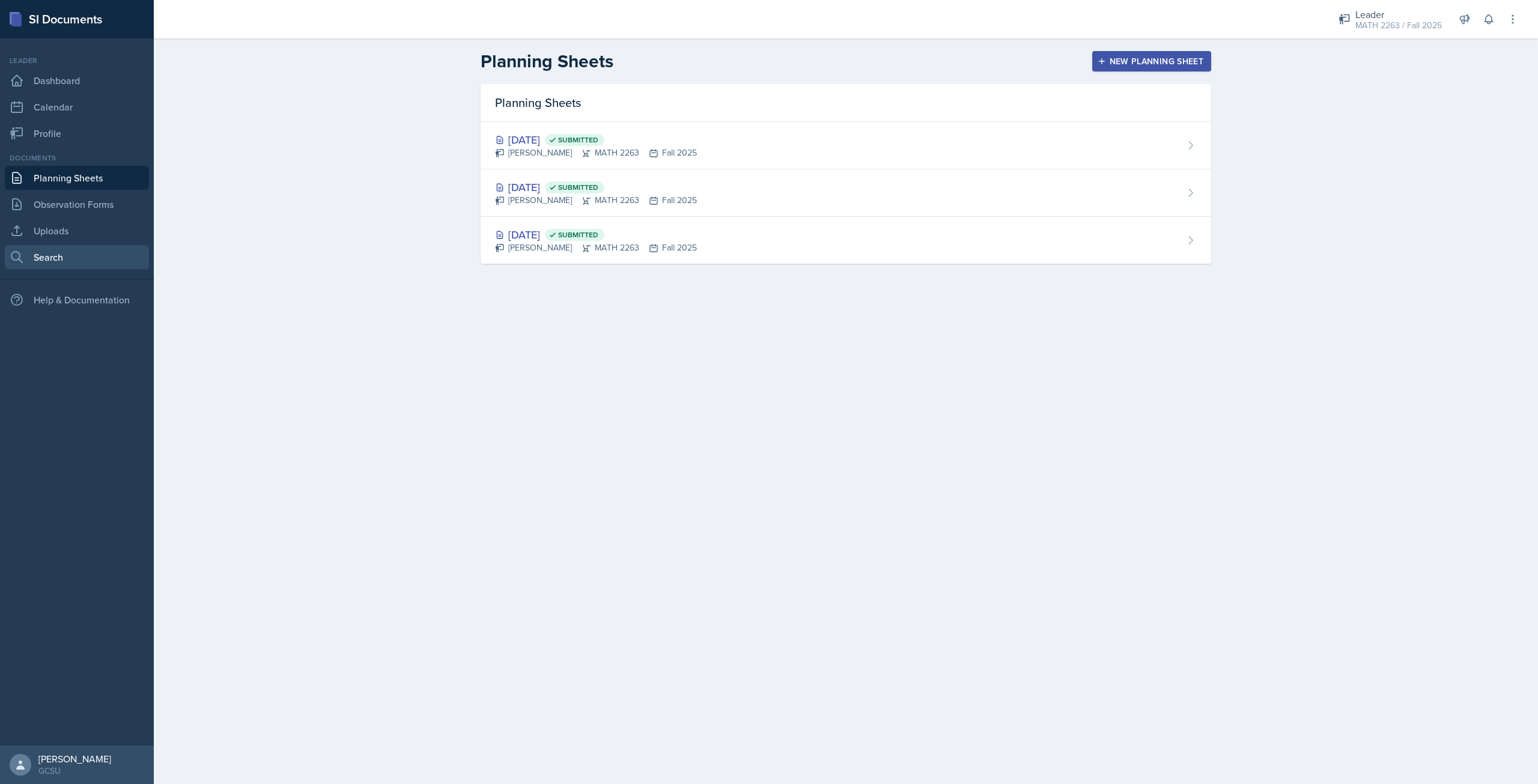
click at [91, 261] on link "Search" at bounding box center [77, 257] width 144 height 24
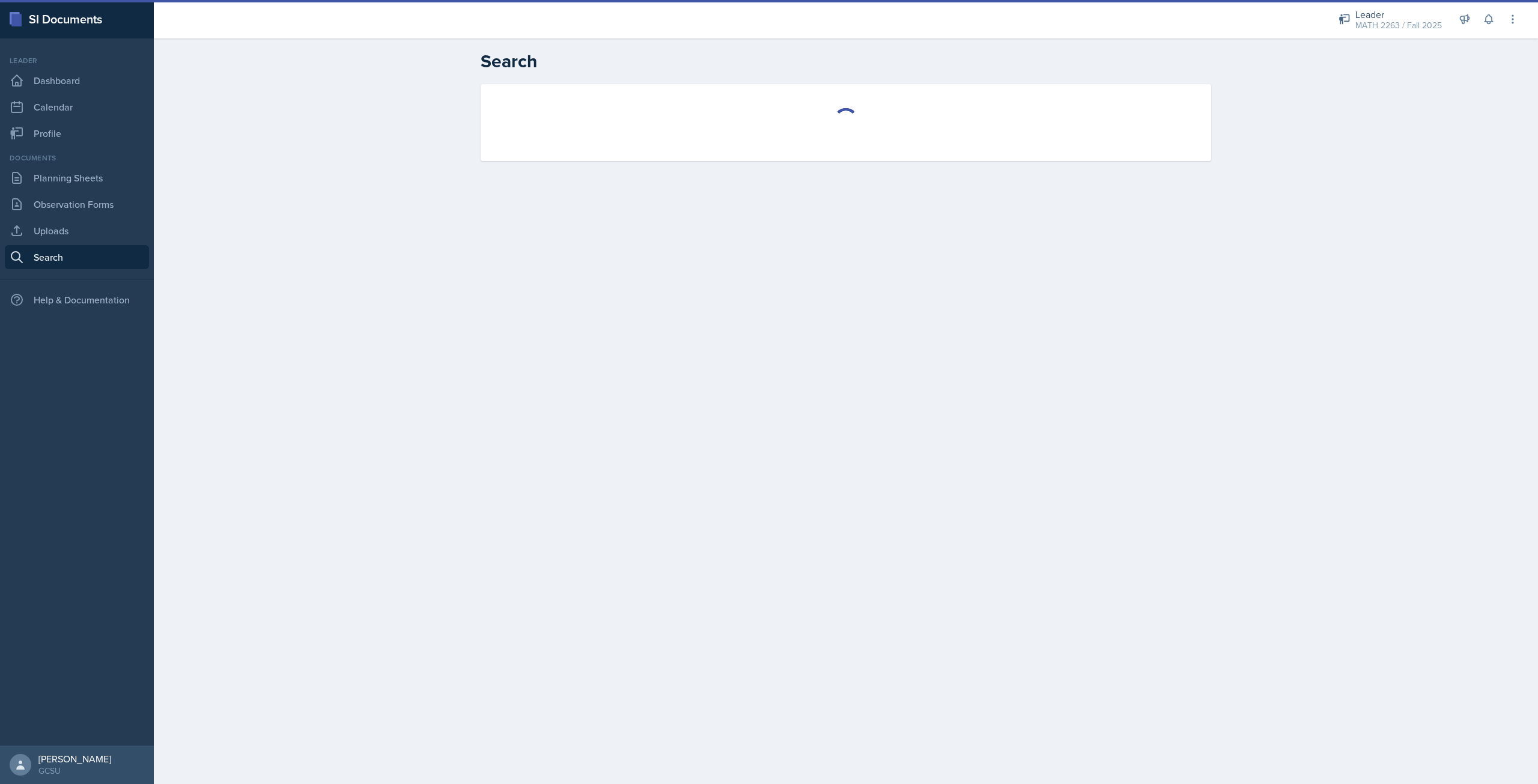
select select "all"
select select "1"
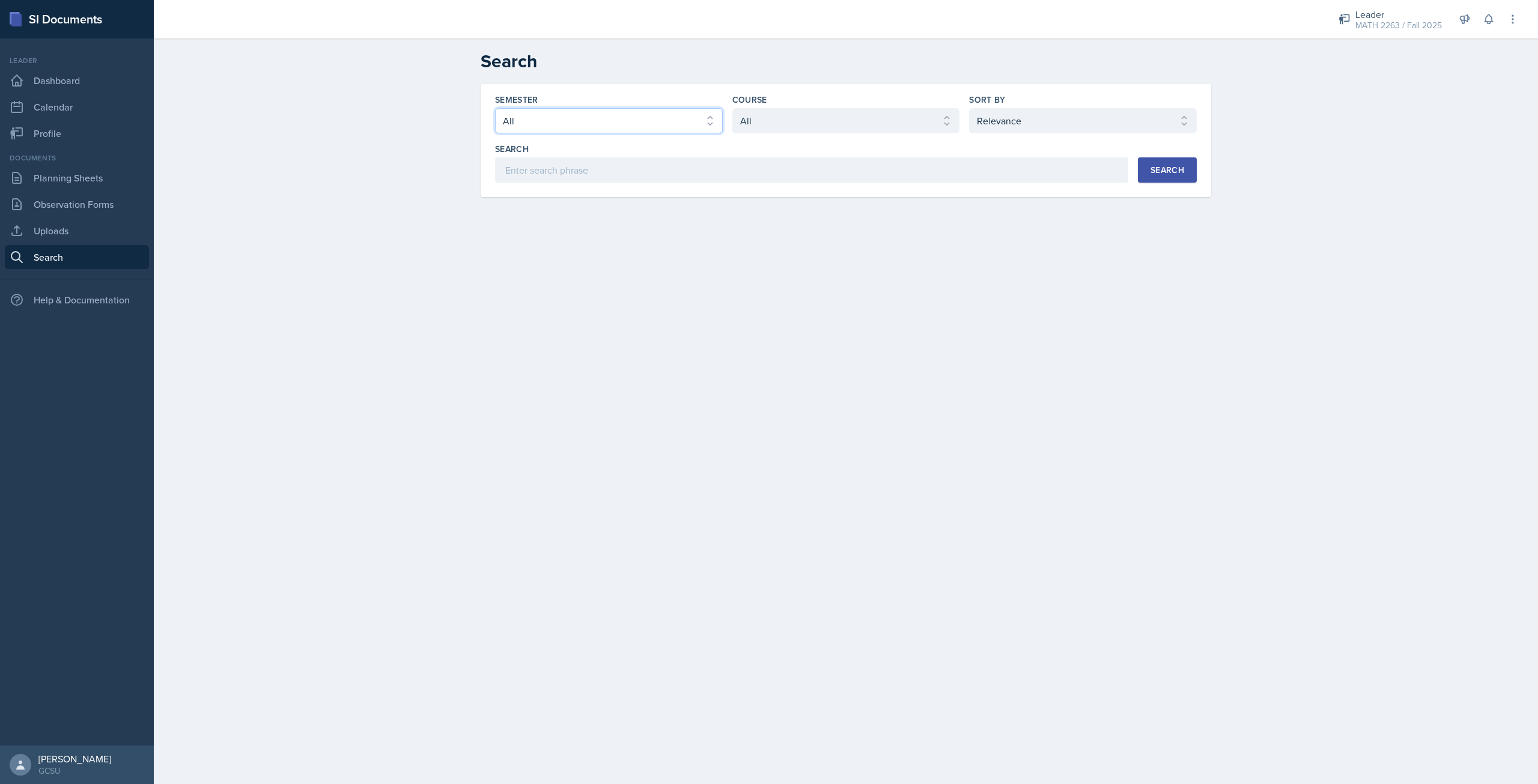
click at [654, 131] on select "Select semester All Fall 2025 Spring 2025 Fall 2024 Spring 2024 Fall 2023 Sprin…" at bounding box center [609, 120] width 228 height 25
select select "986fdc3e-2246-4ffd-9cb8-78666de4ebed"
click at [495, 108] on select "Select semester All Fall 2025 Spring 2025 Fall 2024 Spring 2024 Fall 2023 Sprin…" at bounding box center [609, 120] width 228 height 25
click at [787, 131] on select "Select course All ACCT 3101 ACCT 3102 ASTR 1000 BIOL 1100 BIOL 1107 BIOL 1108 B…" at bounding box center [846, 120] width 228 height 25
select select "6d02d006-d2ce-4ab3-bc11-53b48f3c94ca"
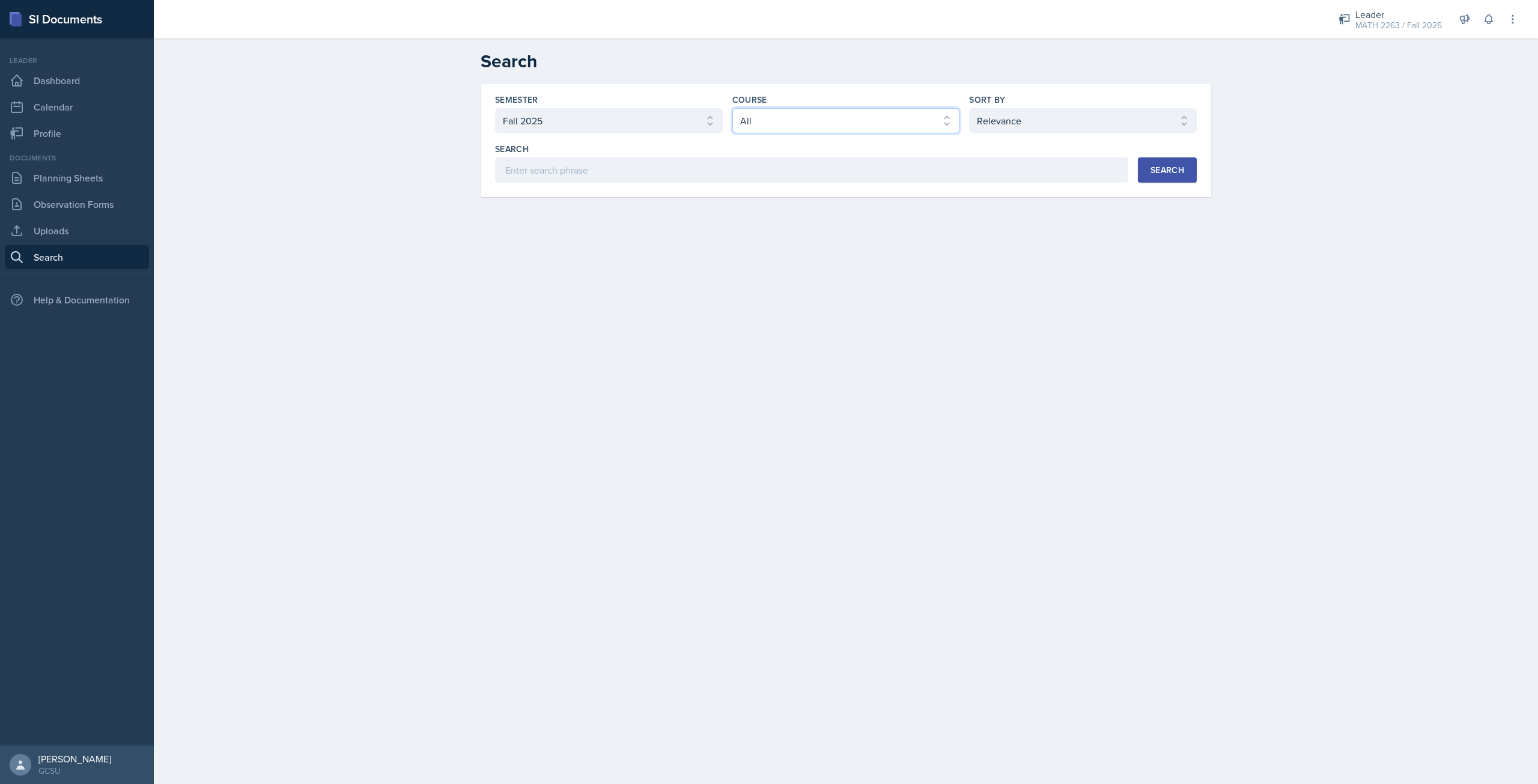
click at [733, 108] on select "Select course All ACCT 3101 ACCT 3102 ASTR 1000 BIOL 1100 BIOL 1107 BIOL 1108 B…" at bounding box center [846, 120] width 228 height 25
click at [1175, 173] on div "Search" at bounding box center [1167, 170] width 33 height 10
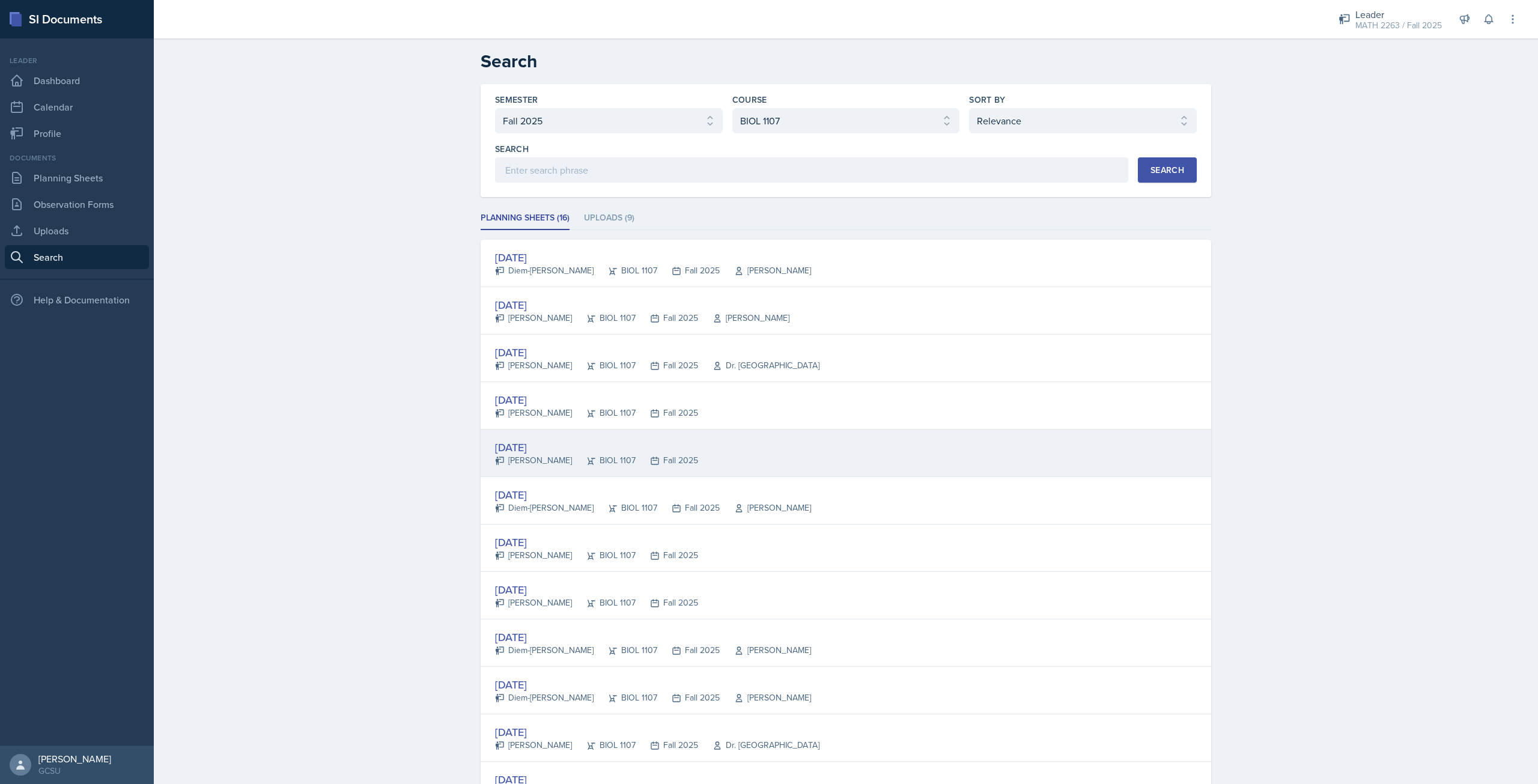
click at [546, 451] on div "[DATE]" at bounding box center [596, 446] width 203 height 16
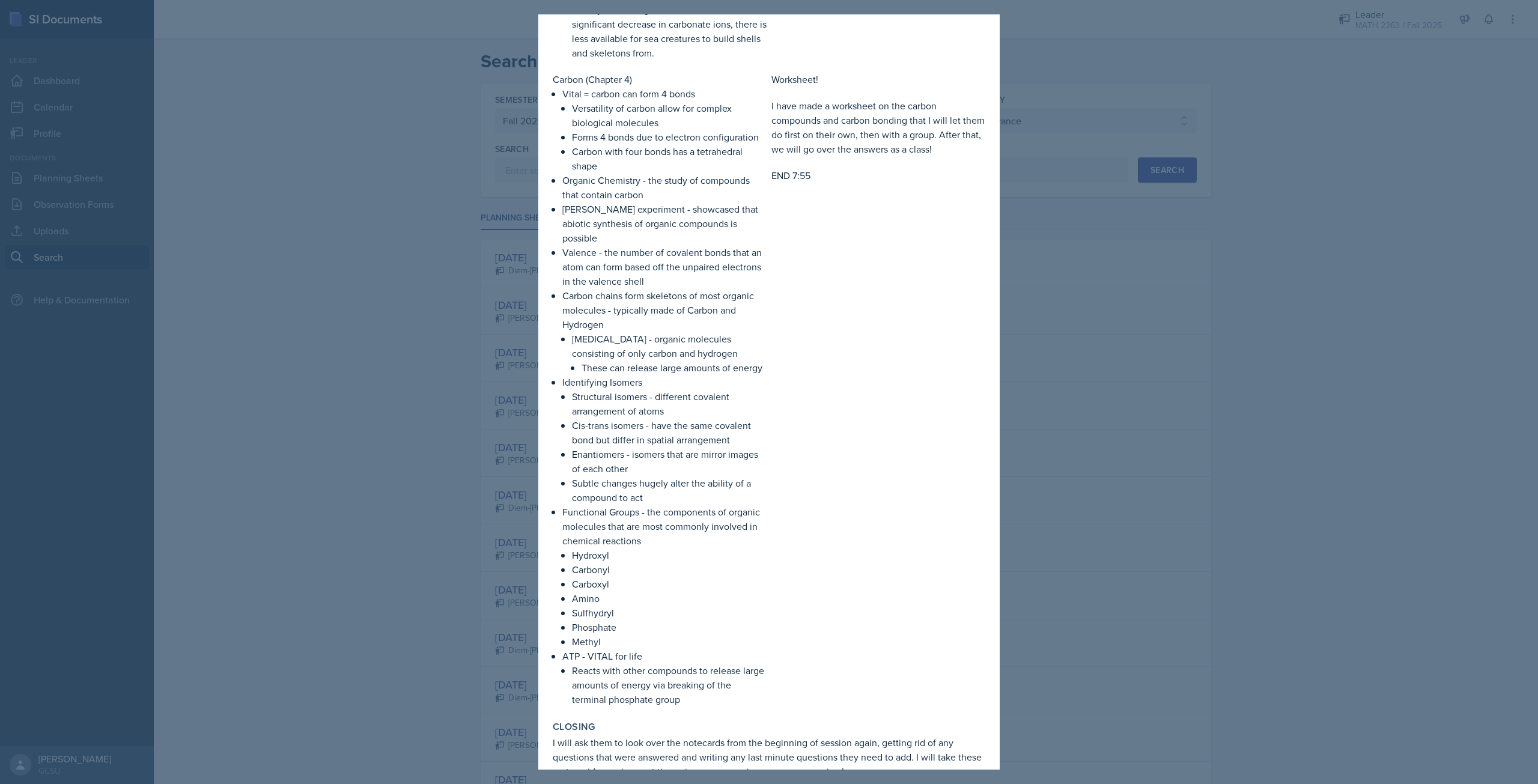
scroll to position [1626, 0]
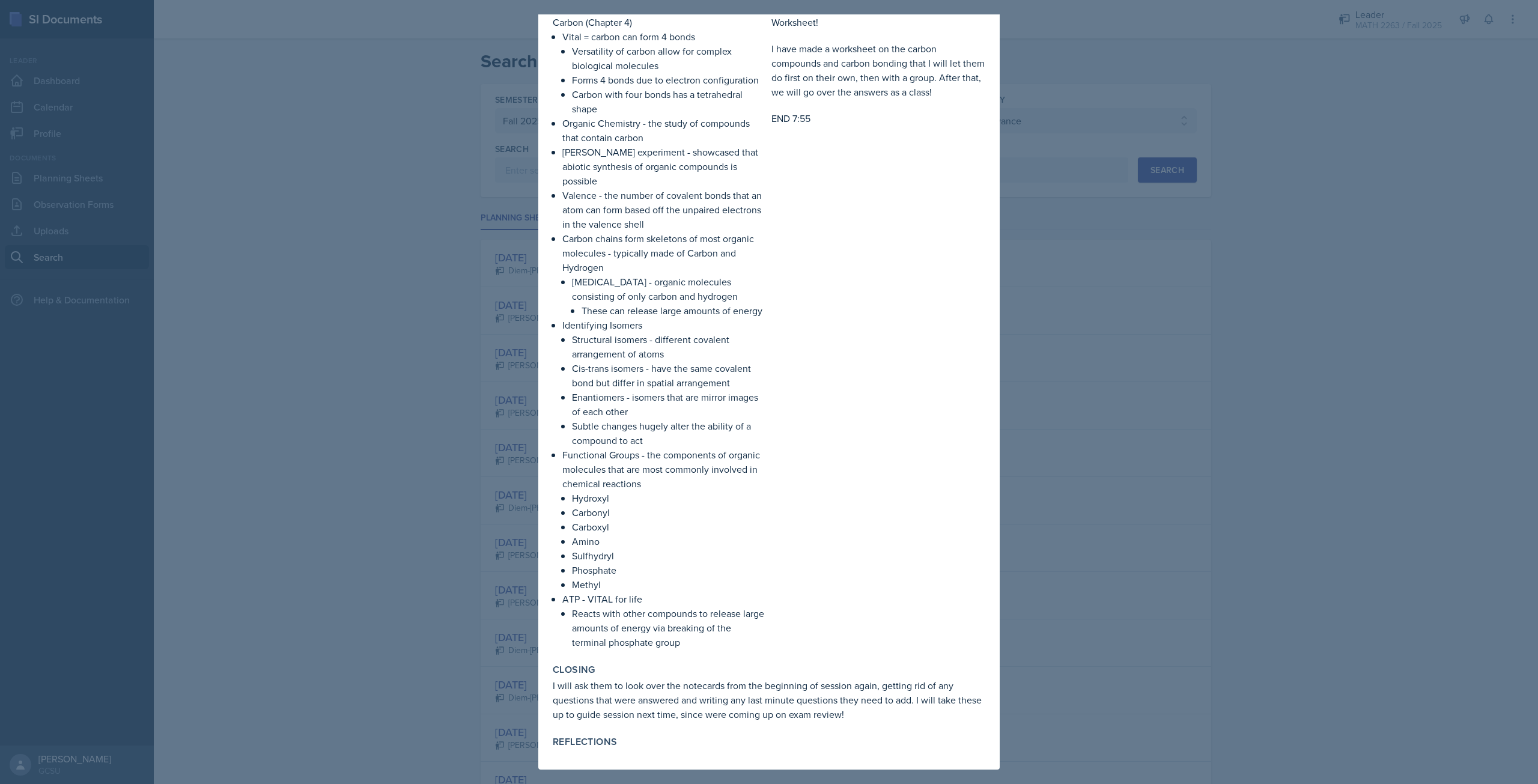
click at [1258, 345] on div at bounding box center [769, 392] width 1538 height 784
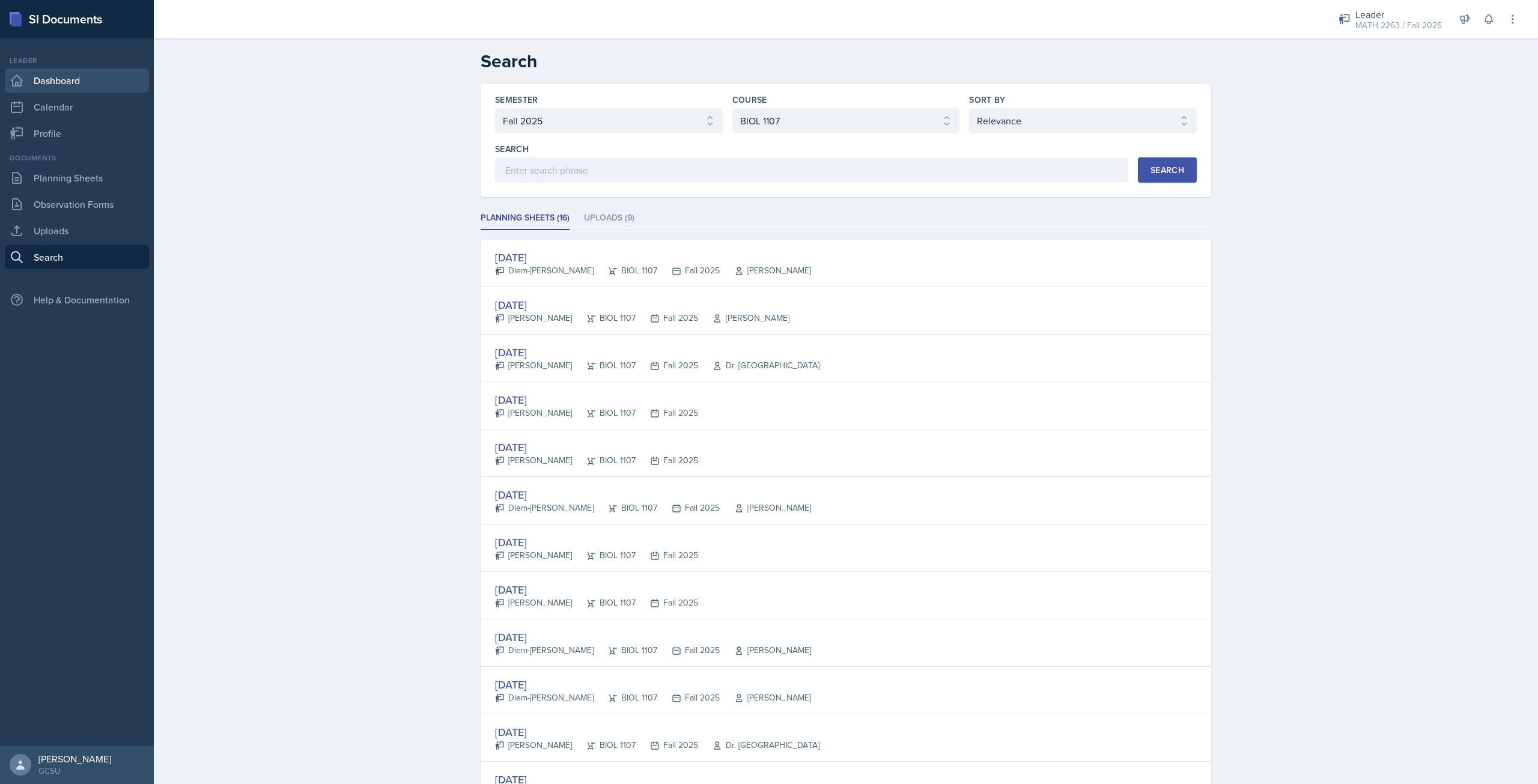
click at [88, 86] on link "Dashboard" at bounding box center [77, 80] width 144 height 24
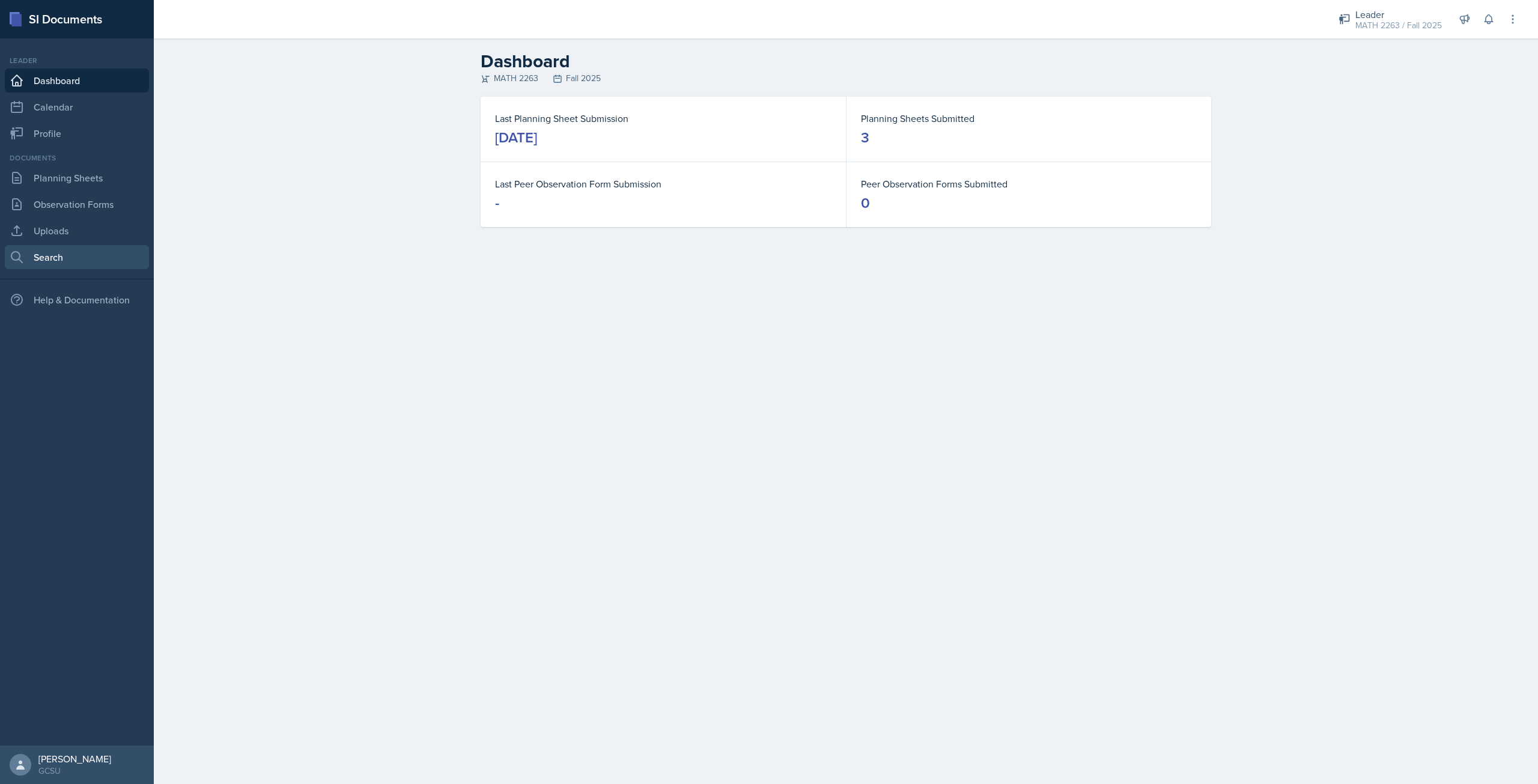
click at [88, 257] on link "Search" at bounding box center [77, 257] width 144 height 24
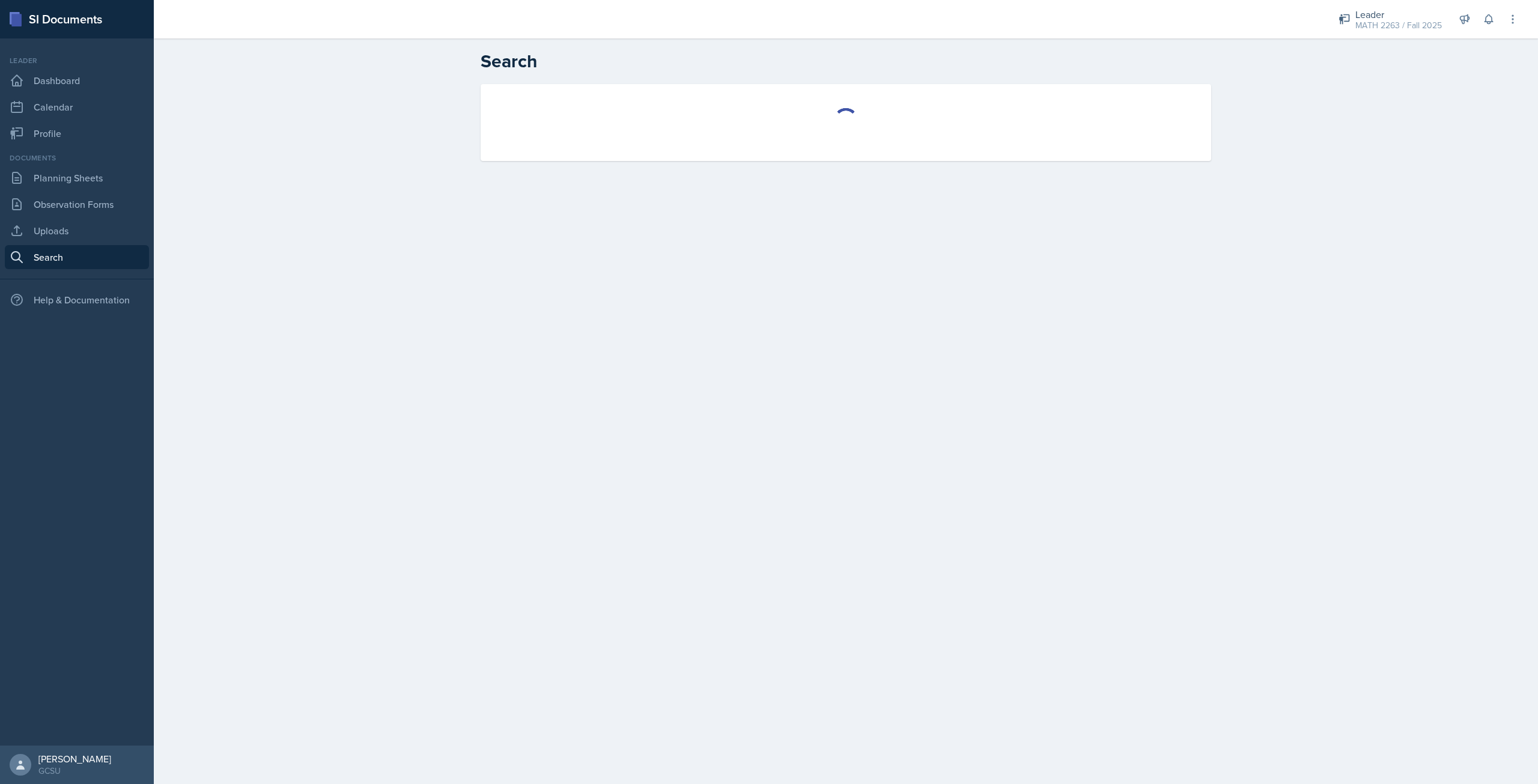
select select "all"
select select "1"
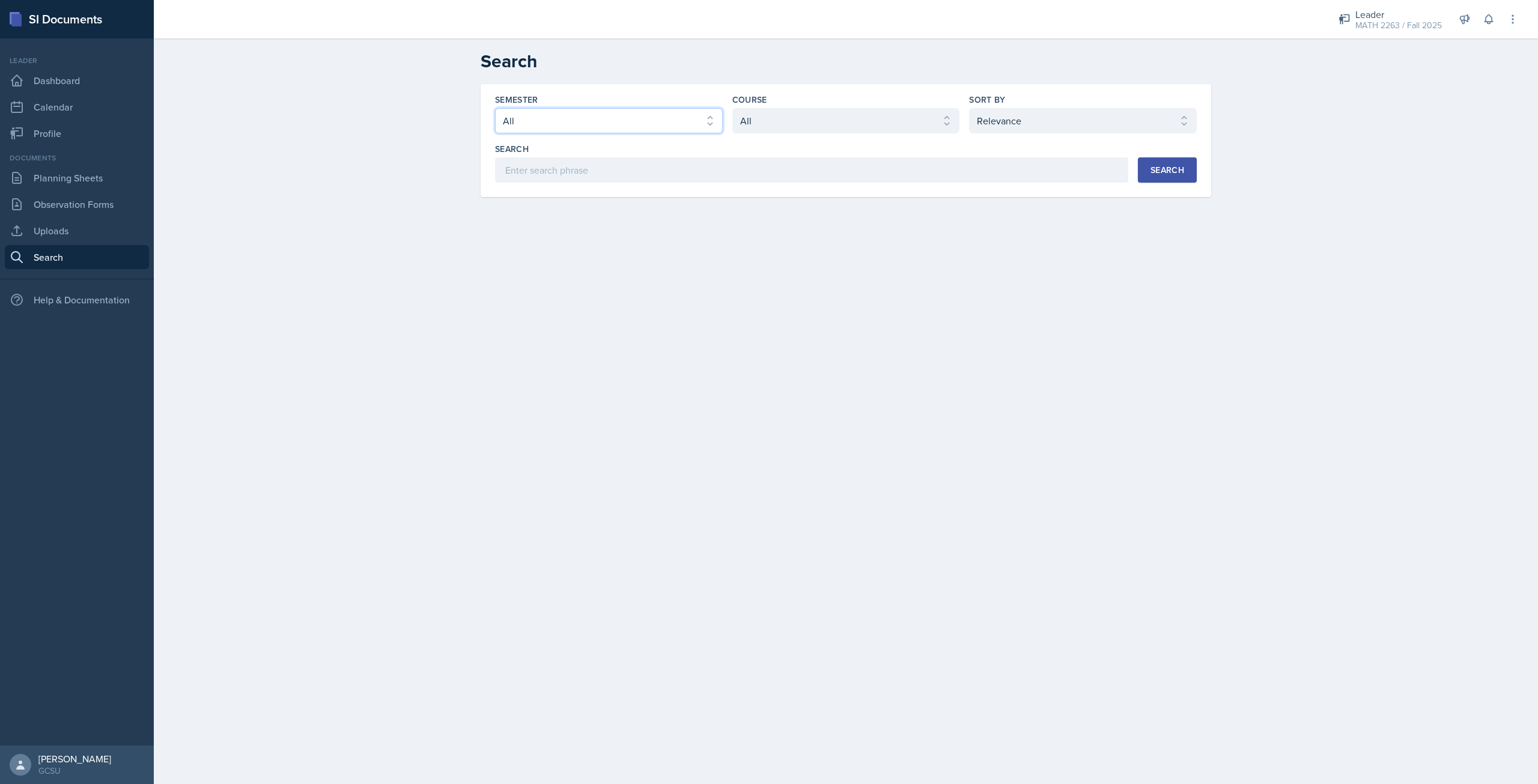
click at [658, 122] on select "Select semester All Fall 2025 Spring 2025 Fall 2024 Spring 2024 Fall 2023 Sprin…" at bounding box center [609, 120] width 228 height 25
select select "986fdc3e-2246-4ffd-9cb8-78666de4ebed"
click at [495, 108] on select "Select semester All Fall 2025 Spring 2025 Fall 2024 Spring 2024 Fall 2023 Sprin…" at bounding box center [609, 120] width 228 height 25
click at [806, 117] on select "Select course All ACCT 3101 ACCT 3102 ASTR 1000 BIOL 1100 BIOL 1107 BIOL 1108 B…" at bounding box center [846, 120] width 228 height 25
select select "5b9b20b4-1710-437f-86a3-fffa275be54b"
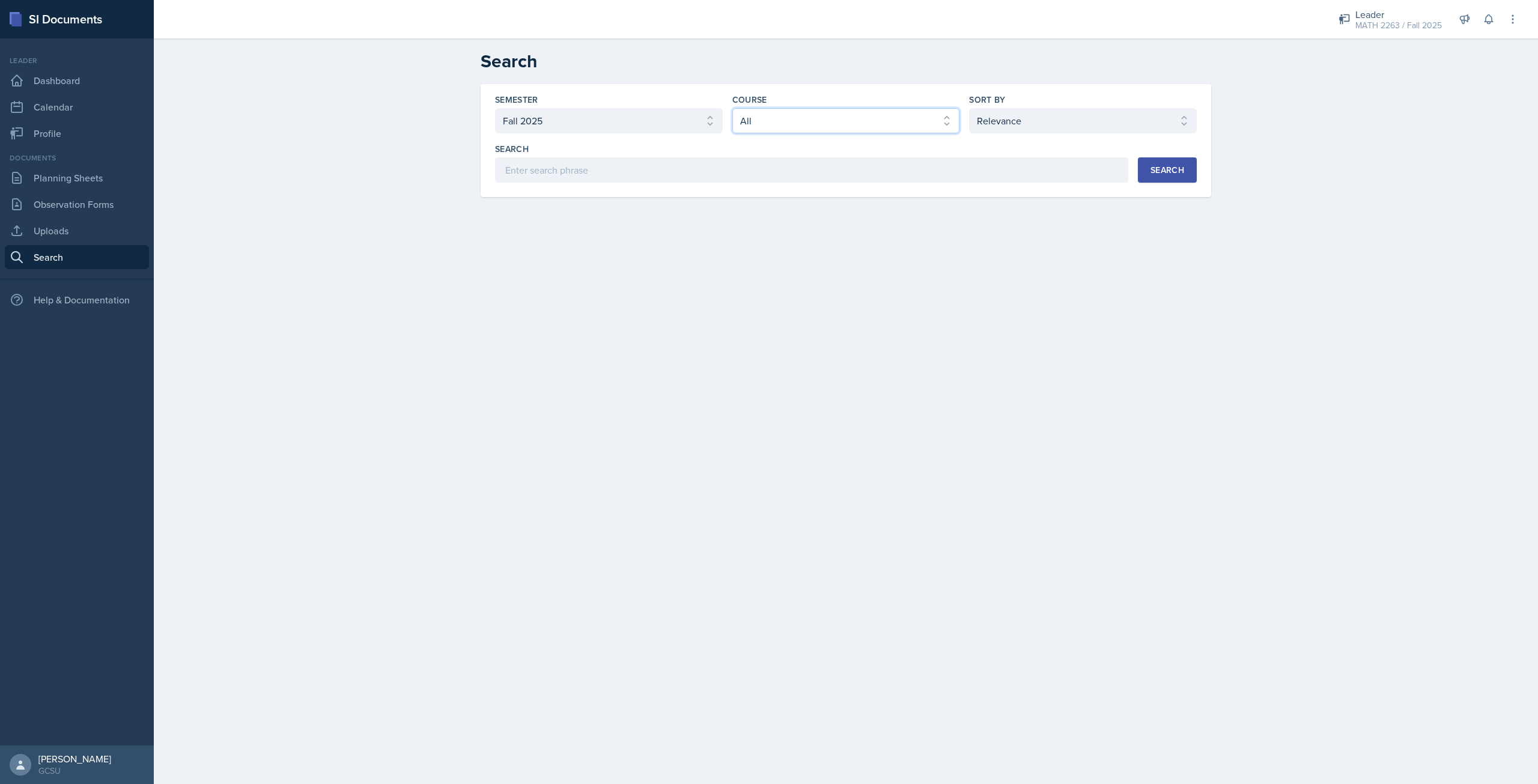
click at [733, 108] on select "Select course All ACCT 3101 ACCT 3102 ASTR 1000 BIOL 1100 BIOL 1107 BIOL 1108 B…" at bounding box center [846, 120] width 228 height 25
click at [1175, 167] on div "Search" at bounding box center [1167, 170] width 33 height 10
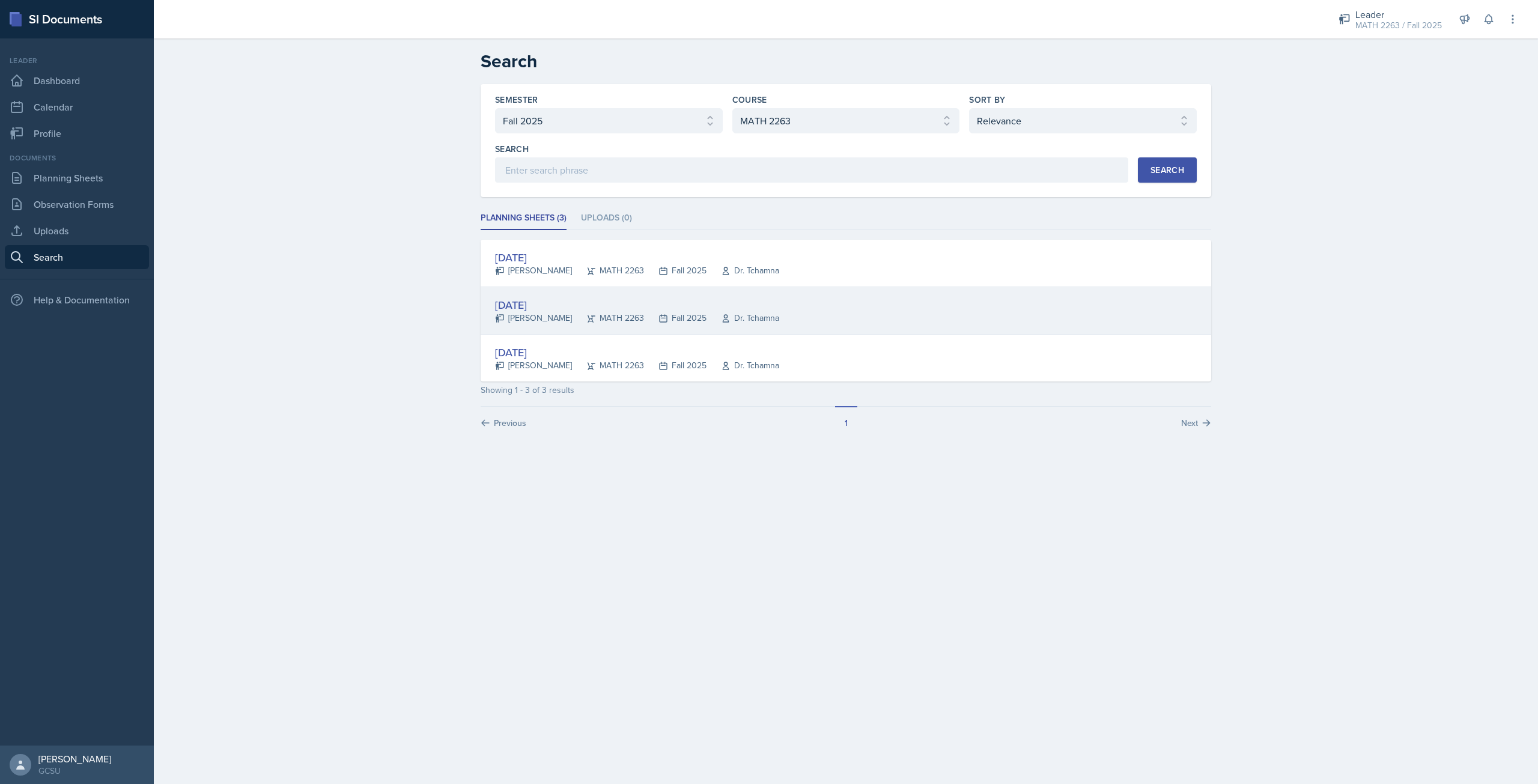
click at [579, 293] on div "[DATE] [PERSON_NAME] MATH 2263 Fall 2025 Dr. Tchamna" at bounding box center [846, 311] width 731 height 47
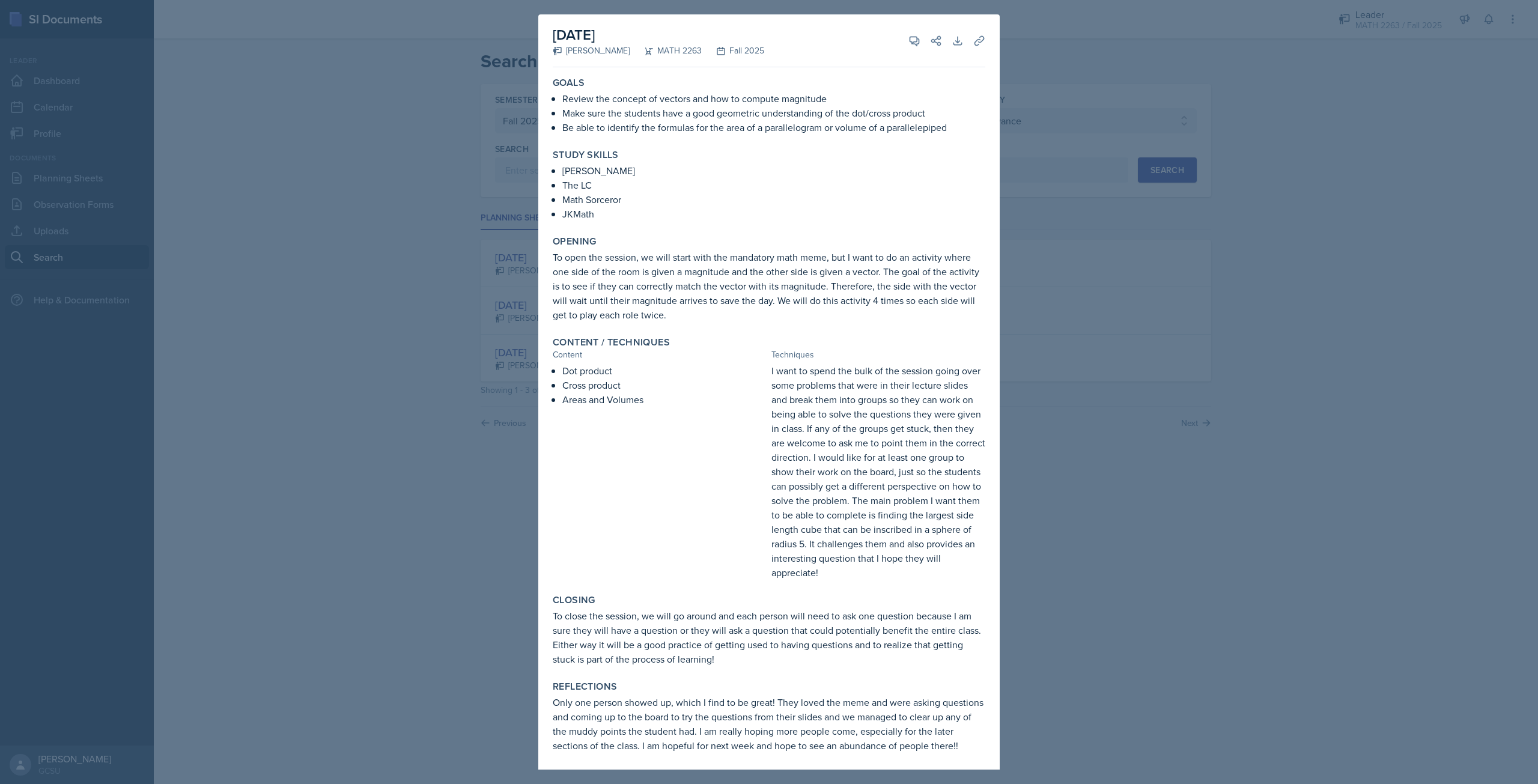
click at [1249, 255] on div at bounding box center [769, 392] width 1538 height 784
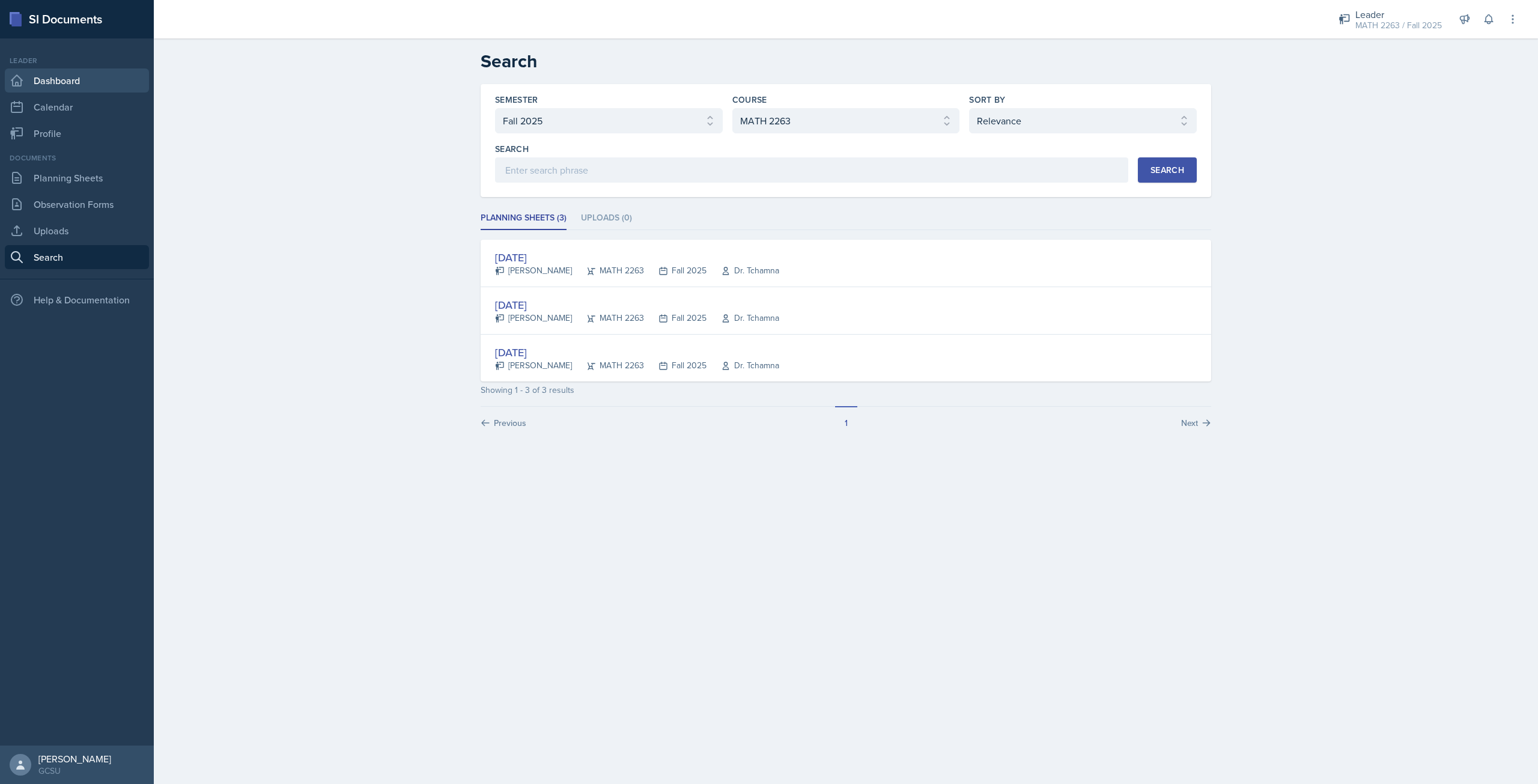
click at [75, 86] on link "Dashboard" at bounding box center [77, 80] width 144 height 24
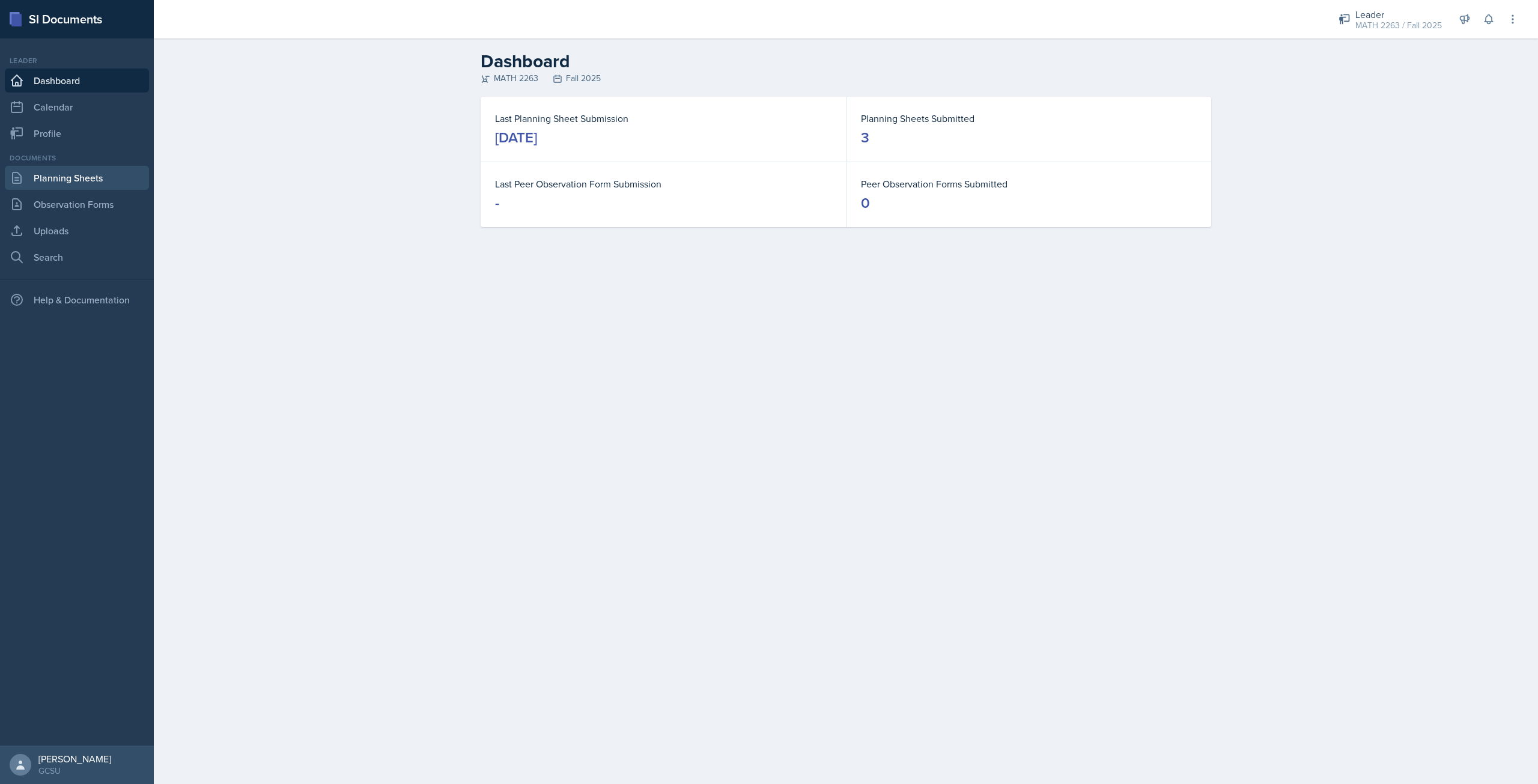
click at [77, 172] on link "Planning Sheets" at bounding box center [77, 178] width 144 height 24
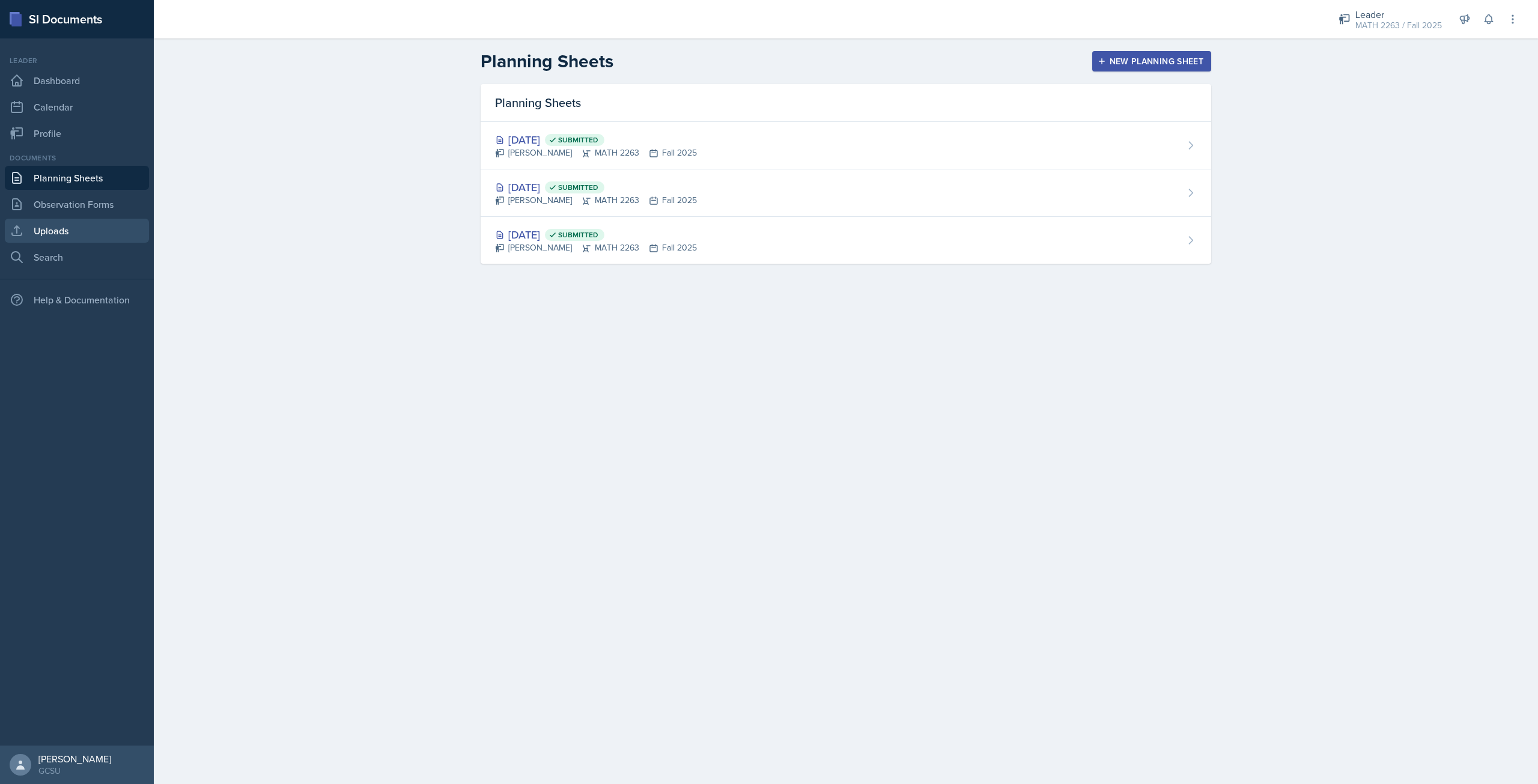
click at [79, 235] on link "Uploads" at bounding box center [77, 230] width 144 height 24
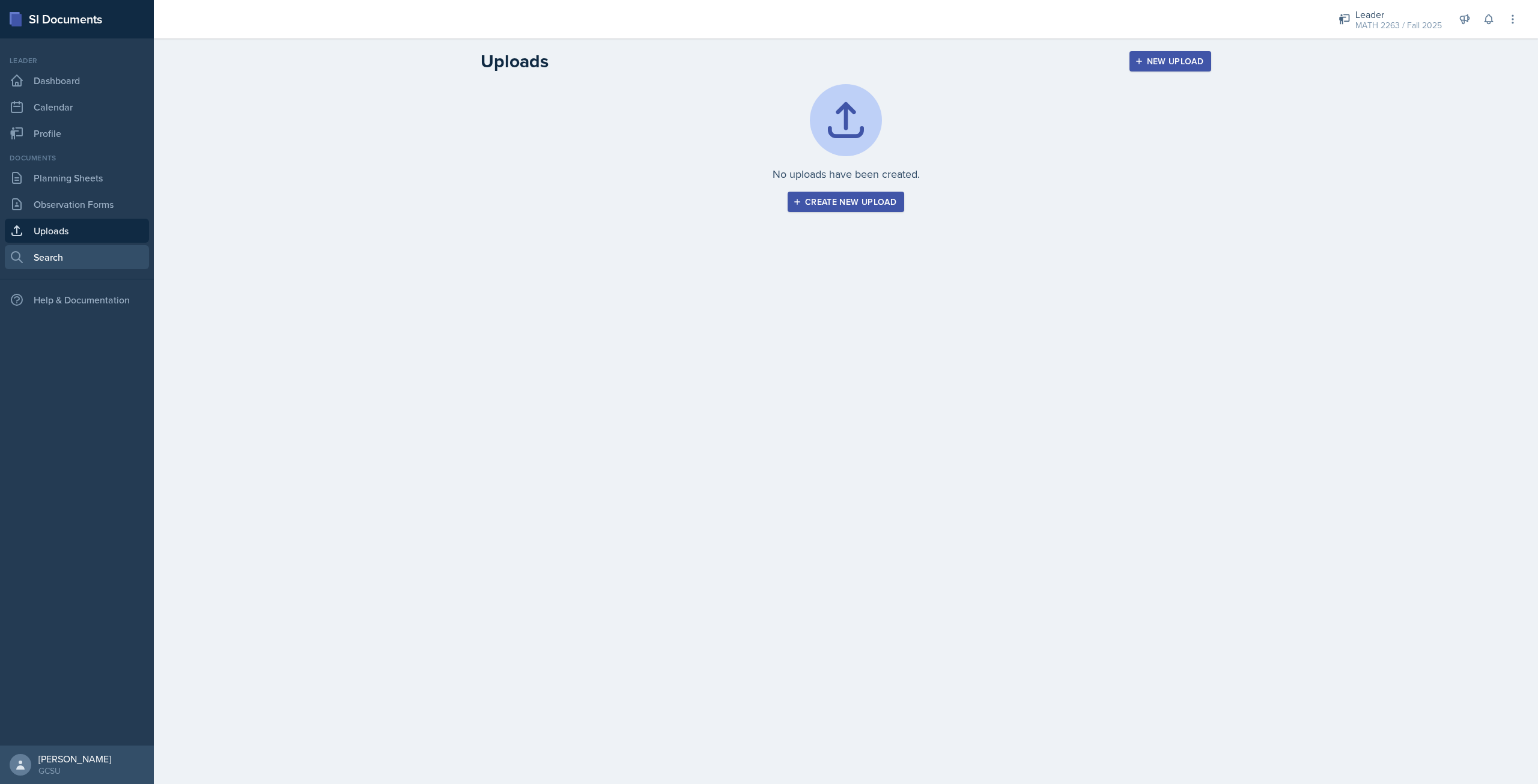
click at [81, 265] on link "Search" at bounding box center [77, 257] width 144 height 24
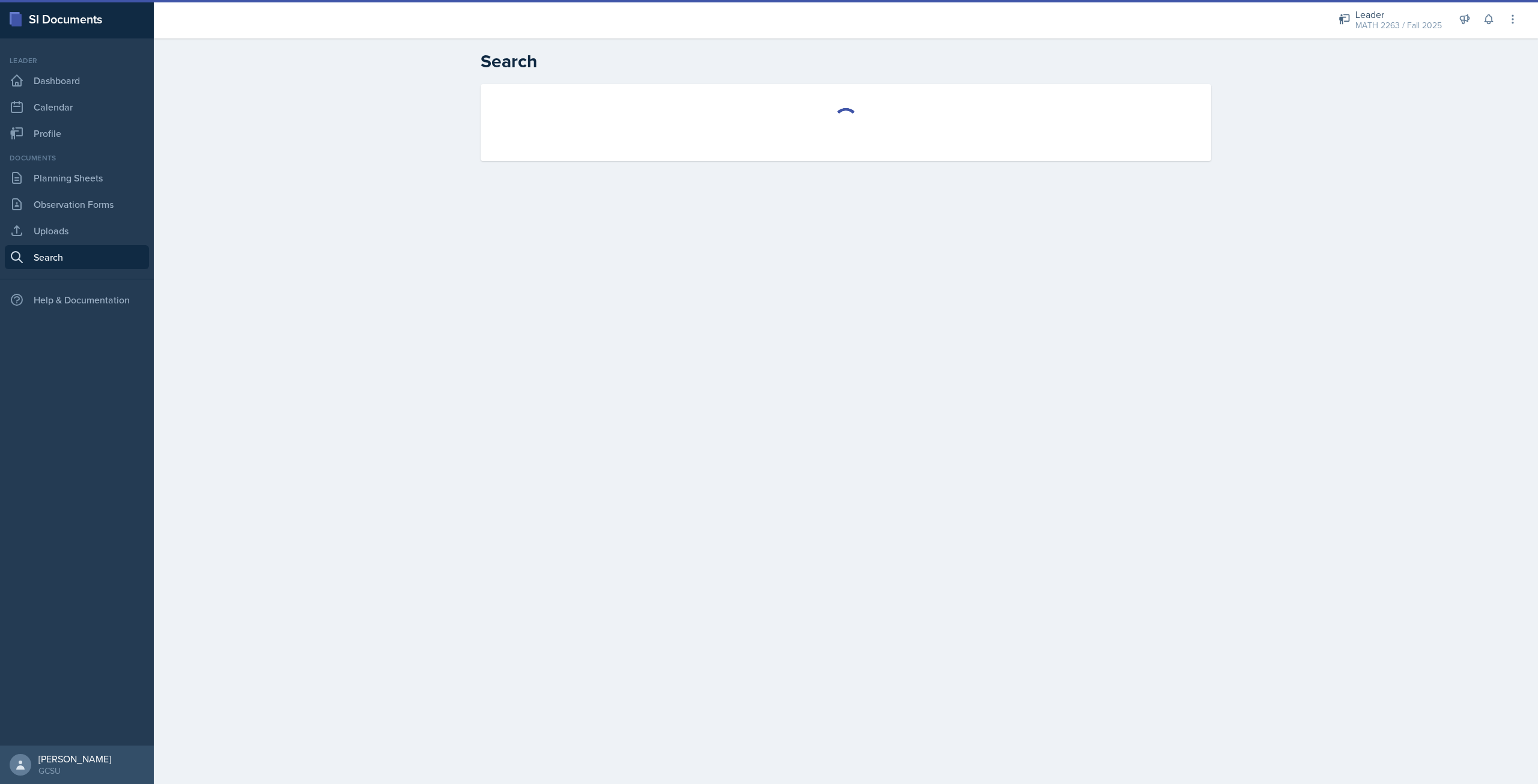
select select "all"
select select "1"
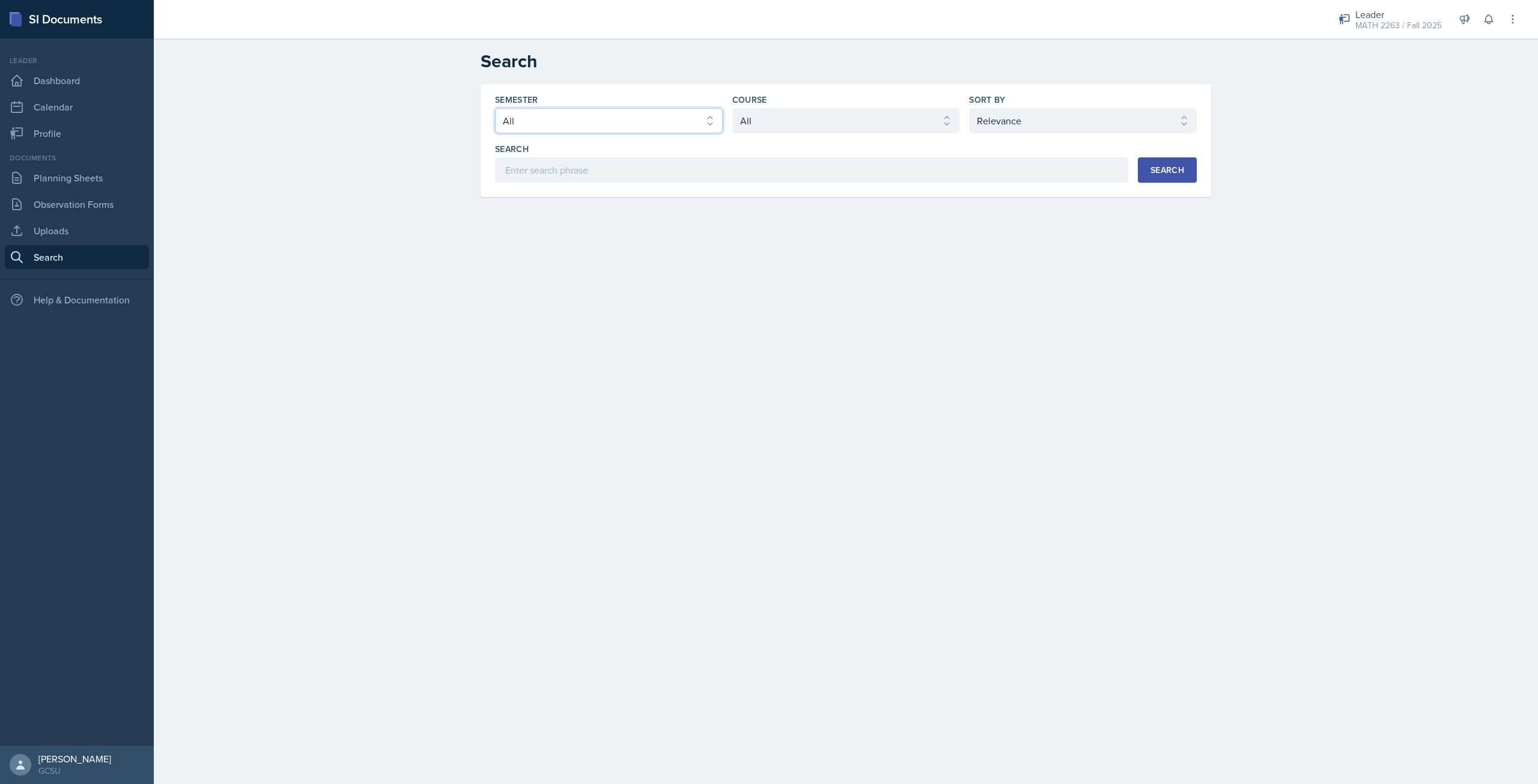
click at [639, 126] on select "Select semester All Fall 2025 Spring 2025 Fall 2024 Spring 2024 Fall 2023 Sprin…" at bounding box center [609, 120] width 228 height 25
select select "b95d2253-5877-4a86-98d0-f81876ad46d6"
click at [495, 108] on select "Select semester All Fall 2025 Spring 2025 Fall 2024 Spring 2024 Fall 2023 Sprin…" at bounding box center [609, 120] width 228 height 25
click at [762, 118] on select "Select course All ACCT 3101 ACCT 3102 ASTR 1000 BIOL 1100 BIOL 1107 BIOL 1108 B…" at bounding box center [846, 120] width 228 height 25
click at [1018, 266] on main "Search Semester Select semester All Fall 2025 Spring 2025 Fall 2024 Spring 2024…" at bounding box center [846, 411] width 1384 height 745
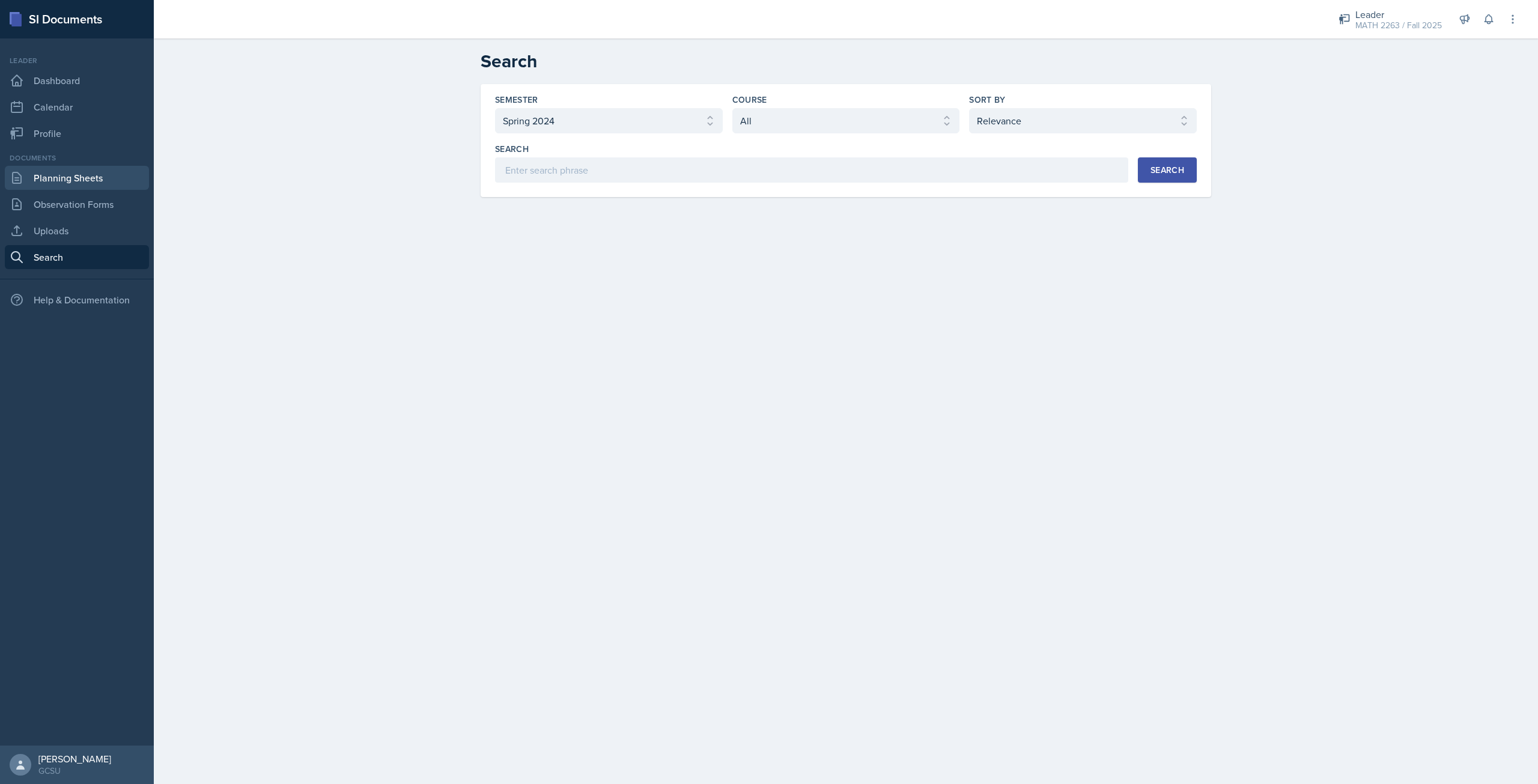
click at [107, 174] on link "Planning Sheets" at bounding box center [77, 178] width 144 height 24
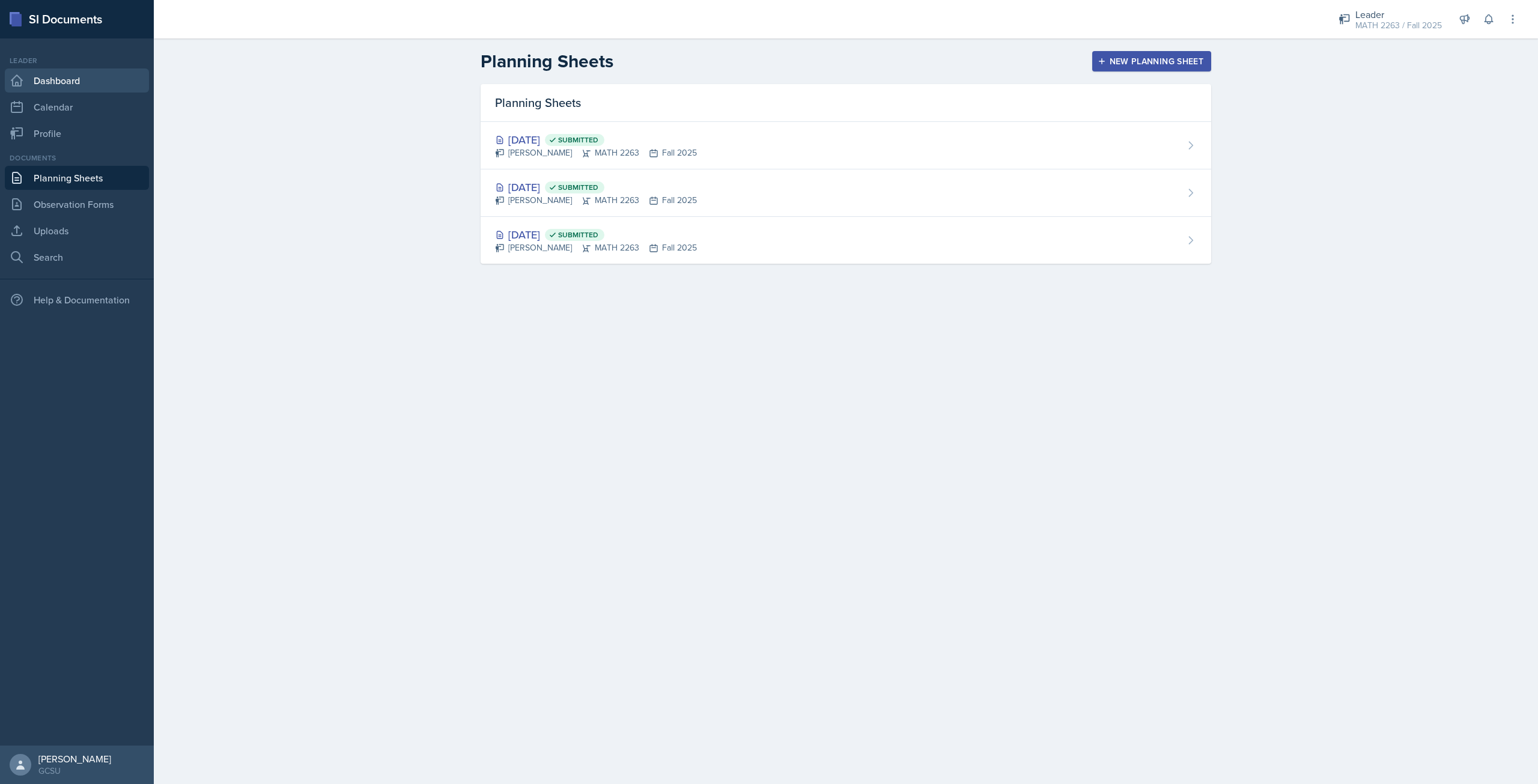
click at [58, 81] on link "Dashboard" at bounding box center [77, 80] width 144 height 24
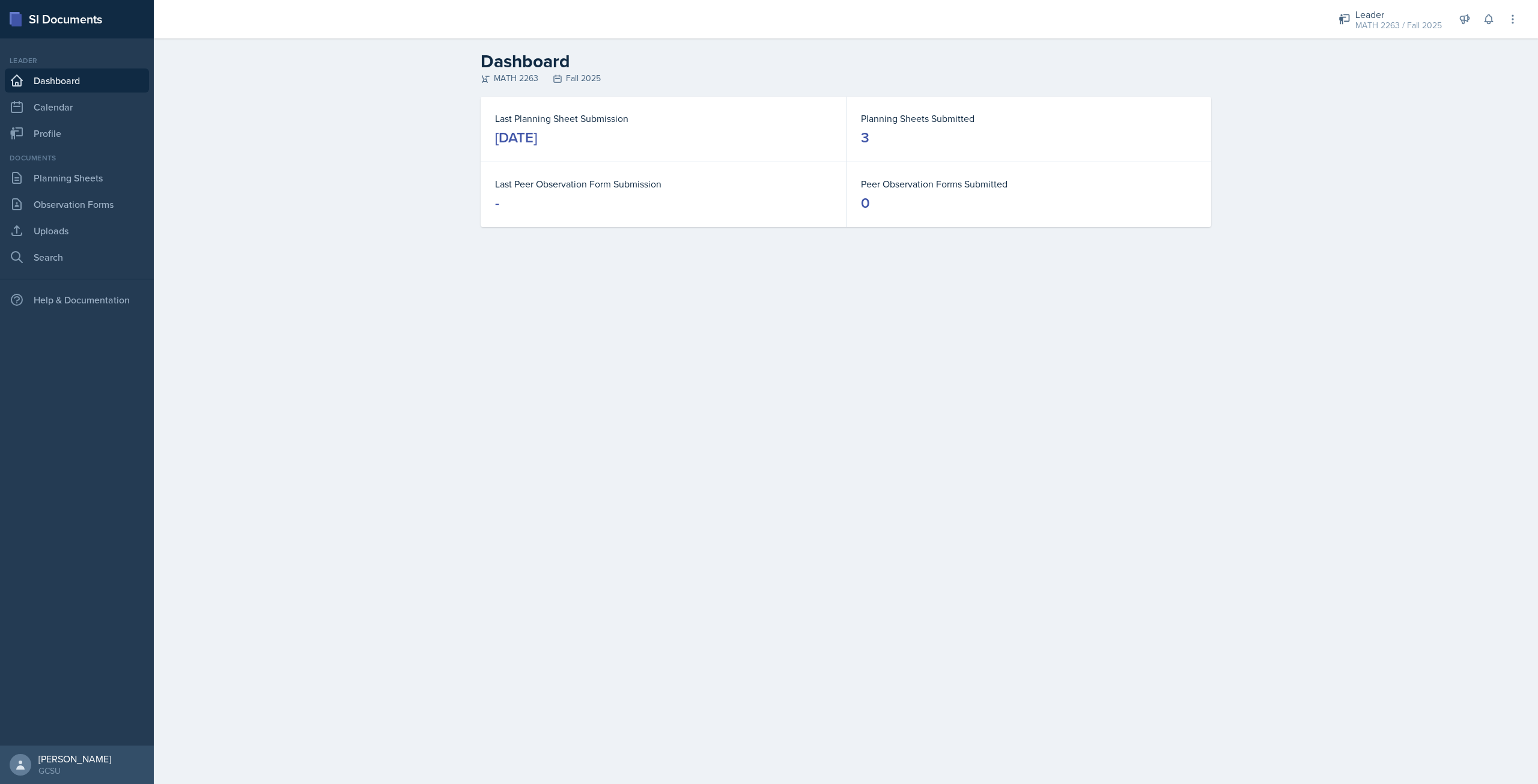
click at [426, 246] on div "Dashboard MATH 2263 Fall 2025 Last Planning Sheet Submission [DATE] Planning Sh…" at bounding box center [846, 147] width 1384 height 217
click at [90, 174] on link "Planning Sheets" at bounding box center [77, 178] width 144 height 24
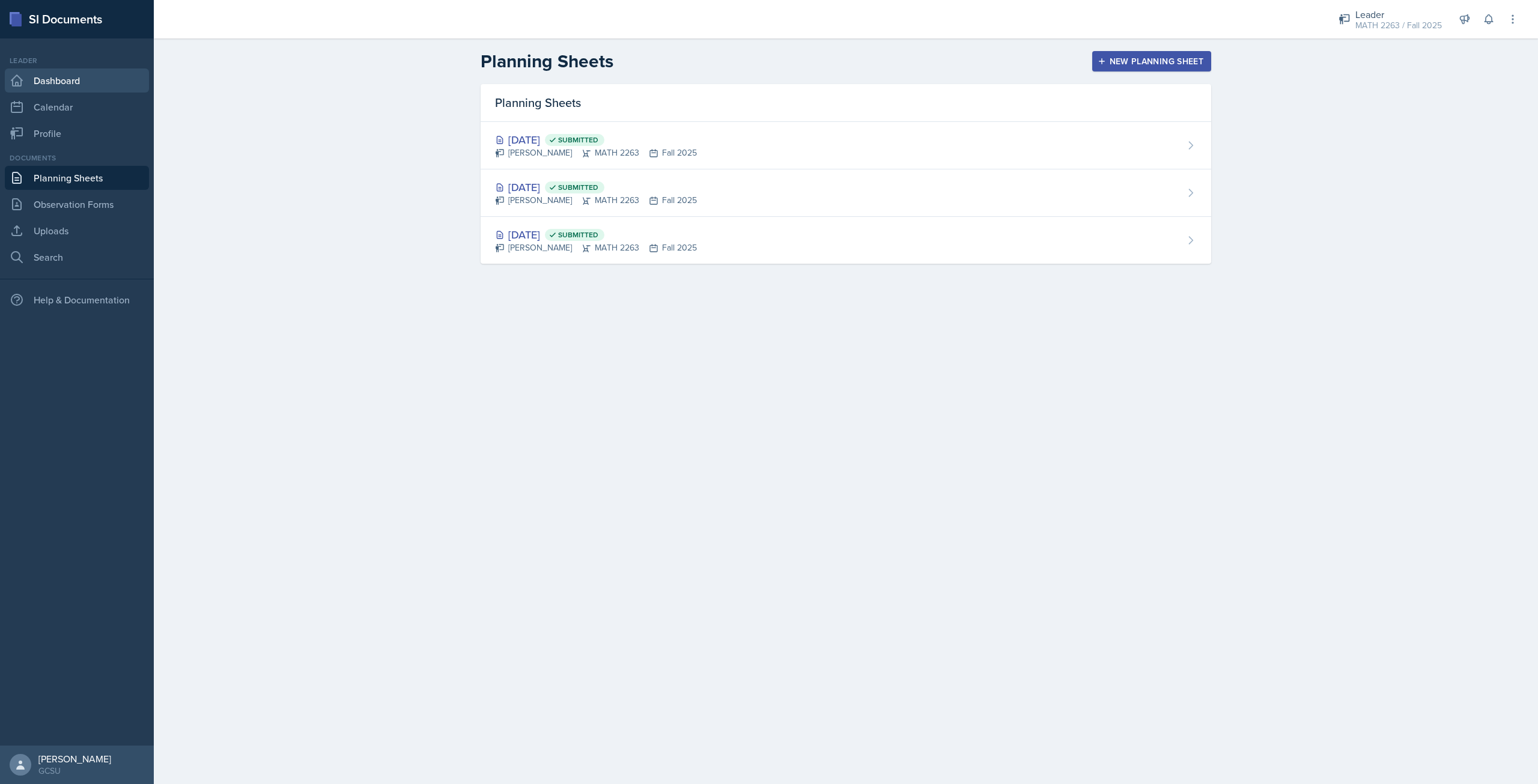
click at [71, 84] on link "Dashboard" at bounding box center [77, 80] width 144 height 24
